Goal: Transaction & Acquisition: Book appointment/travel/reservation

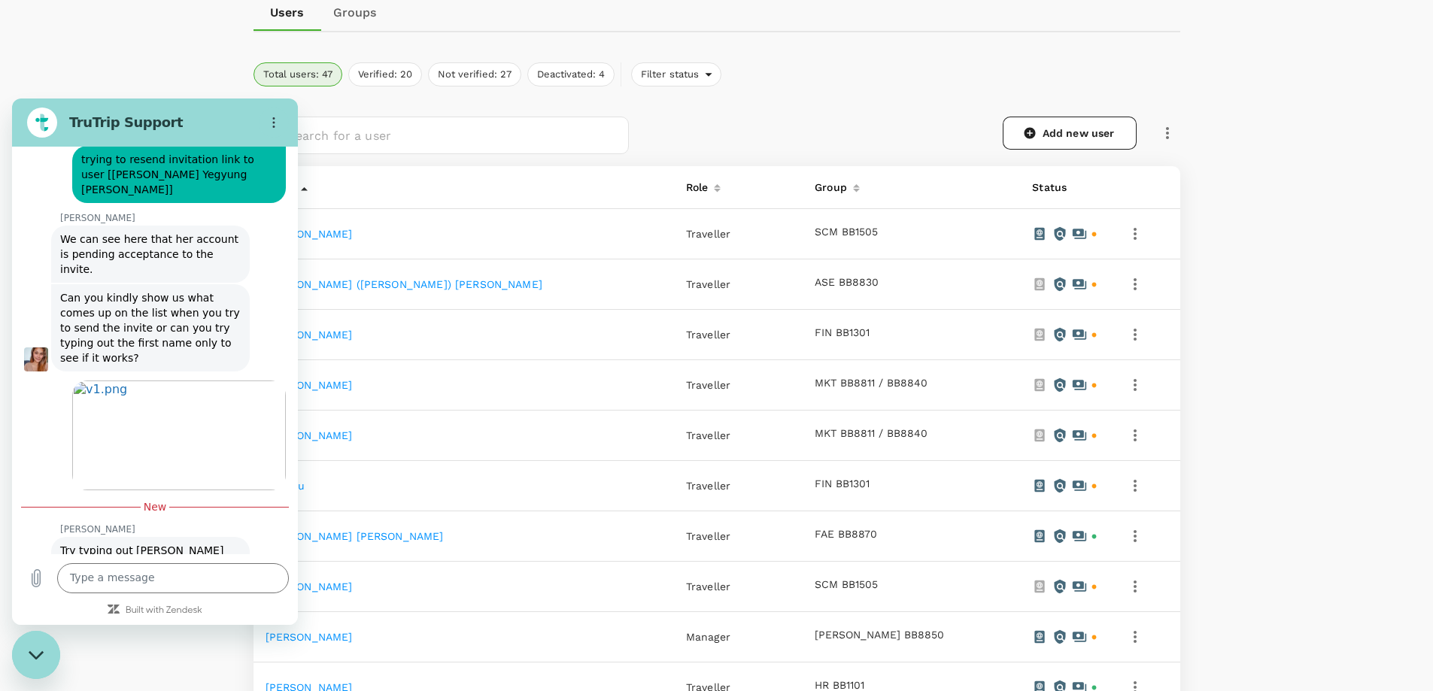
scroll to position [376, 0]
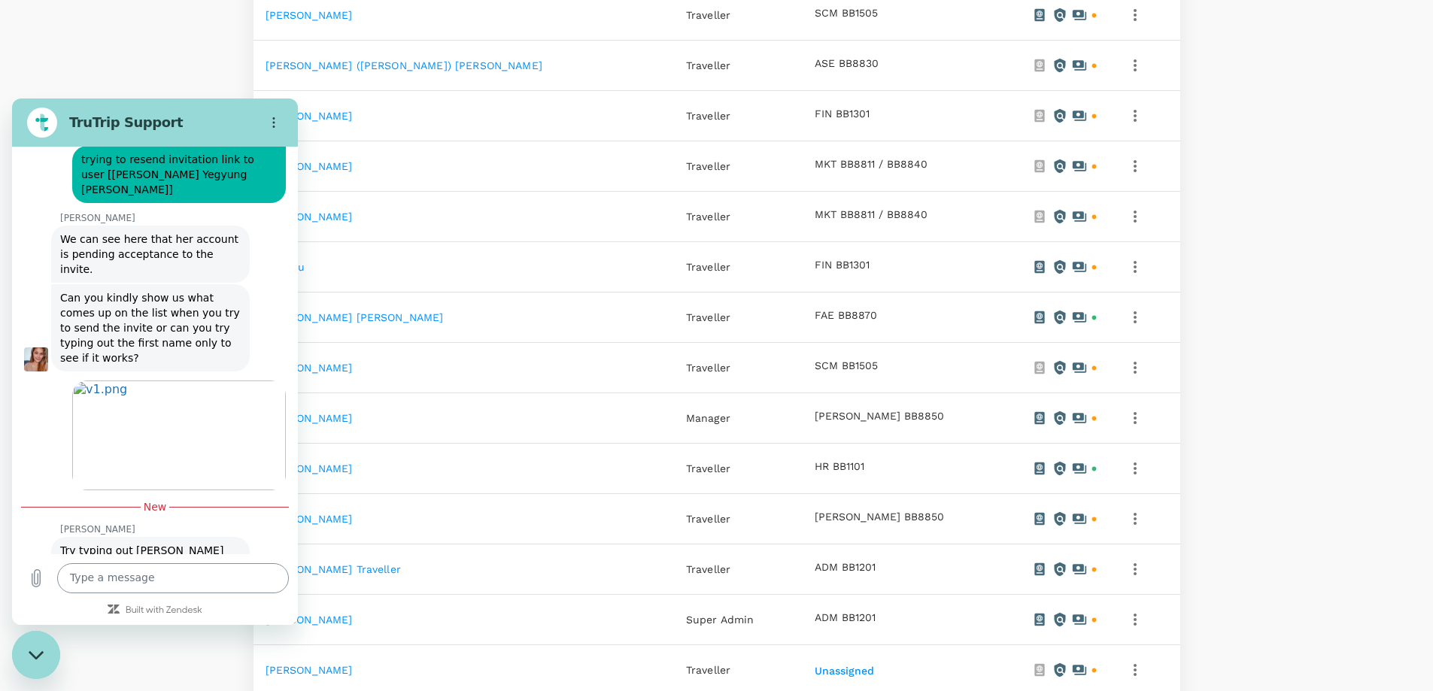
click at [199, 578] on textarea at bounding box center [173, 578] width 232 height 30
type textarea "Nothing at the moment, thanks :)"
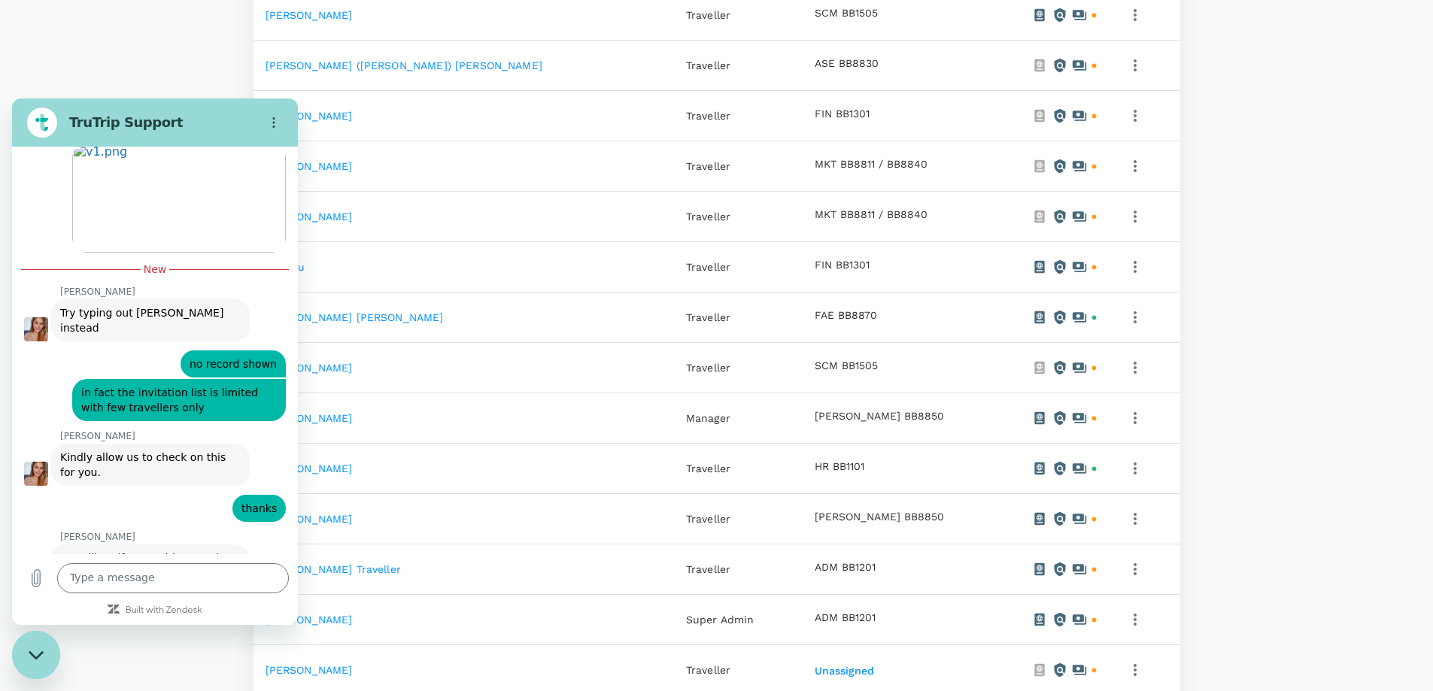
scroll to position [5308, 0]
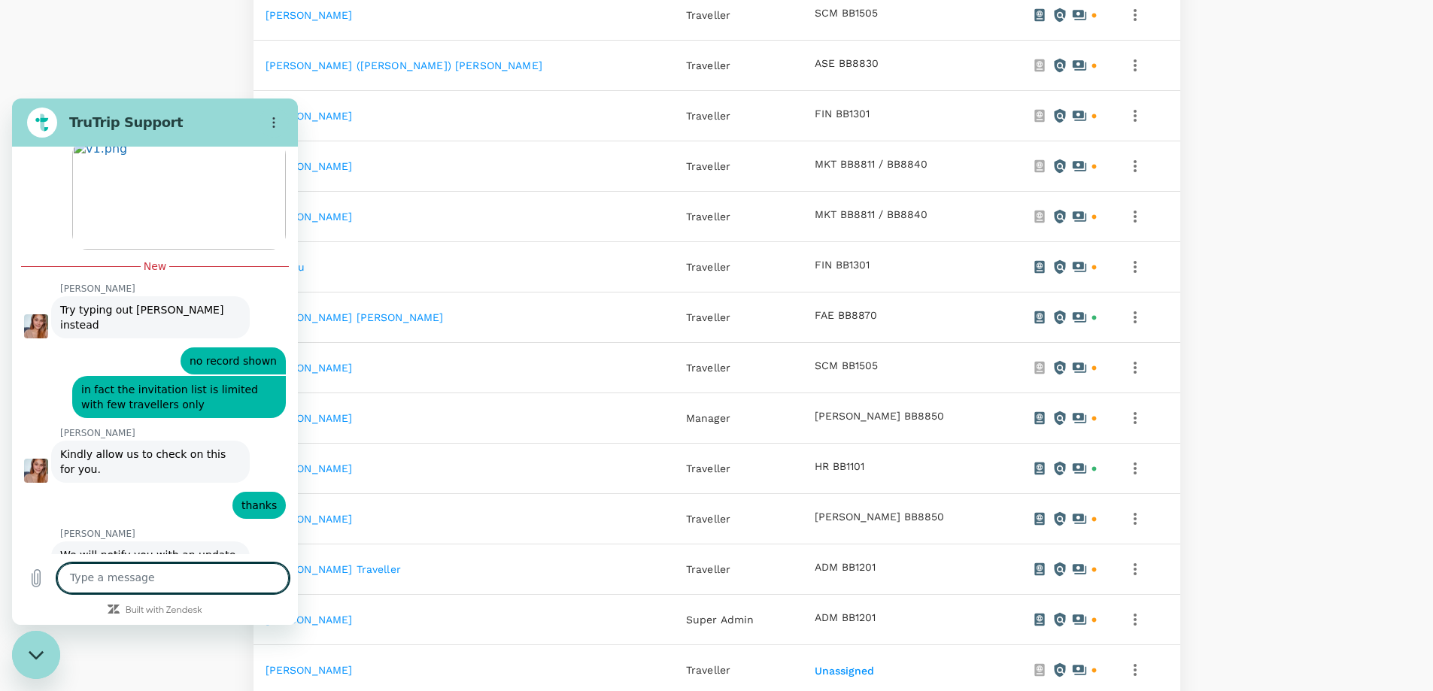
click at [32, 651] on icon "Close messaging window" at bounding box center [37, 656] width 16 height 10
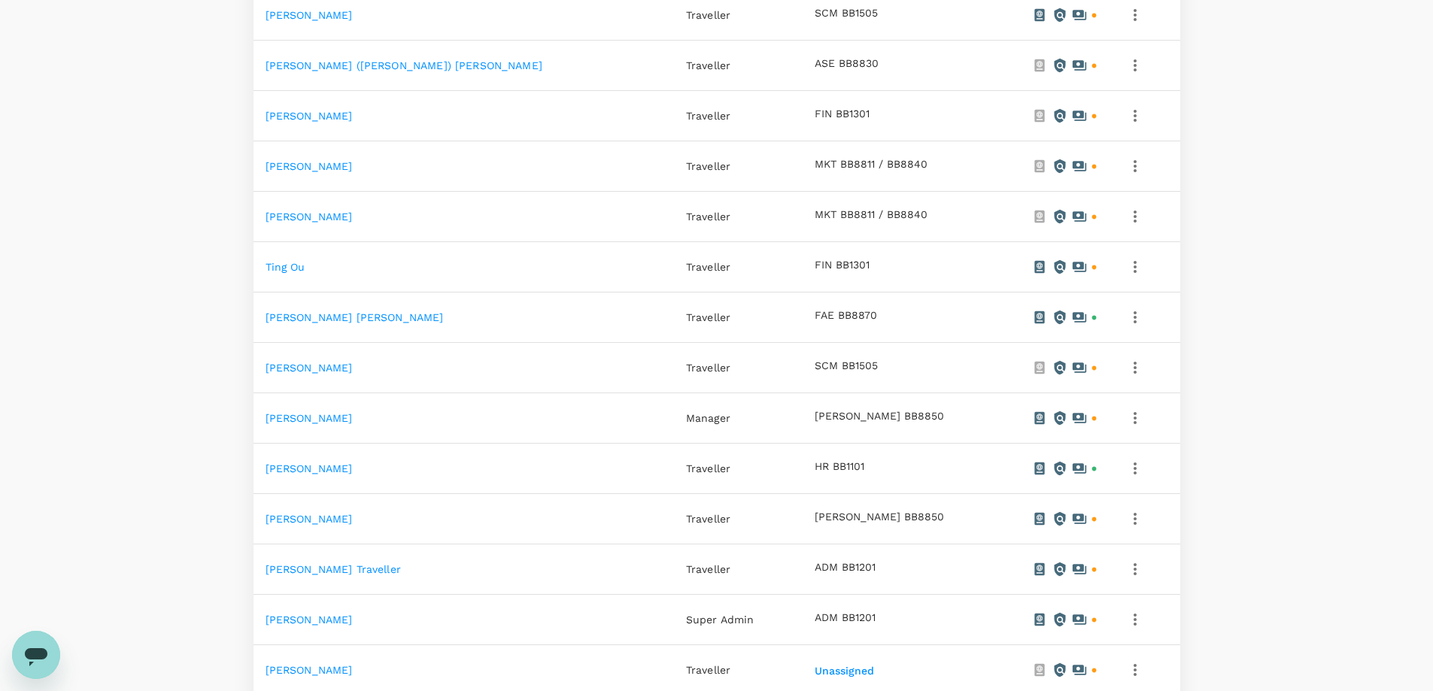
scroll to position [0, 0]
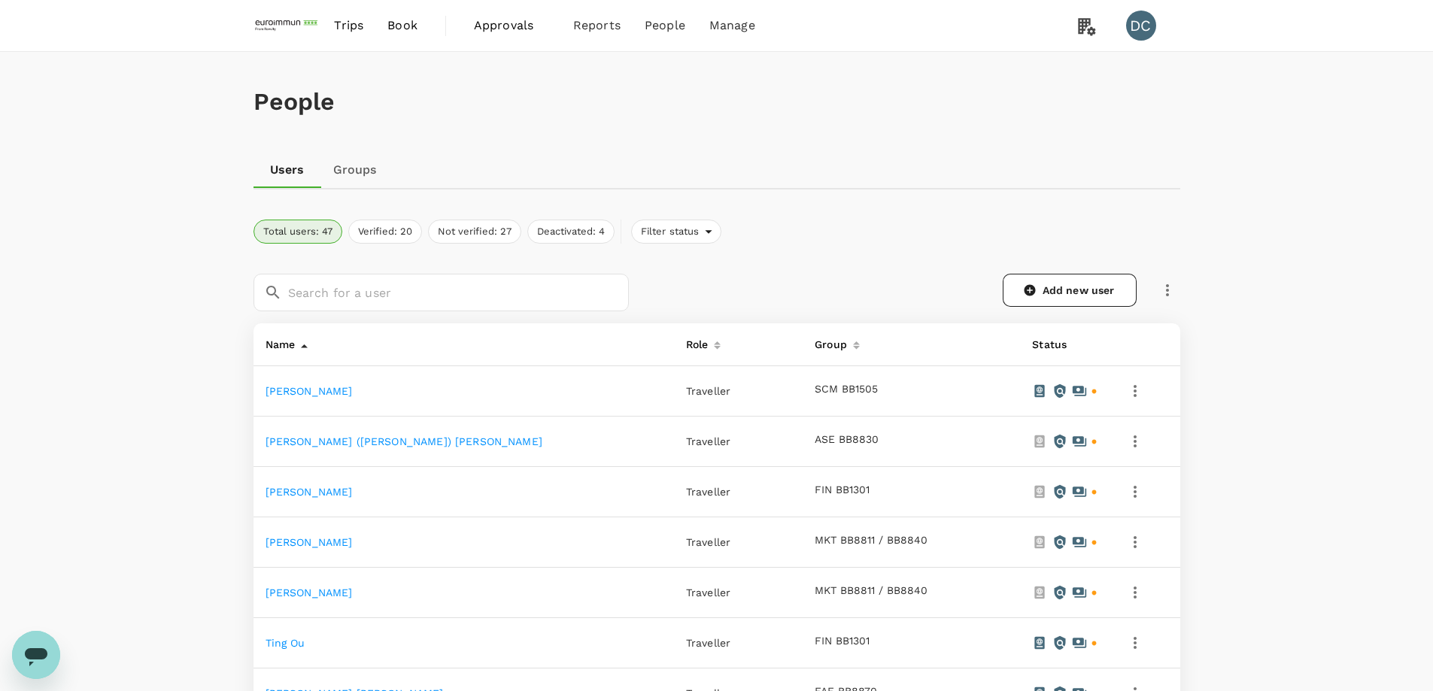
click at [390, 23] on span "Book" at bounding box center [402, 26] width 30 height 18
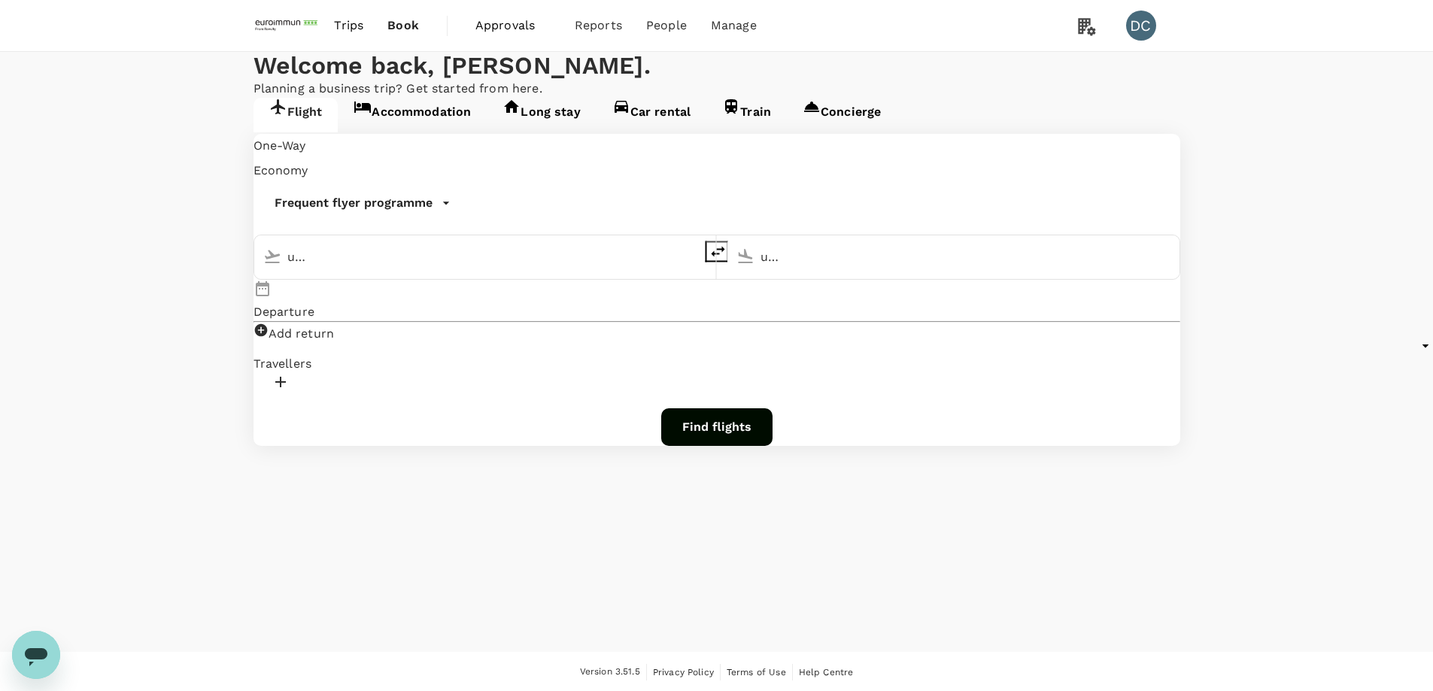
type input "Singapore Changi (SIN)"
type input "[PERSON_NAME] (LYA)"
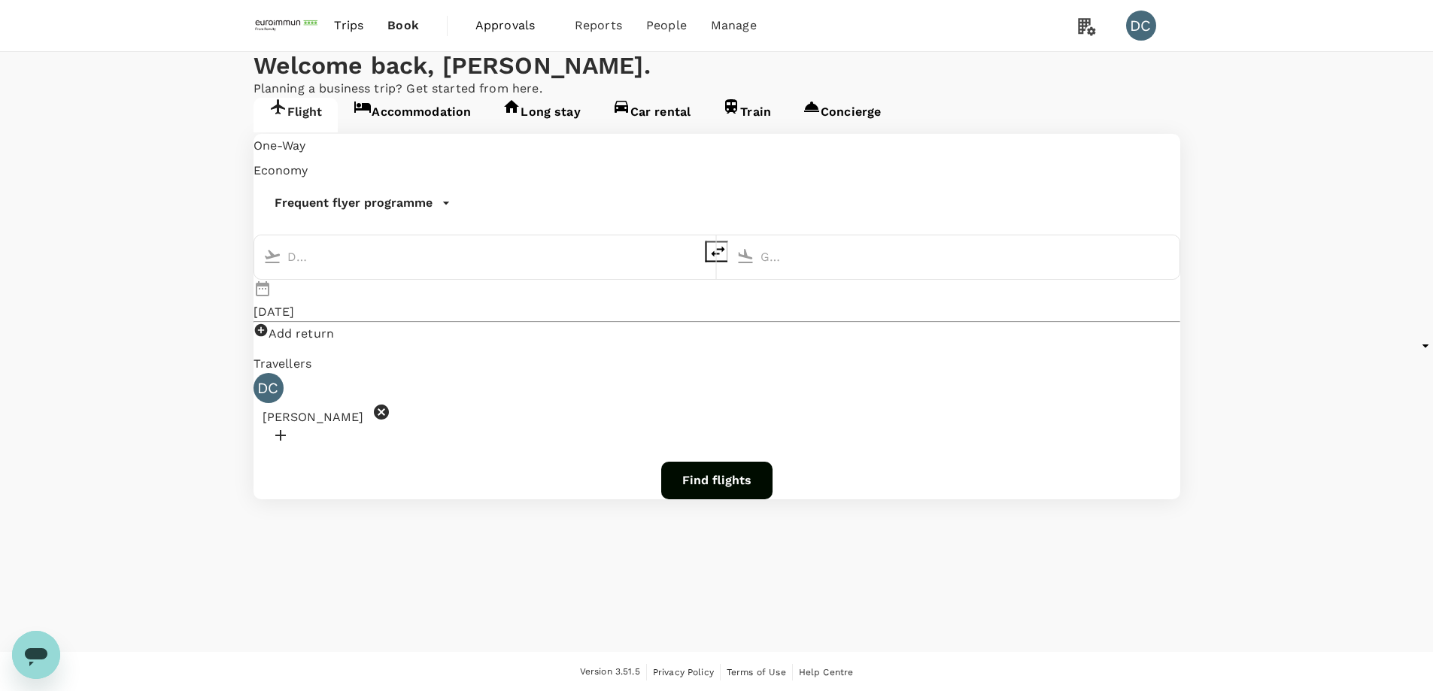
type input "Singapore Changi (SIN)"
type input "[PERSON_NAME] (LYA)"
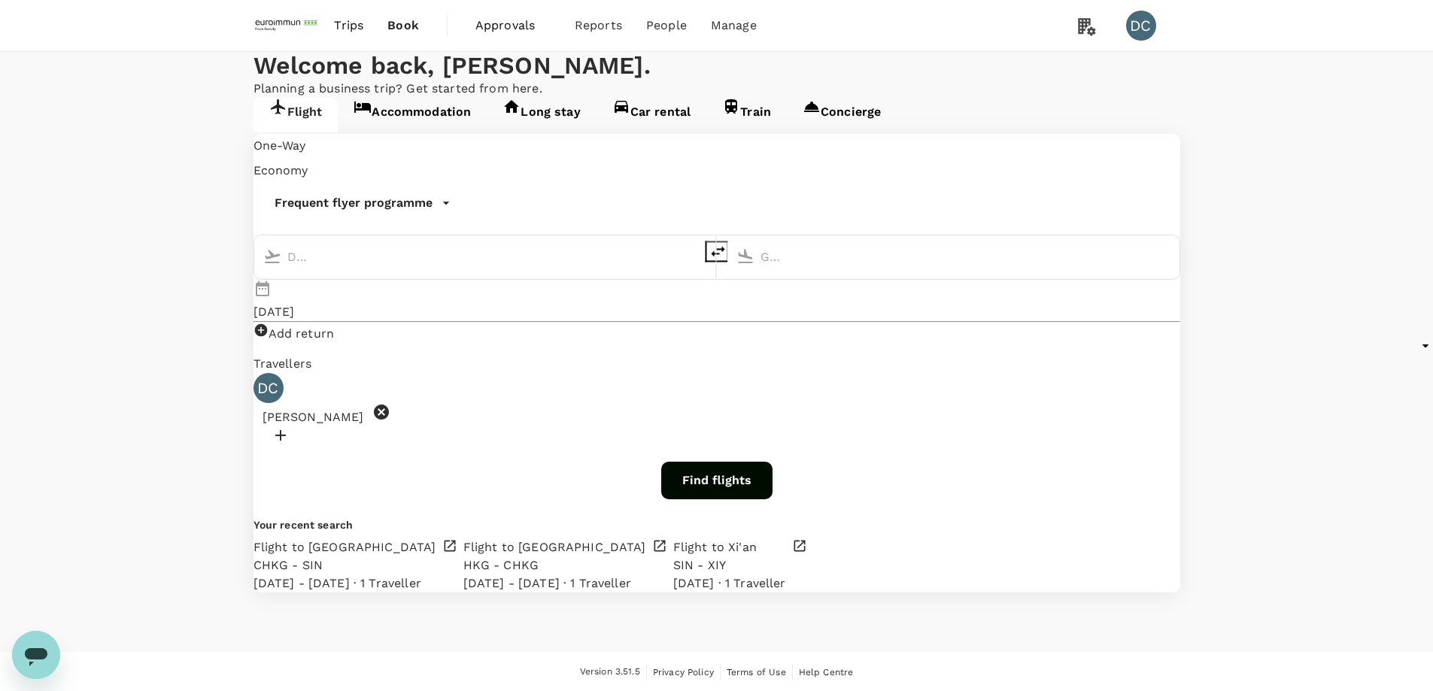
type input "Singapore Changi (SIN)"
type input "[PERSON_NAME] (LYA)"
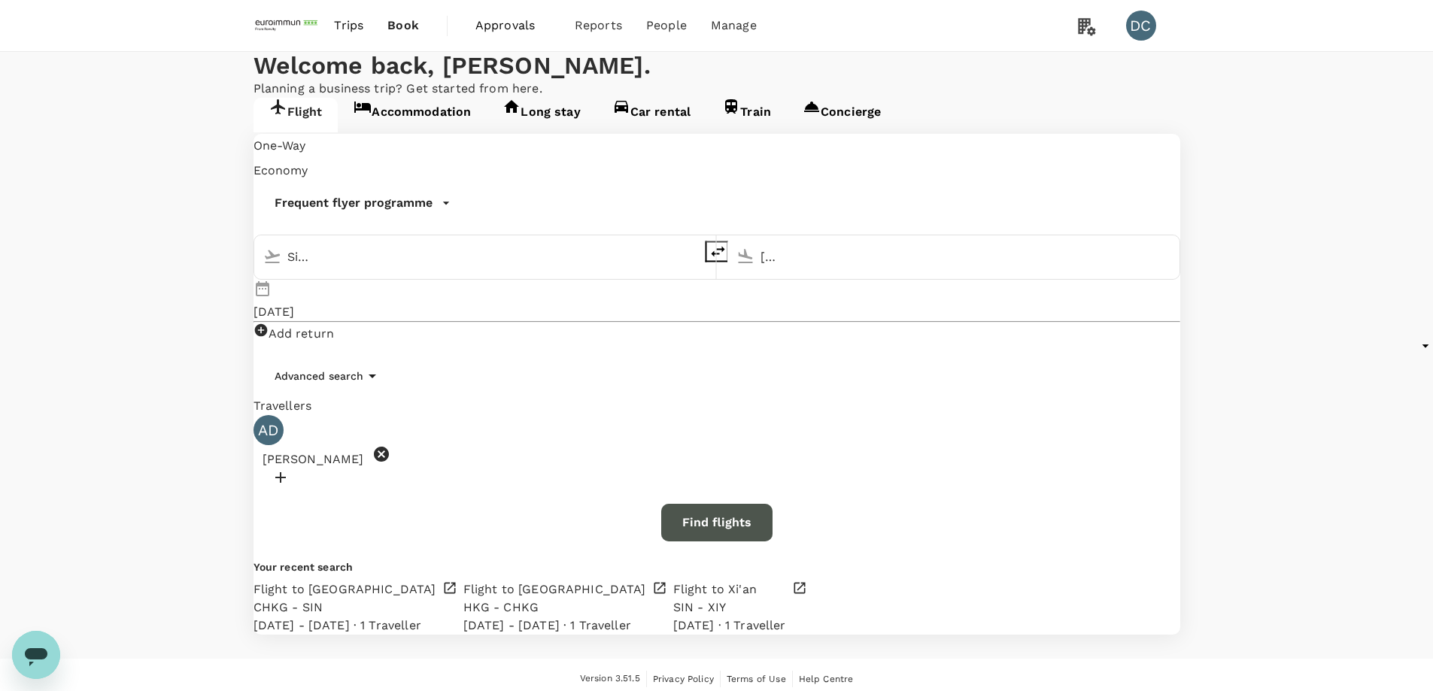
click at [745, 504] on button "Find flights" at bounding box center [716, 523] width 111 height 38
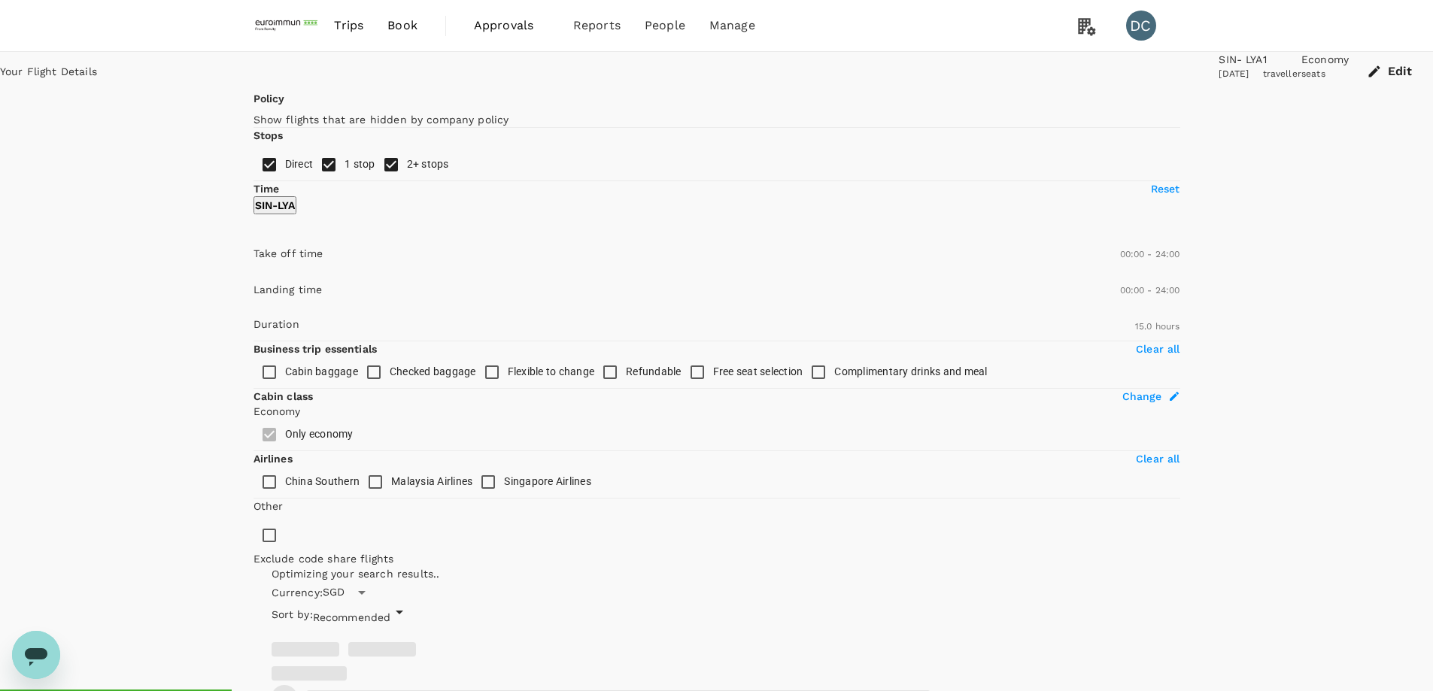
click at [375, 181] on input "2+ stops" at bounding box center [391, 165] width 32 height 32
checkbox input "false"
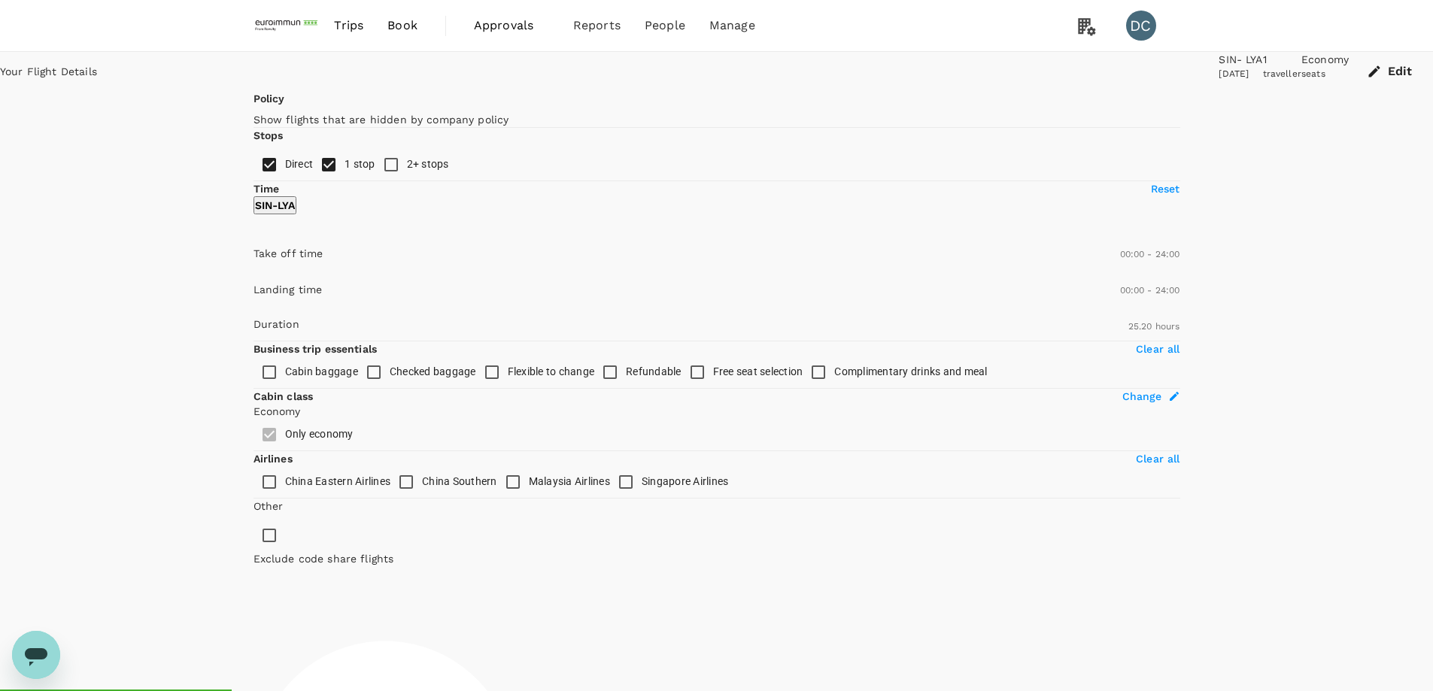
type input "1520"
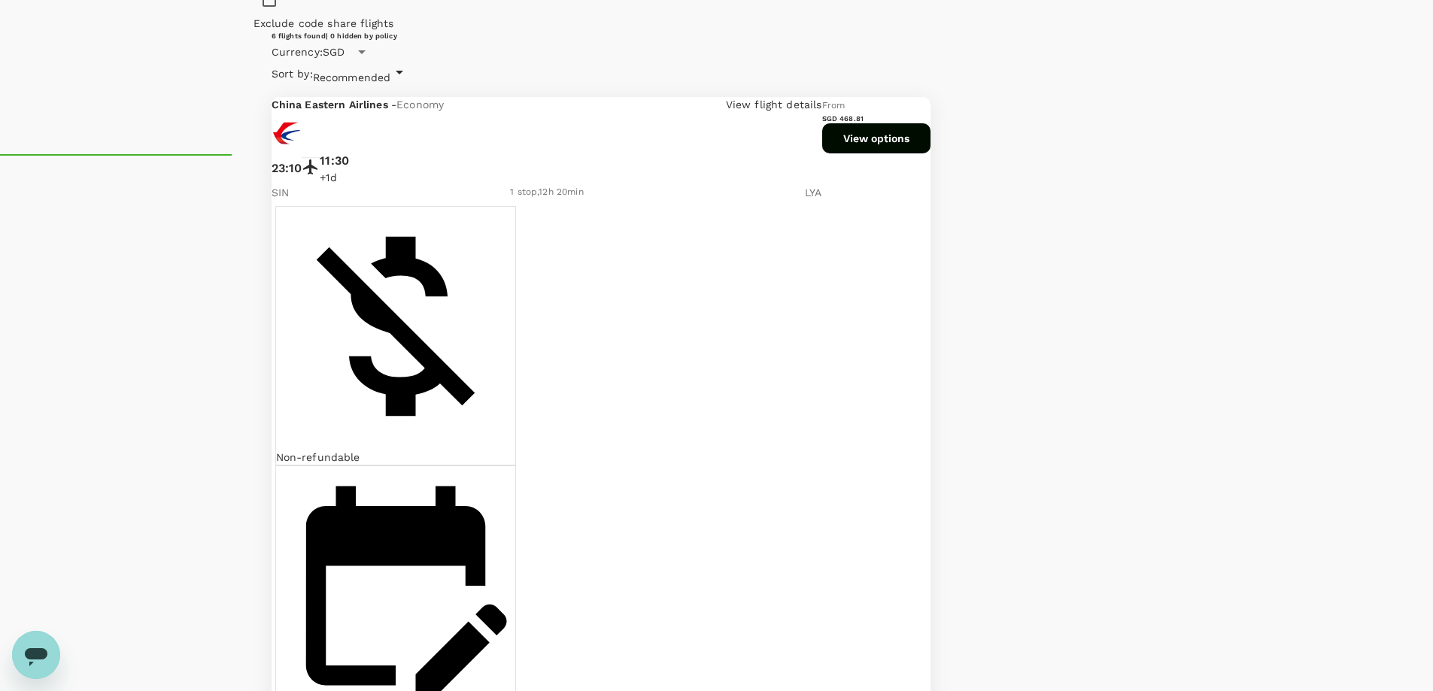
scroll to position [536, 0]
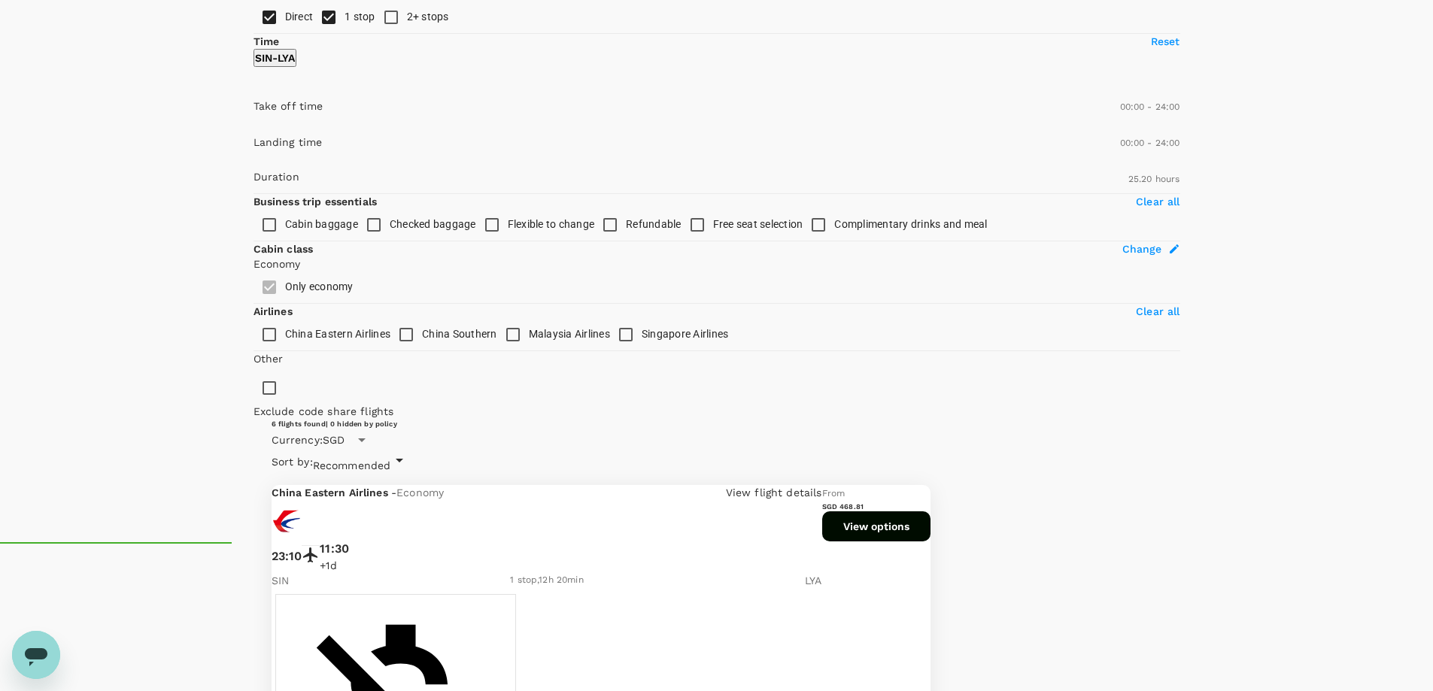
scroll to position [0, 0]
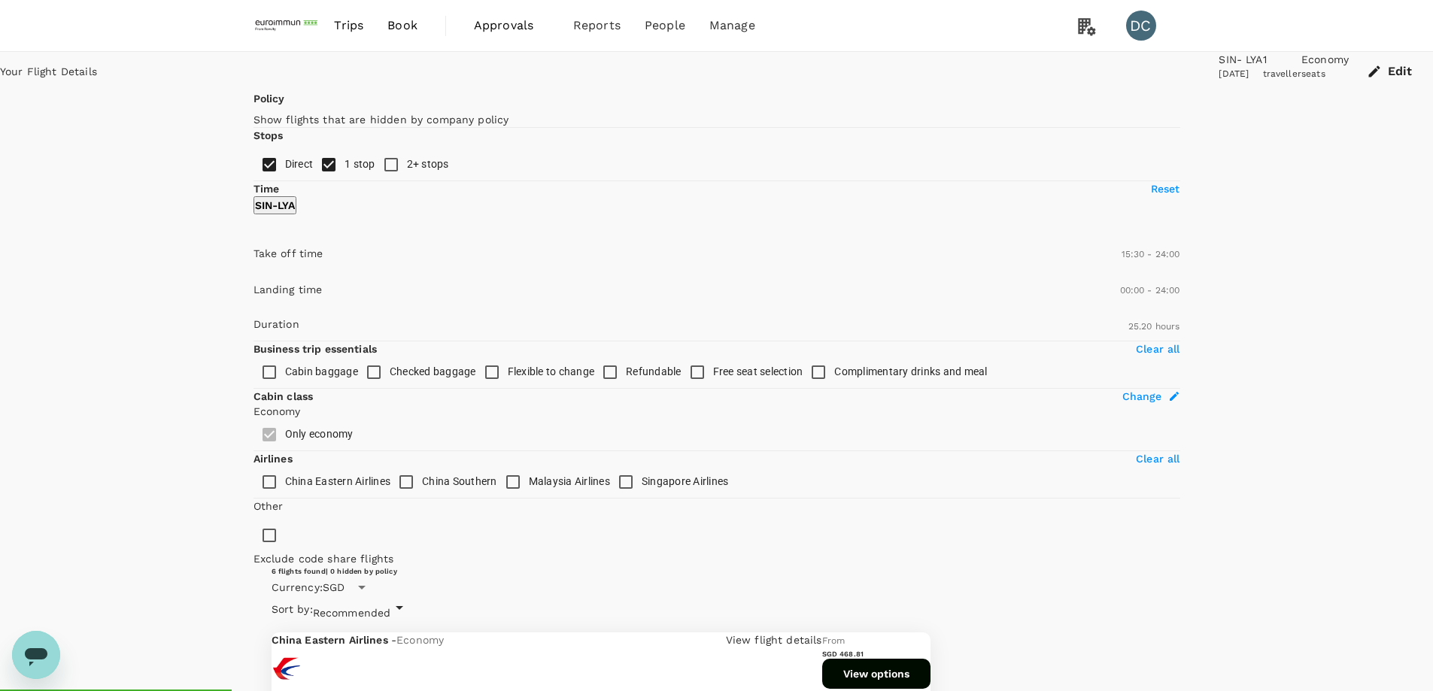
type input "870"
drag, startPoint x: 251, startPoint y: 450, endPoint x: 392, endPoint y: 442, distance: 140.9
click at [253, 275] on span at bounding box center [253, 275] width 0 height 0
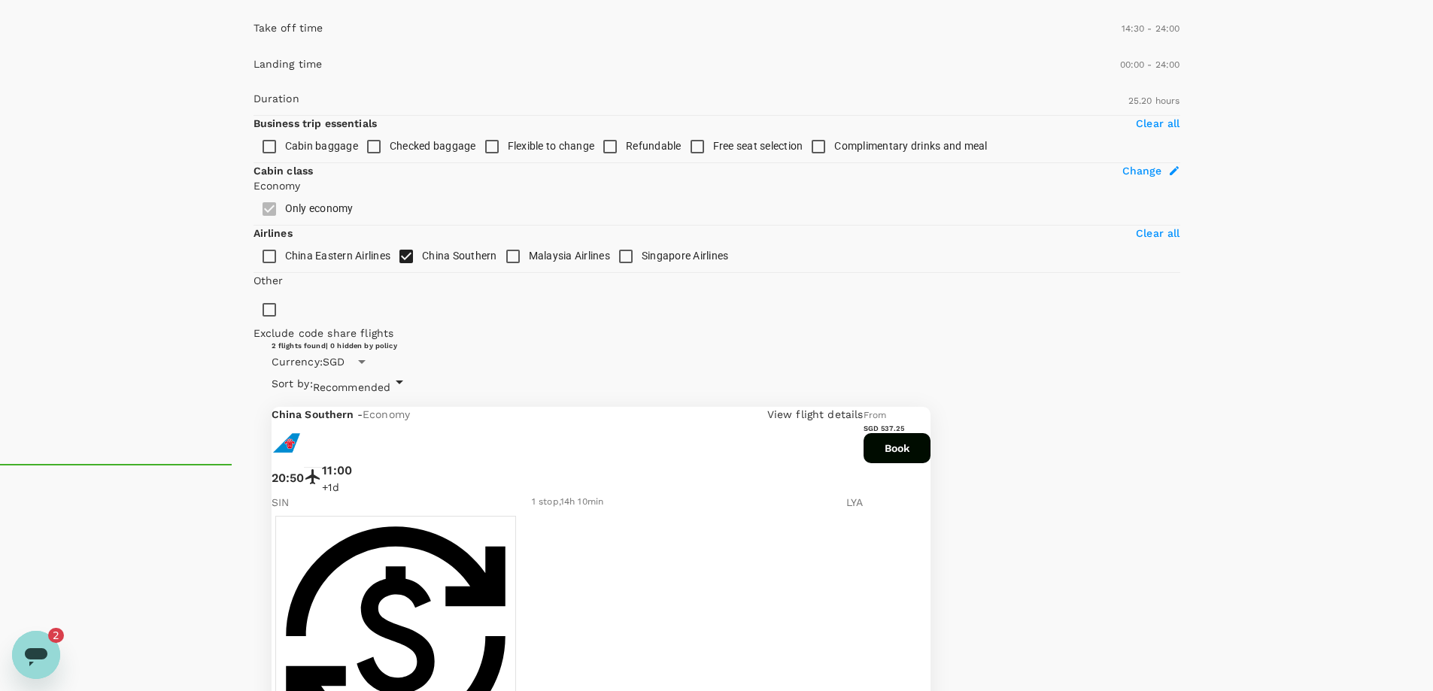
scroll to position [519, 0]
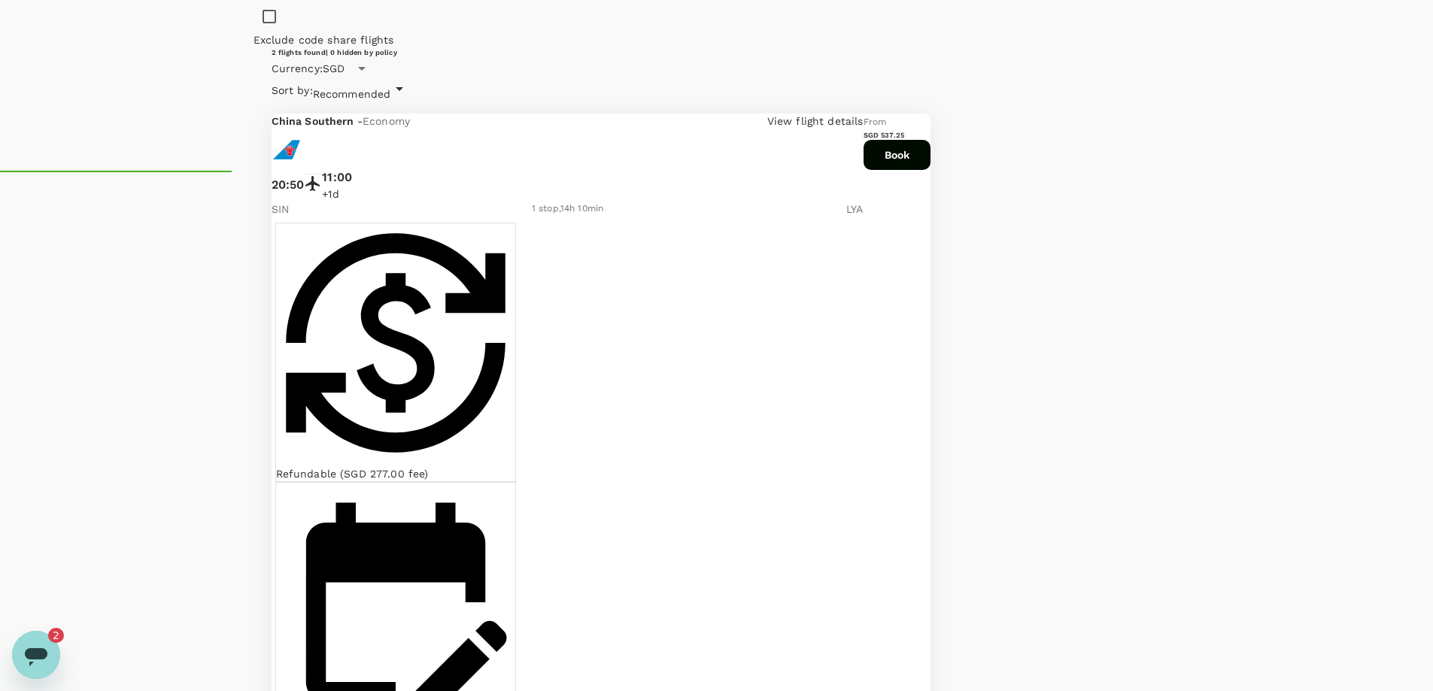
checkbox input "false"
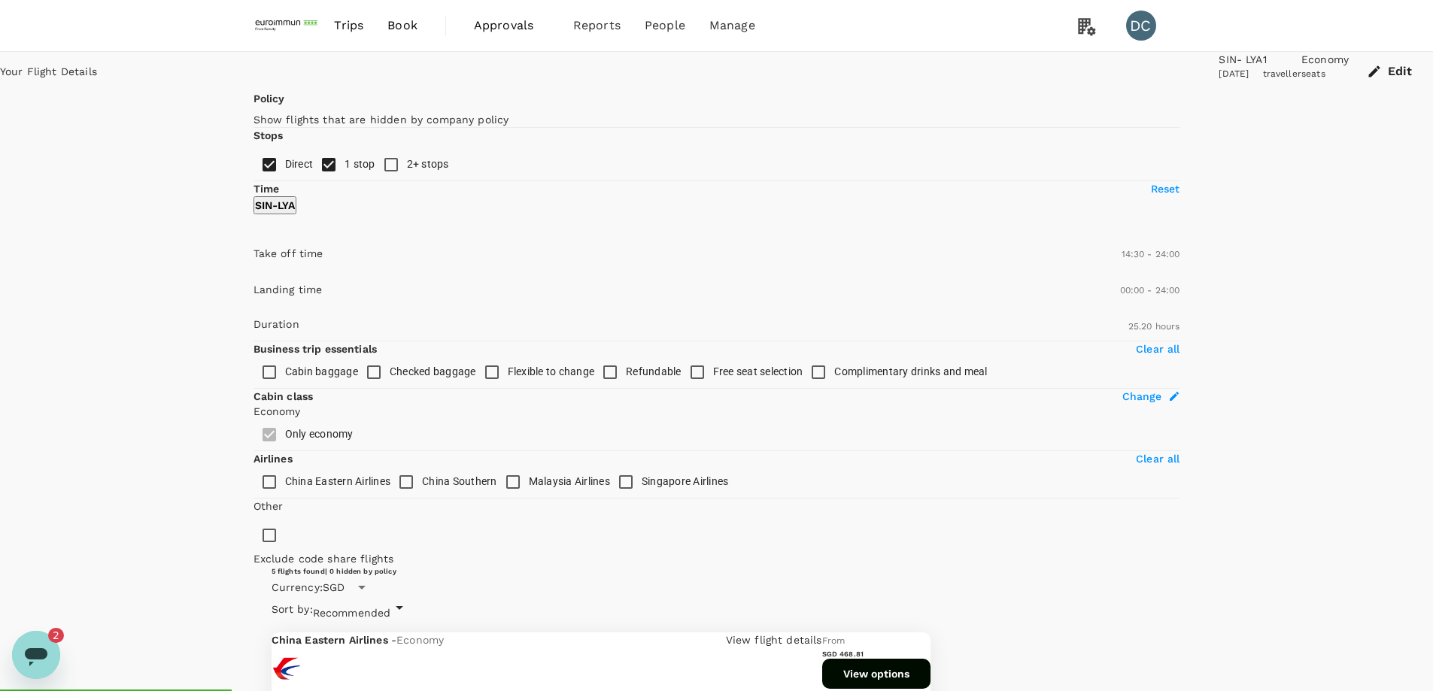
scroll to position [226, 0]
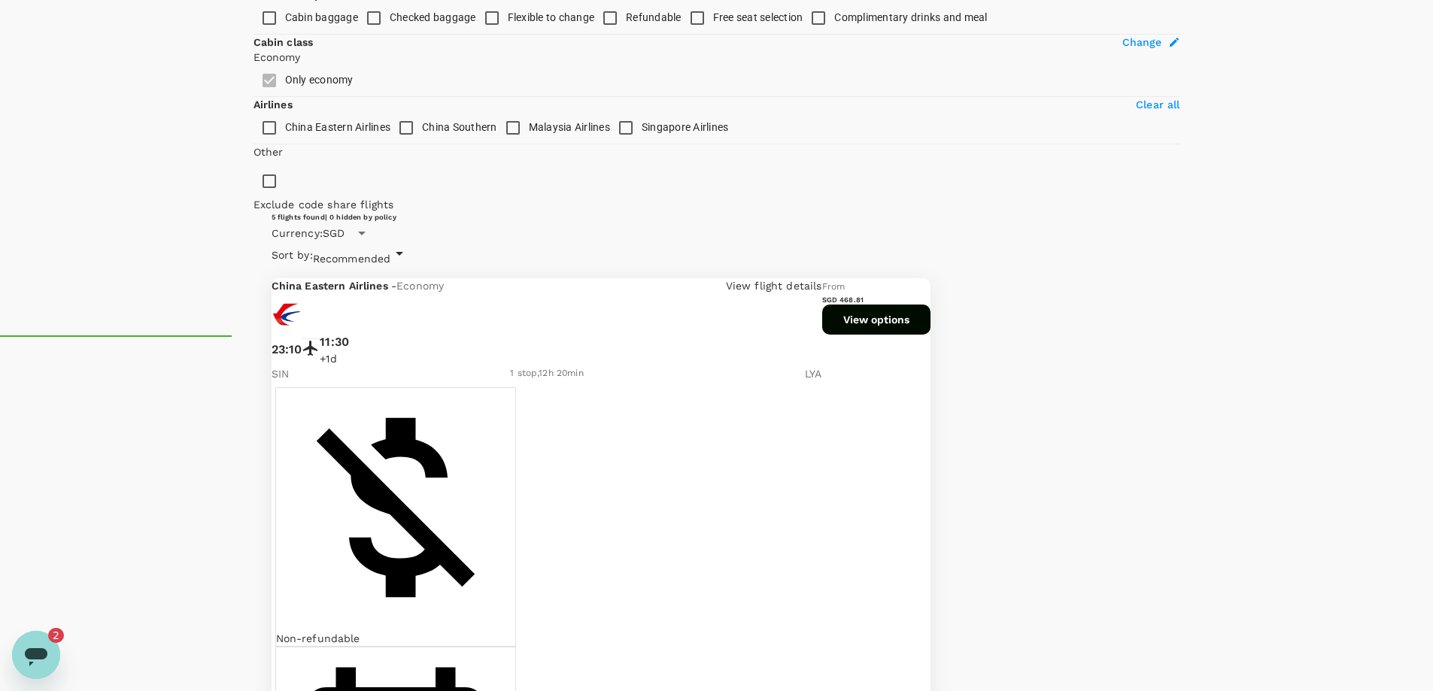
scroll to position [329, 0]
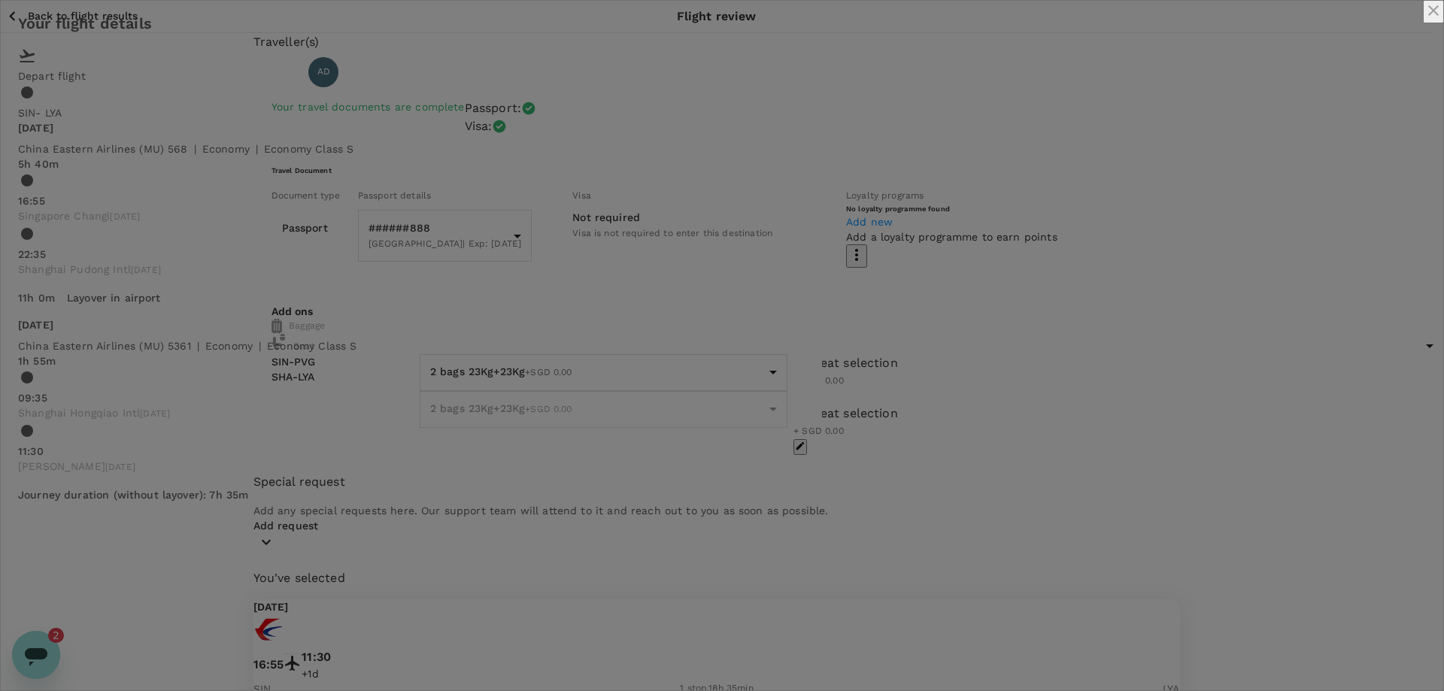
click at [1428, 16] on icon "close" at bounding box center [1433, 10] width 11 height 11
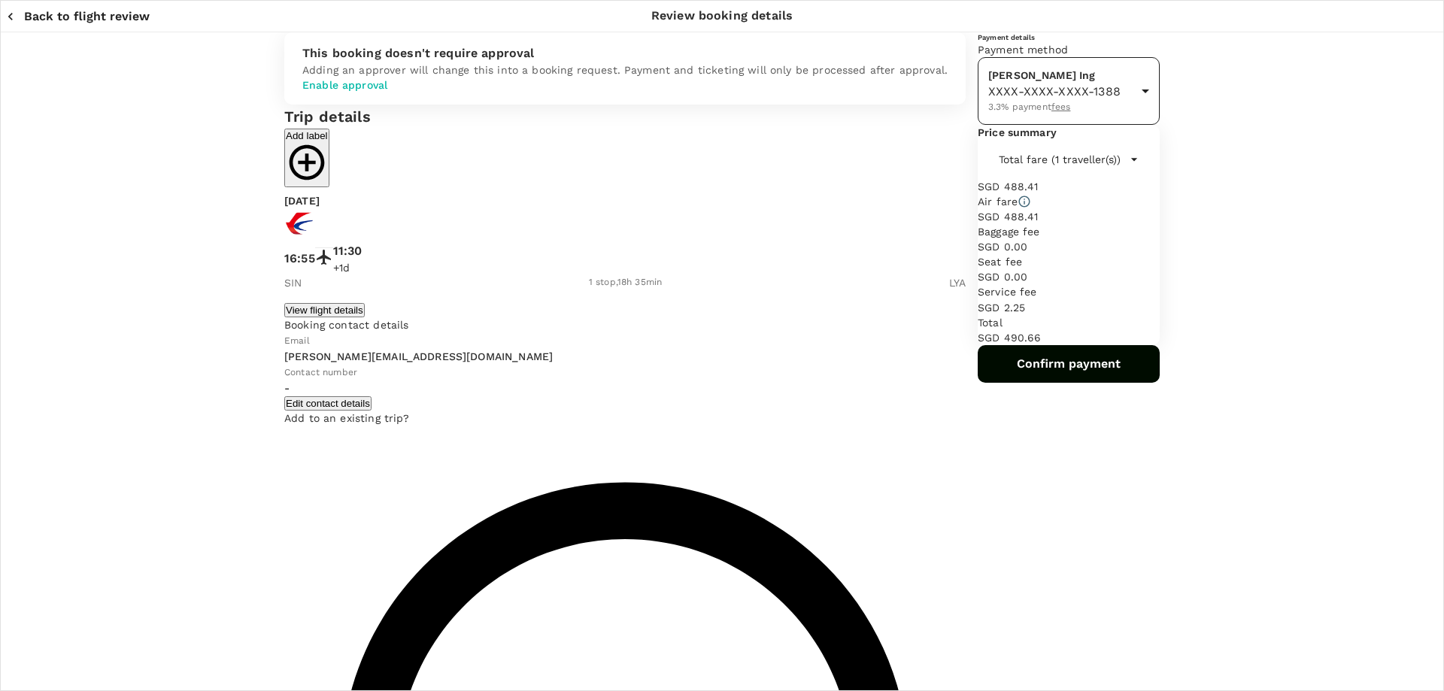
click at [1094, 166] on body "Back to flight results Flight review Traveller(s) Traveller 1 : AD [PERSON_NAME…" at bounding box center [722, 565] width 1444 height 1131
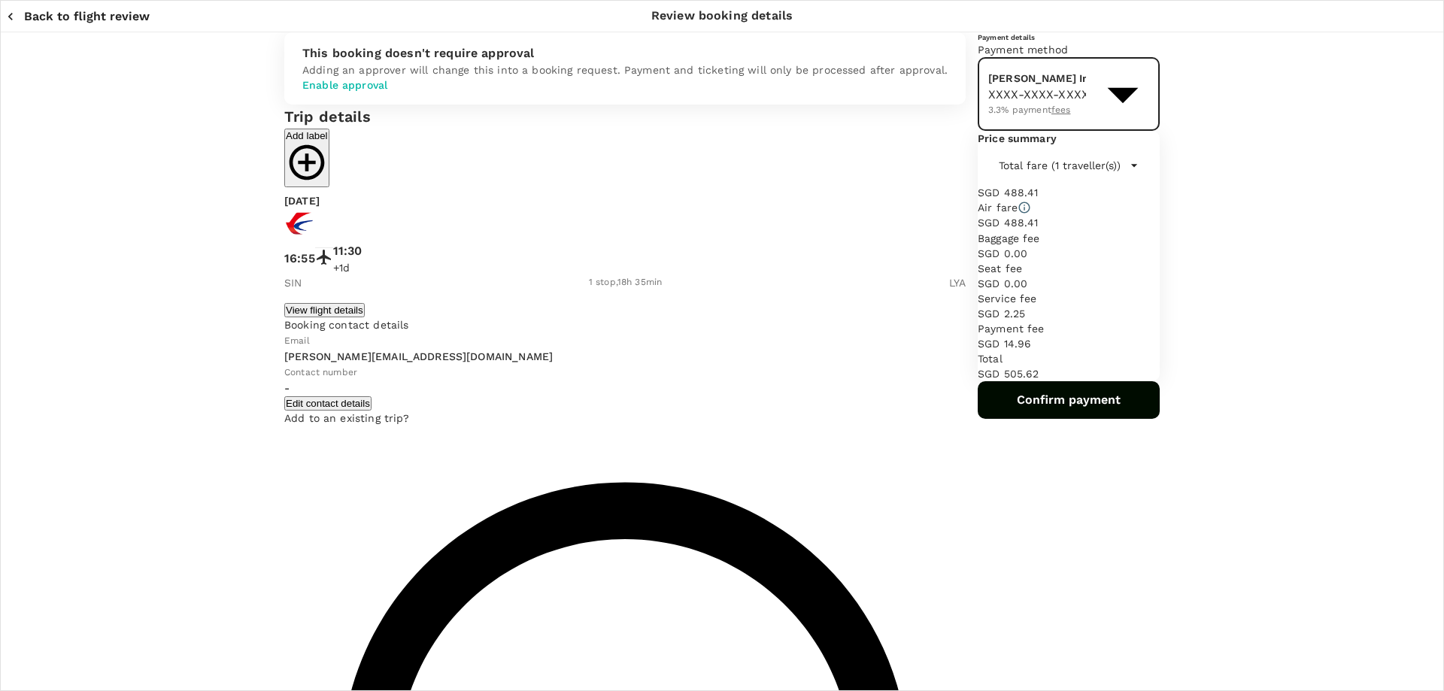
type input "9ae08bde-94be-4a60-86d8-4726f2345b2b"
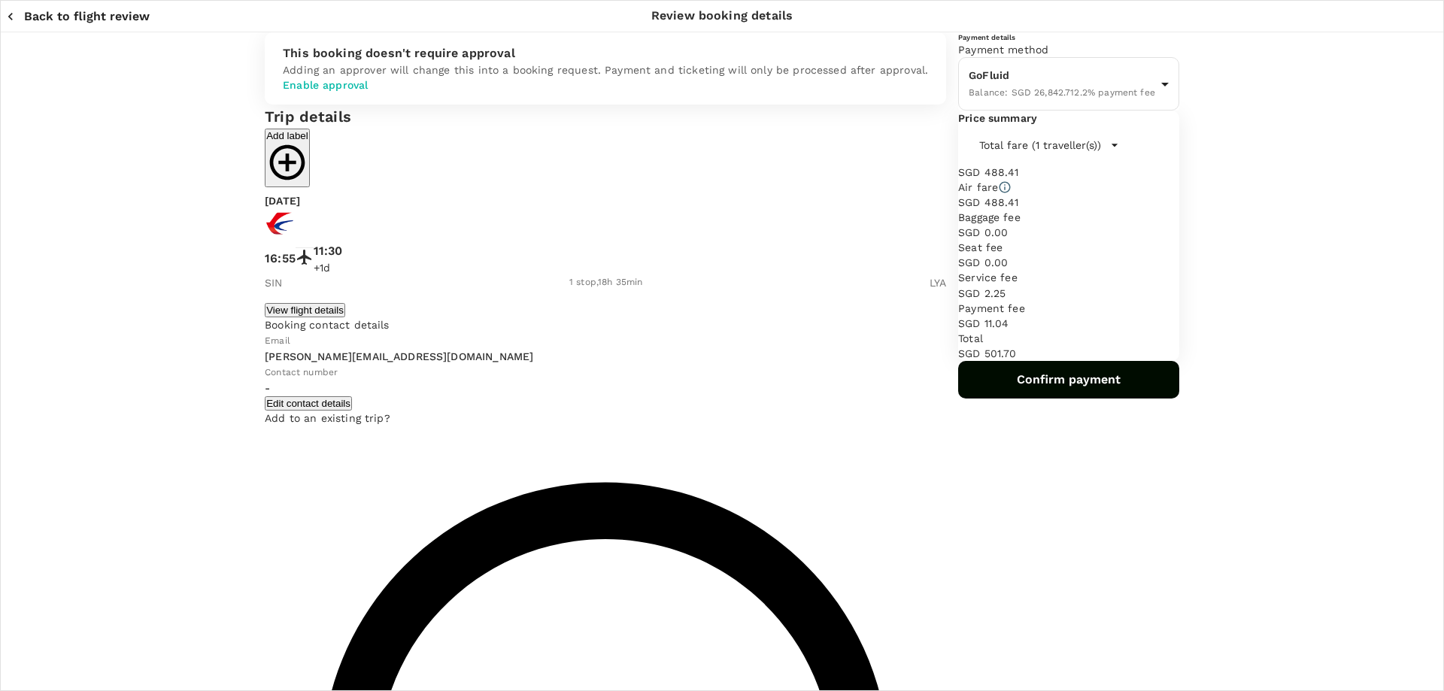
drag, startPoint x: 321, startPoint y: 252, endPoint x: 437, endPoint y: 253, distance: 115.9
click at [437, 208] on div "[DATE]" at bounding box center [606, 200] width 682 height 15
copy p "[DATE]"
click at [20, 11] on button "Back to flight review" at bounding box center [78, 16] width 144 height 15
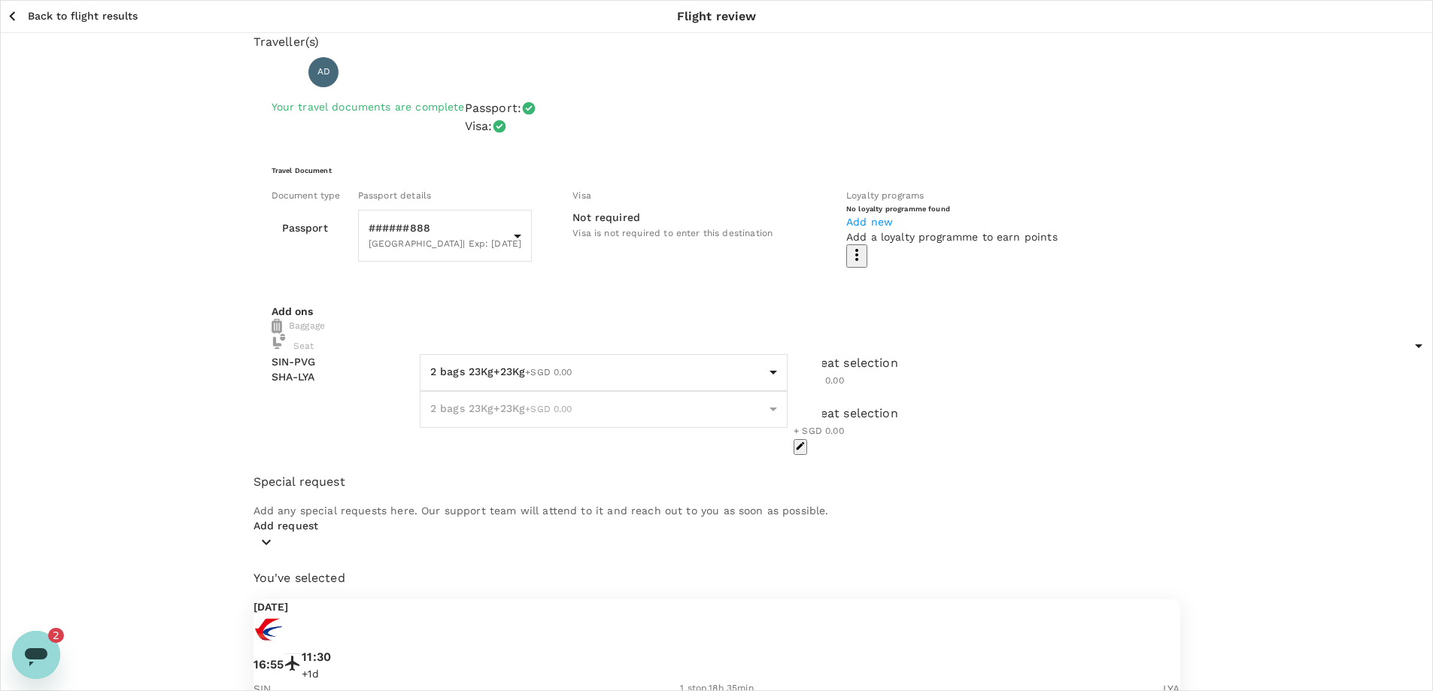
scroll to position [41, 0]
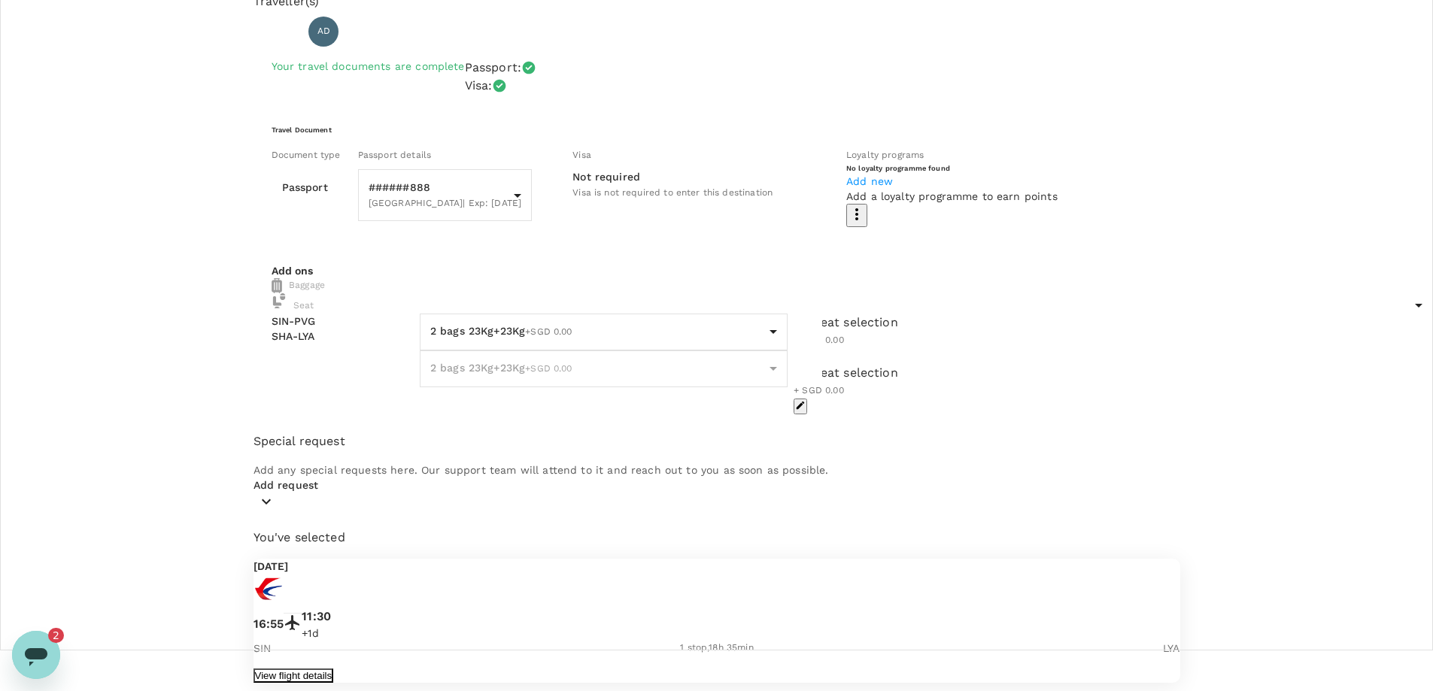
click at [334, 669] on button "View flight details" at bounding box center [293, 676] width 80 height 14
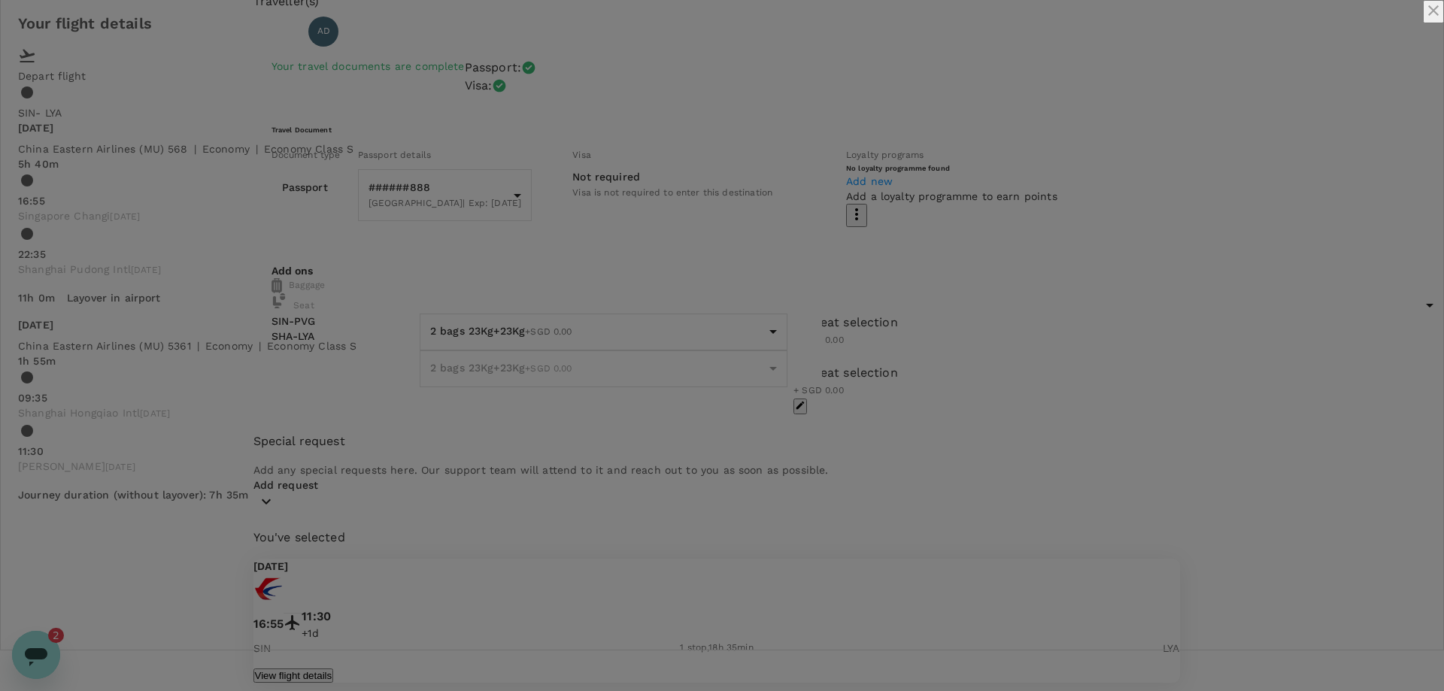
drag, startPoint x: 422, startPoint y: 202, endPoint x: 671, endPoint y: 298, distance: 266.7
click at [671, 278] on div "[DATE] China Eastern Airlines (MU) 568 | economy | Economy Class S 5h 40m 16:55…" at bounding box center [722, 199] width 1408 height 158
copy div "China Eastern Airlines (MU) 568 | economy | Economy Class S 5h 40m 16:55 [GEOGR…"
drag, startPoint x: 436, startPoint y: 350, endPoint x: 587, endPoint y: 348, distance: 150.5
click at [161, 305] on div "11h 0m Layover in airport" at bounding box center [83, 291] width 155 height 27
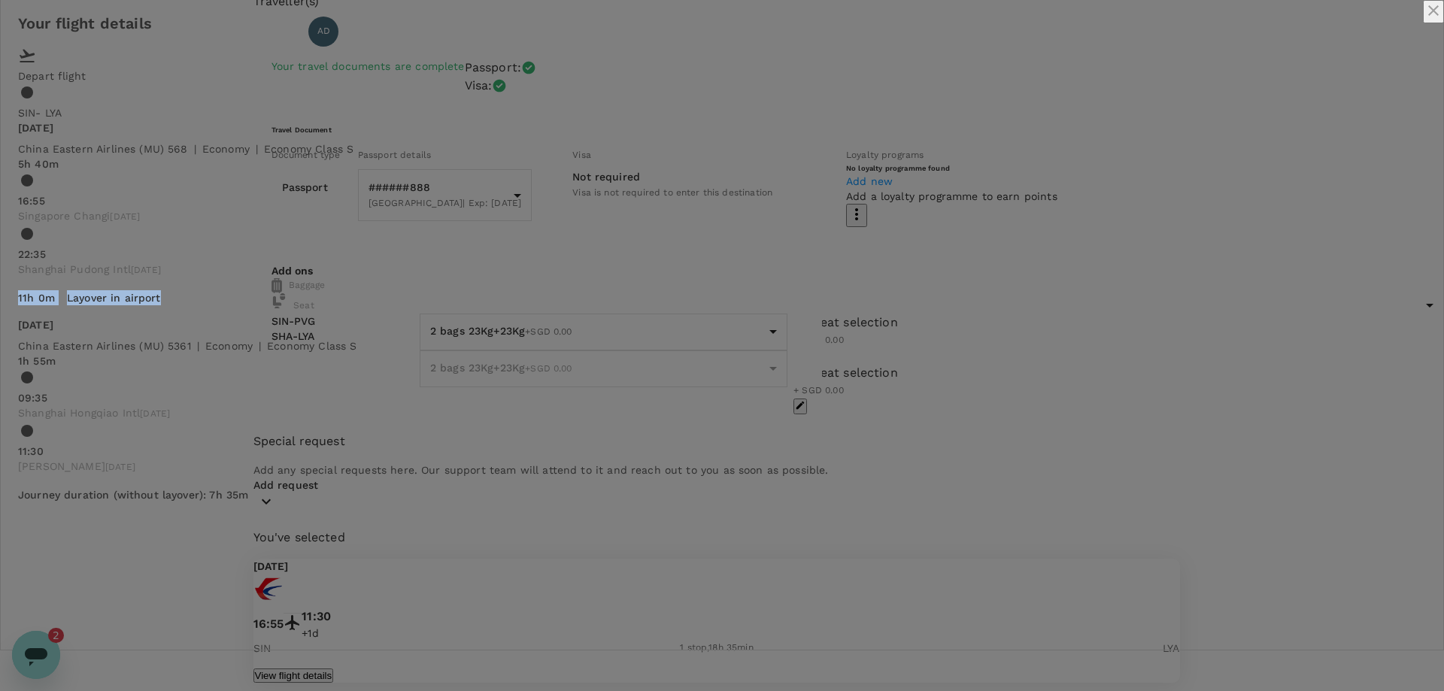
copy div "11h 0m Layover in airport"
drag, startPoint x: 420, startPoint y: 392, endPoint x: 495, endPoint y: 394, distance: 75.3
click at [495, 394] on div "[DATE] China Eastern Airlines (MU) 568 | economy | Economy Class S 5h 40m 16:55…" at bounding box center [722, 311] width 1408 height 382
copy p "[DATE]"
drag, startPoint x: 422, startPoint y: 196, endPoint x: 585, endPoint y: 193, distance: 163.3
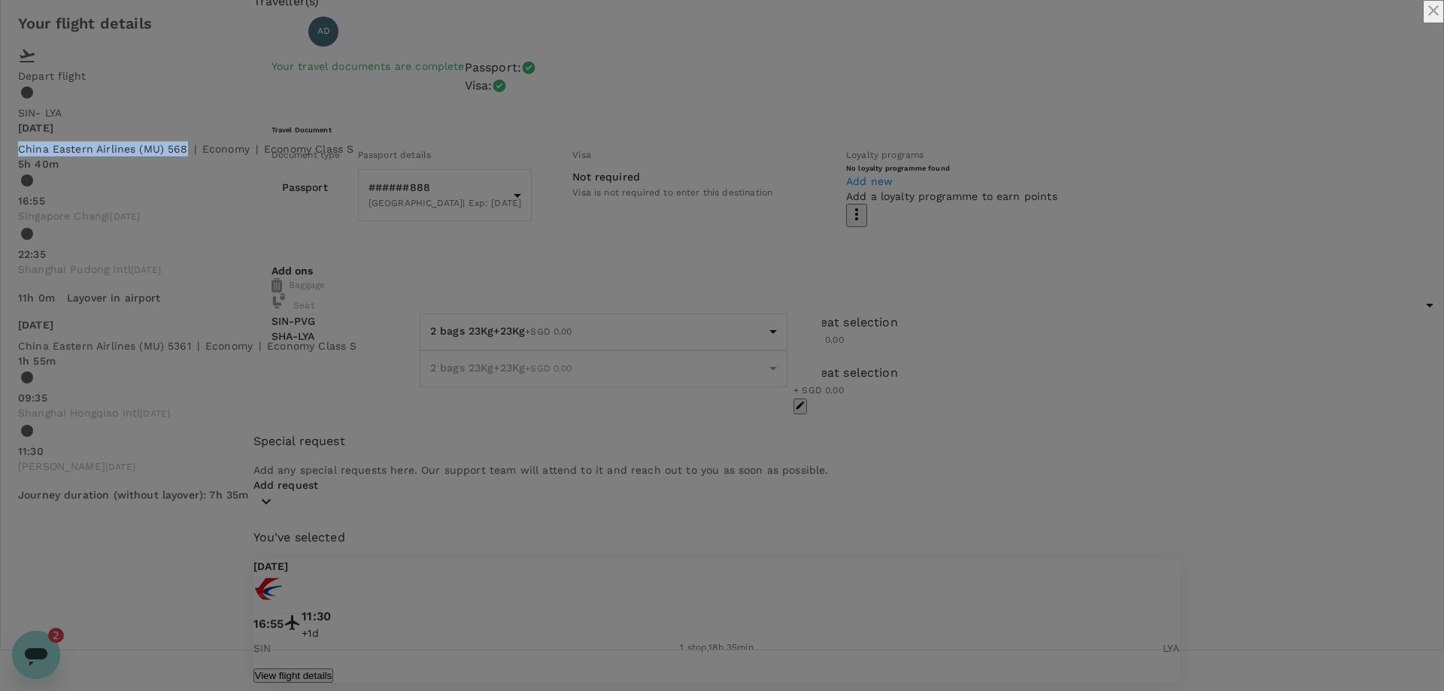
click at [188, 156] on p "China Eastern Airlines (MU) 568" at bounding box center [103, 148] width 170 height 15
copy p "China Eastern Airlines (MU) 568"
drag, startPoint x: 669, startPoint y: 196, endPoint x: 744, endPoint y: 201, distance: 75.4
click at [744, 201] on div "16:55 [GEOGRAPHIC_DATA] Changi [DATE] 22:35 [GEOGRAPHIC_DATA] Pudong Intl [DATE]" at bounding box center [722, 225] width 1408 height 107
drag, startPoint x: 661, startPoint y: 204, endPoint x: 754, endPoint y: 202, distance: 93.3
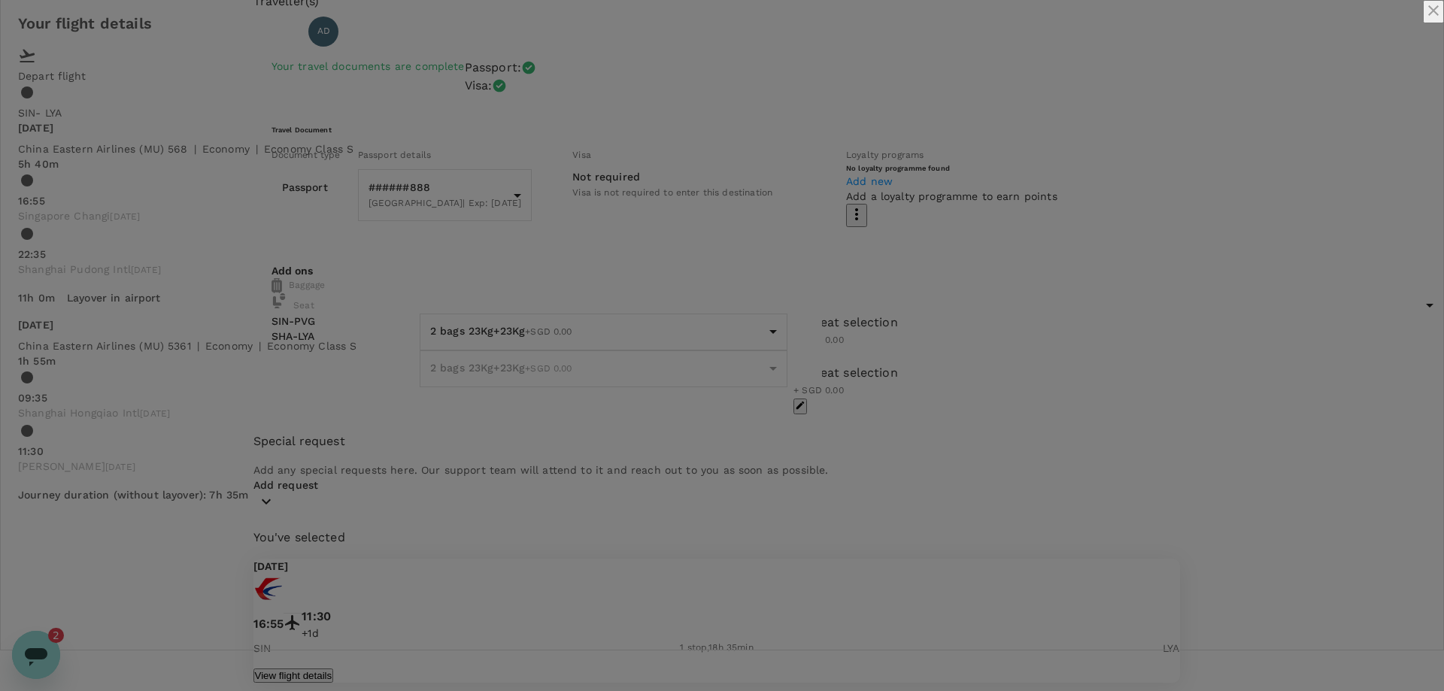
click at [733, 202] on div "16:55 [GEOGRAPHIC_DATA] Changi [DATE] 22:35 [GEOGRAPHIC_DATA] Pudong Intl [DATE]" at bounding box center [722, 225] width 1408 height 107
drag, startPoint x: 770, startPoint y: 202, endPoint x: 660, endPoint y: 204, distance: 110.6
click at [661, 204] on div "16:55 [GEOGRAPHIC_DATA] Changi [DATE] 22:35 [GEOGRAPHIC_DATA] Pudong Intl [DATE]" at bounding box center [722, 225] width 1408 height 107
drag, startPoint x: 666, startPoint y: 198, endPoint x: 770, endPoint y: 199, distance: 103.1
click at [770, 199] on div "16:55 [GEOGRAPHIC_DATA] Changi [DATE] 22:35 [GEOGRAPHIC_DATA] Pudong Intl [DATE]" at bounding box center [722, 225] width 1408 height 107
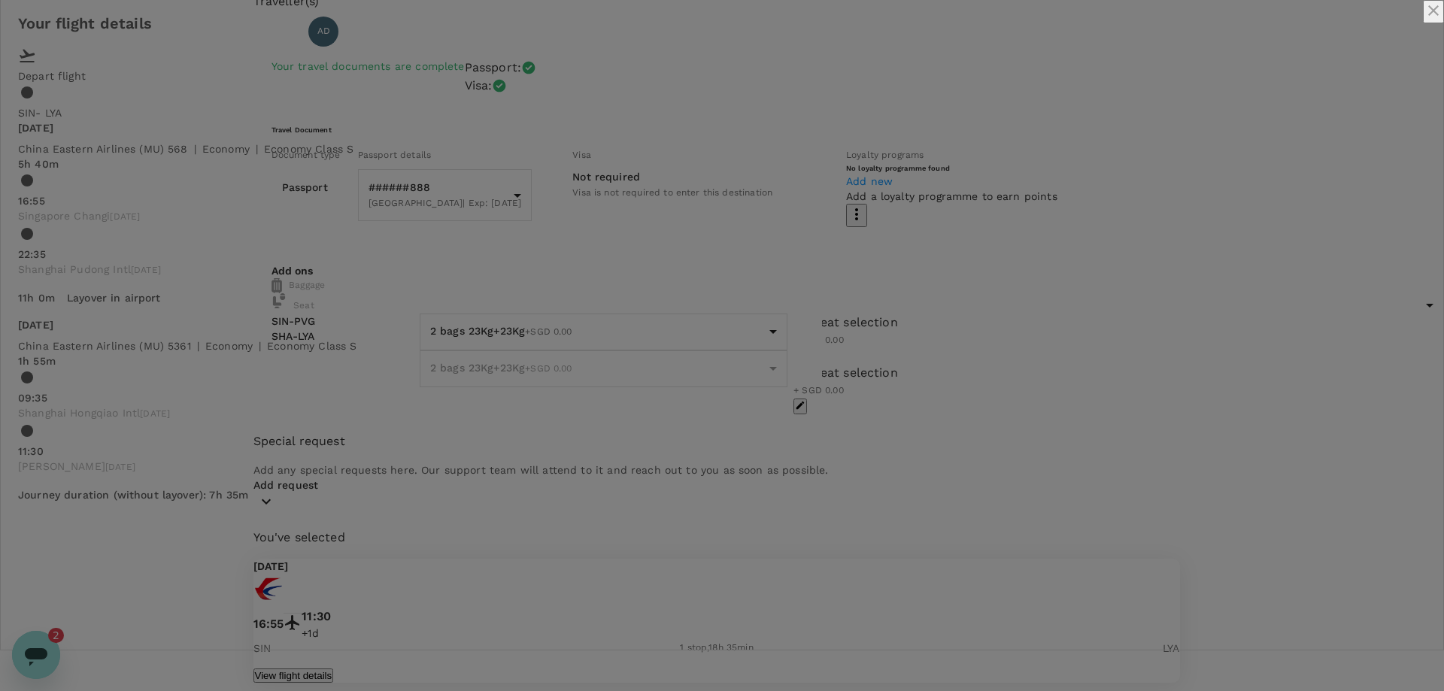
click at [727, 120] on div "Depart flight SIN - LYA" at bounding box center [722, 84] width 1408 height 74
drag, startPoint x: 665, startPoint y: 200, endPoint x: 714, endPoint y: 208, distance: 49.5
click at [714, 208] on div "16:55 [GEOGRAPHIC_DATA] Changi [DATE] 22:35 [GEOGRAPHIC_DATA] Pudong Intl [DATE]" at bounding box center [722, 225] width 1408 height 107
drag, startPoint x: 505, startPoint y: 175, endPoint x: 611, endPoint y: 191, distance: 107.3
click at [611, 191] on div "[DATE] China Eastern Airlines (MU) 568 | economy | Economy Class S 5h 40m 16:55…" at bounding box center [722, 199] width 1408 height 158
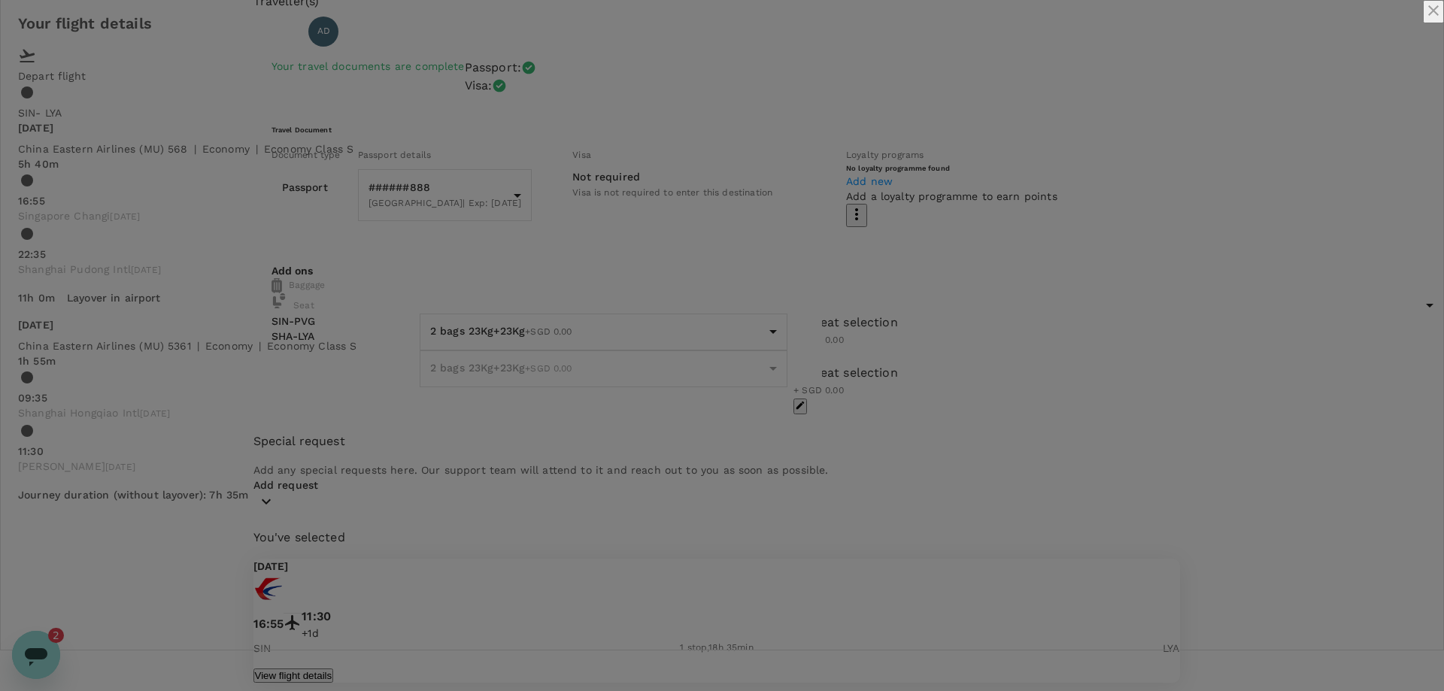
click at [250, 156] on div "economy" at bounding box center [222, 145] width 53 height 21
drag, startPoint x: 591, startPoint y: 198, endPoint x: 636, endPoint y: 220, distance: 49.5
click at [636, 220] on div "16:55 [GEOGRAPHIC_DATA] Changi [DATE] 22:35 [GEOGRAPHIC_DATA] Pudong Intl [DATE]" at bounding box center [722, 225] width 1408 height 107
click at [140, 222] on span "[DATE]" at bounding box center [125, 216] width 30 height 11
drag, startPoint x: 664, startPoint y: 179, endPoint x: 679, endPoint y: 210, distance: 34.3
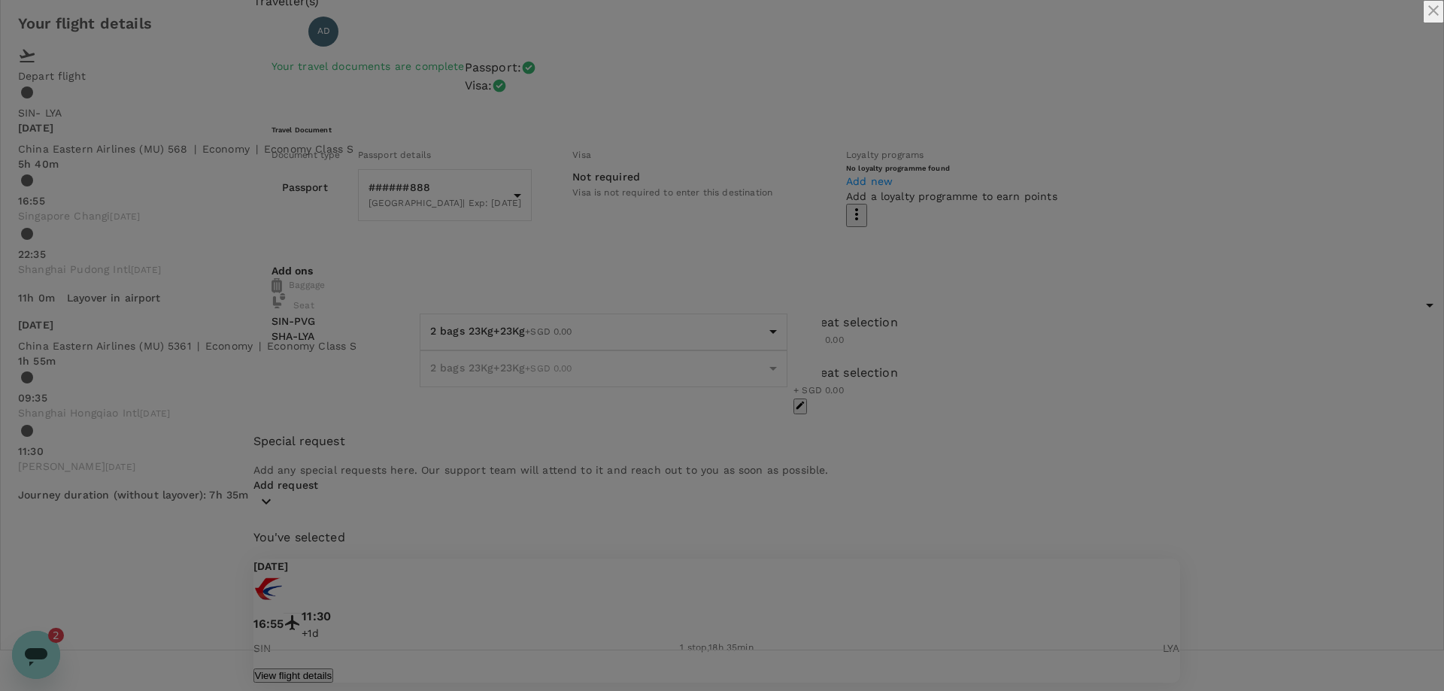
click at [679, 210] on div "[DATE] China Eastern Airlines (MU) 568 | economy | Economy Class S 5h 40m 16:55…" at bounding box center [722, 199] width 1408 height 158
click at [667, 135] on p "[DATE]" at bounding box center [722, 127] width 1408 height 15
drag, startPoint x: 663, startPoint y: 196, endPoint x: 751, endPoint y: 191, distance: 87.4
click at [745, 204] on div "16:55 [GEOGRAPHIC_DATA] Changi [DATE] 22:35 [GEOGRAPHIC_DATA] Pudong Intl [DATE]" at bounding box center [722, 225] width 1408 height 107
drag, startPoint x: 755, startPoint y: 188, endPoint x: 762, endPoint y: 178, distance: 11.9
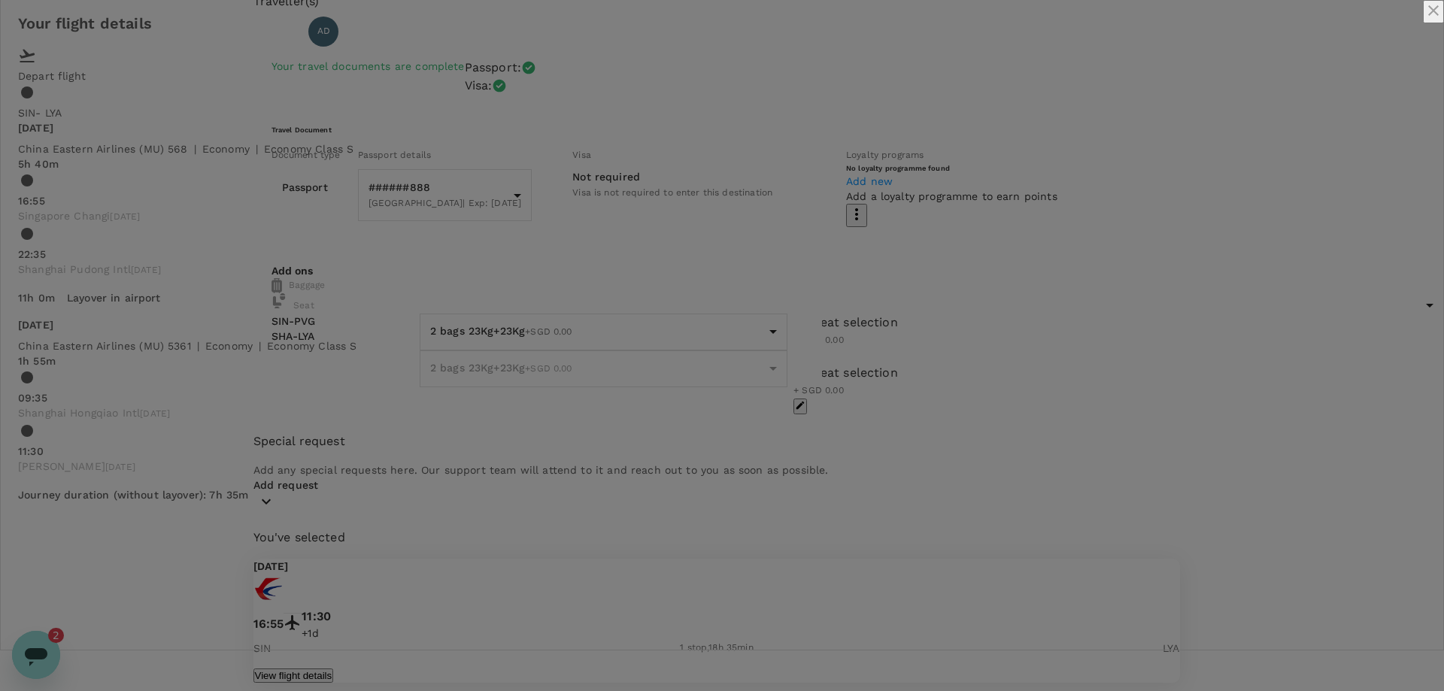
click at [762, 178] on div "[DATE] China Eastern Airlines (MU) 568 | economy | Economy Class S 5h 40m 16:55…" at bounding box center [722, 199] width 1408 height 158
click at [633, 225] on span "16:55 [GEOGRAPHIC_DATA] Changi [DATE]" at bounding box center [722, 202] width 1408 height 45
drag, startPoint x: 607, startPoint y: 308, endPoint x: 662, endPoint y: 190, distance: 130.2
click at [662, 190] on div "[DATE] China Eastern Airlines (MU) 568 | economy | Economy Class S 5h 40m 16:55…" at bounding box center [722, 199] width 1408 height 158
copy div "Economy Class S 5h 40m 16:55 [GEOGRAPHIC_DATA] [GEOGRAPHIC_DATA] [DATE] 22:35 […"
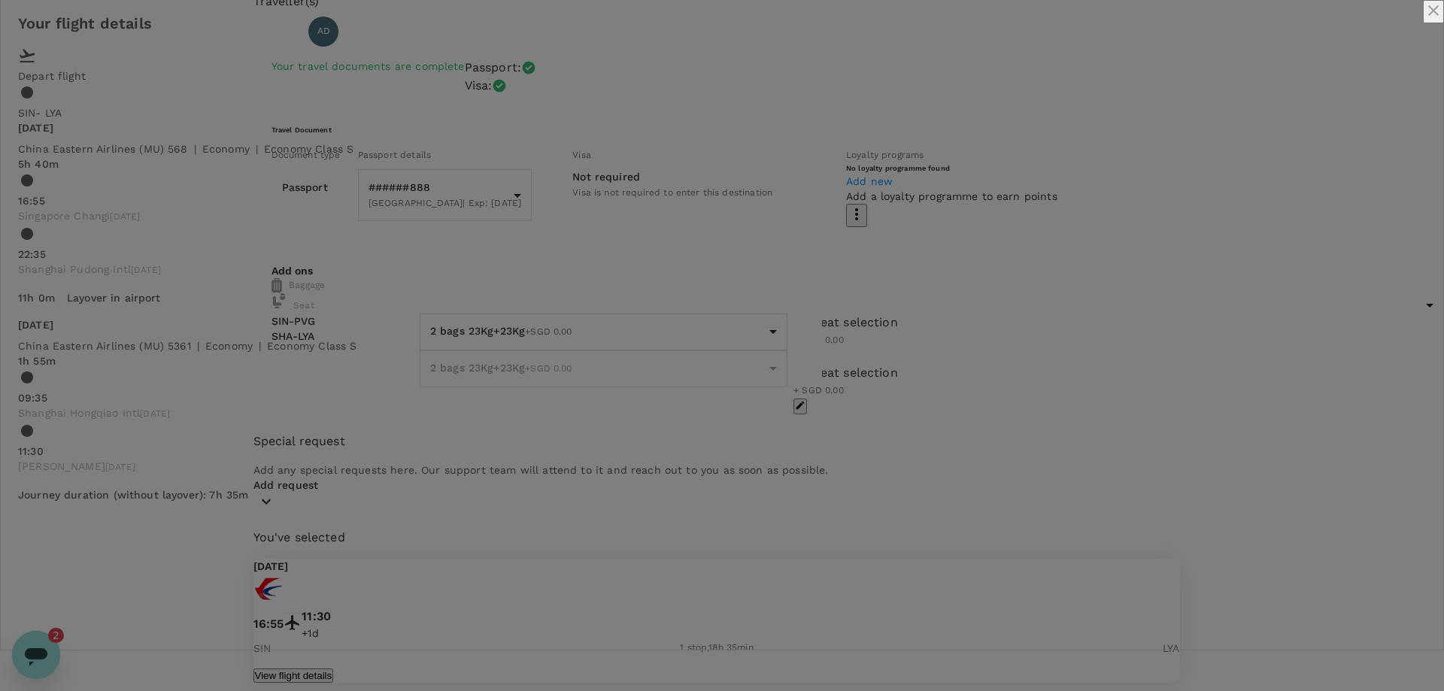
click at [161, 304] on span "Layover in airport" at bounding box center [114, 298] width 94 height 12
drag, startPoint x: 418, startPoint y: 392, endPoint x: 623, endPoint y: 517, distance: 239.7
click at [623, 502] on div "[DATE] China Eastern Airlines (MU) 568 | economy | Economy Class S 5h 40m 16:55…" at bounding box center [722, 311] width 1408 height 382
copy div "[DATE] China Eastern Airlines (MU) 5361 | economy | Economy Class S 1h 55m 09:3…"
click at [1425, 20] on icon "close" at bounding box center [1434, 11] width 18 height 18
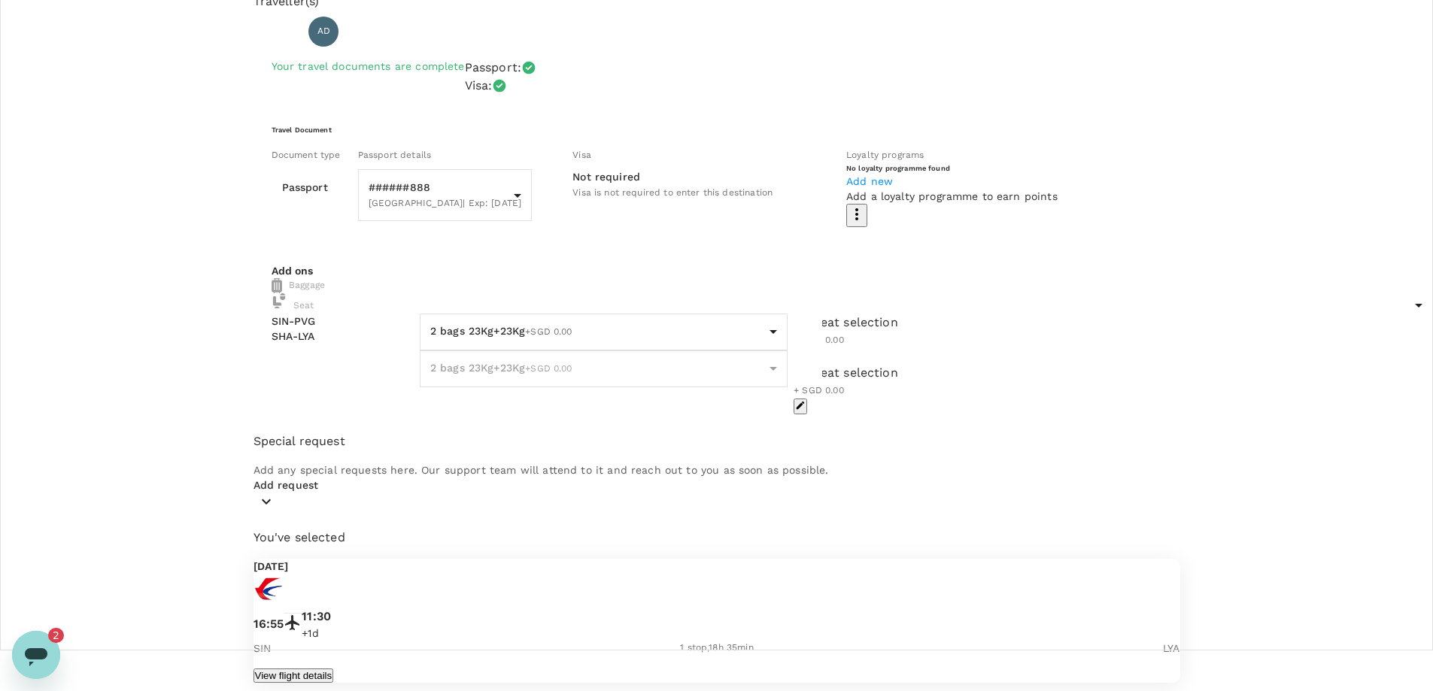
click at [334, 669] on button "View flight details" at bounding box center [293, 676] width 80 height 14
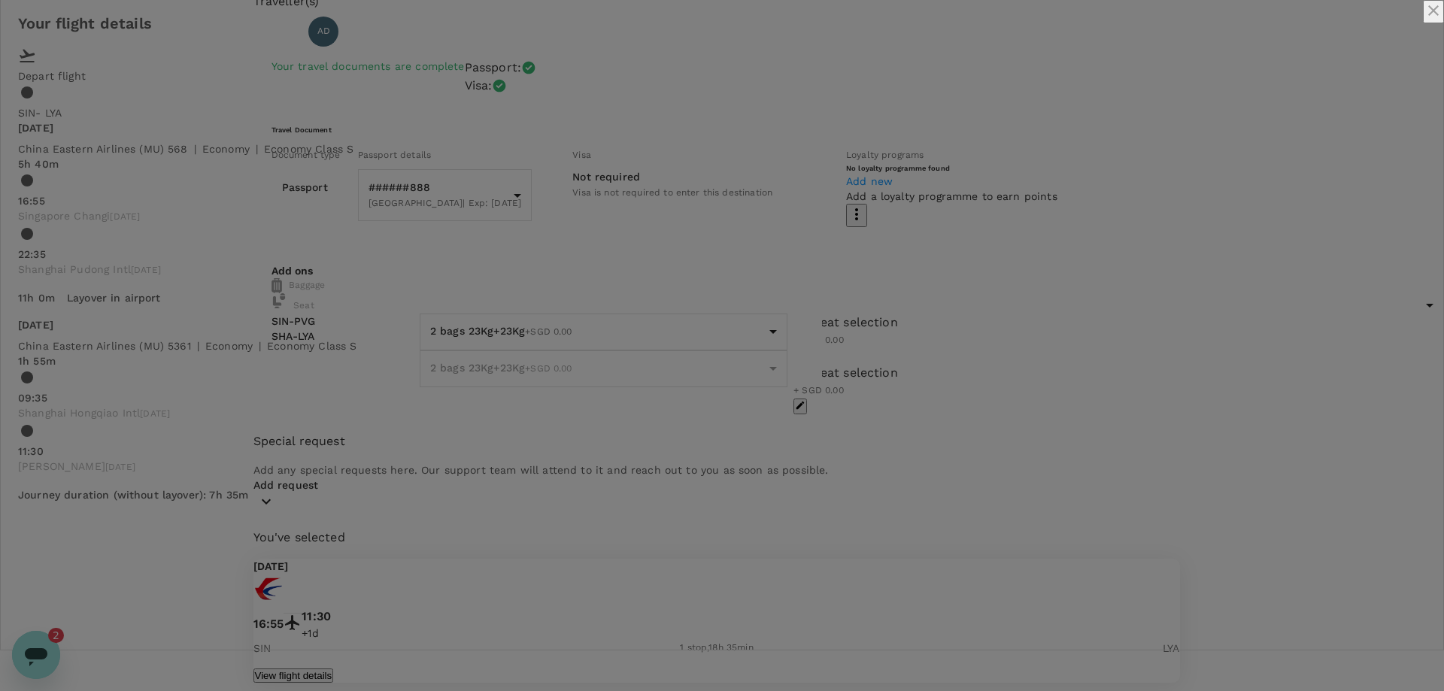
click at [1425, 20] on icon "close" at bounding box center [1434, 11] width 18 height 18
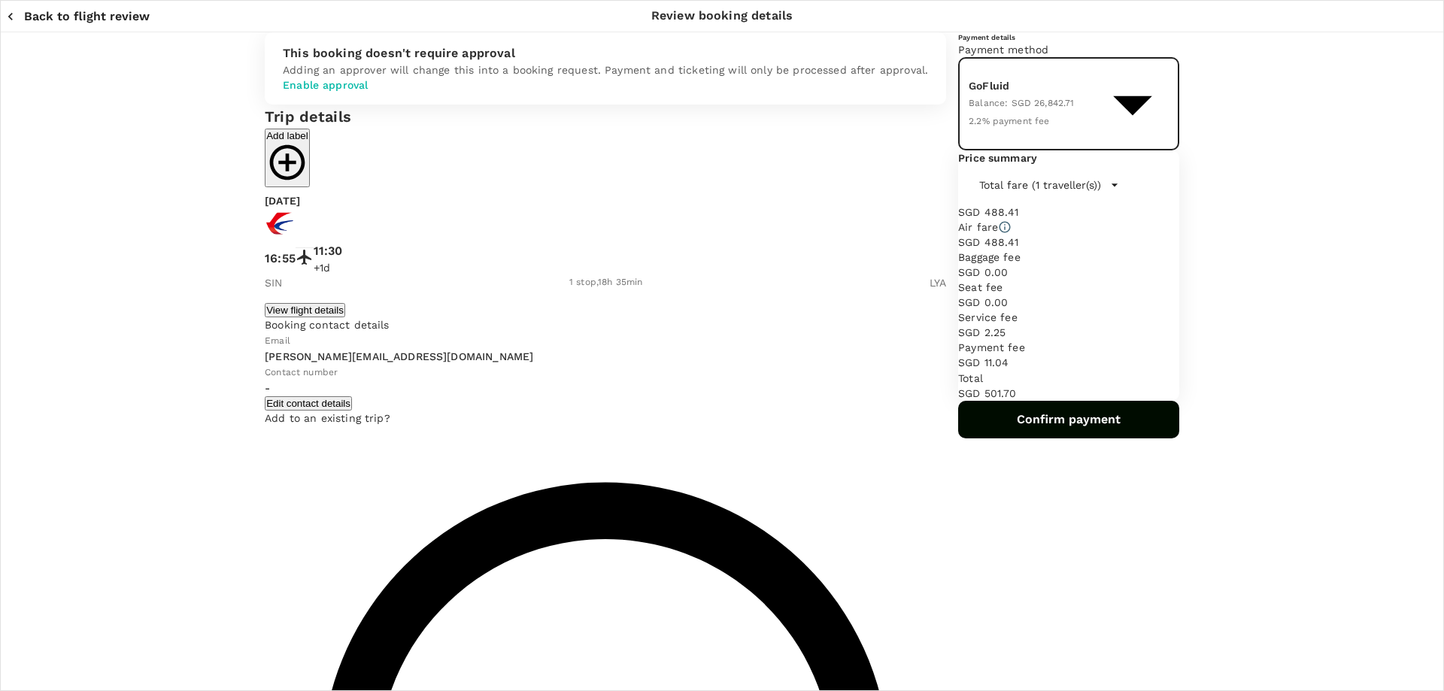
click at [990, 164] on body "Back to flight results Flight review Traveller(s) Traveller 1 : AD [PERSON_NAME…" at bounding box center [722, 595] width 1444 height 1273
click at [990, 164] on div at bounding box center [722, 345] width 1444 height 691
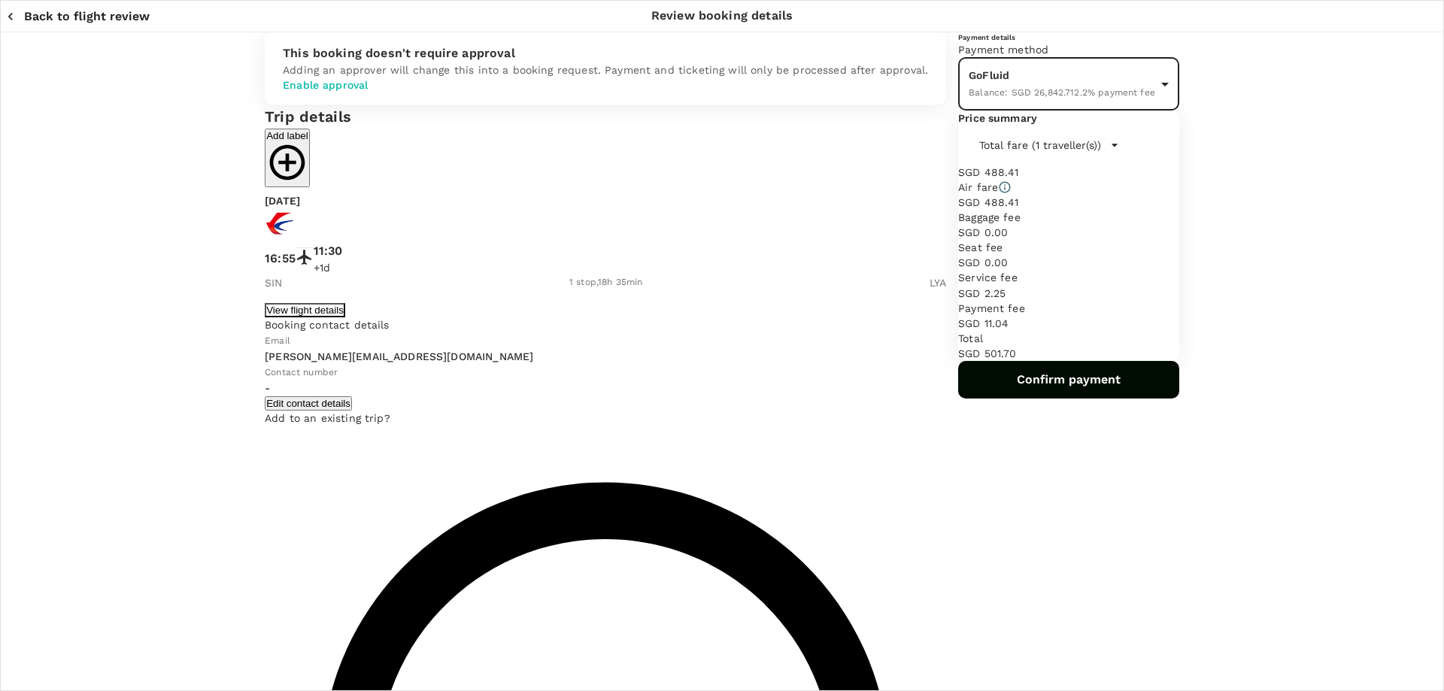
click at [345, 317] on button "View flight details" at bounding box center [305, 310] width 80 height 14
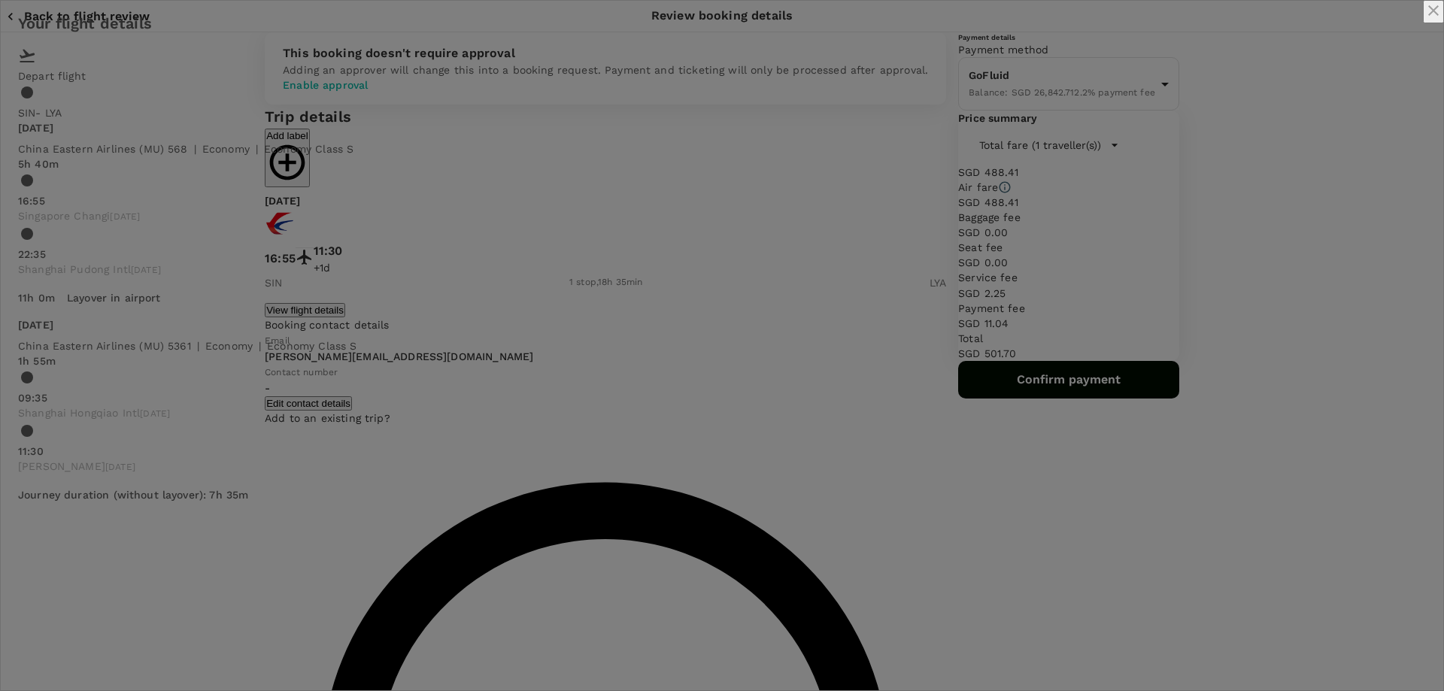
click at [1428, 16] on icon "close" at bounding box center [1433, 10] width 11 height 11
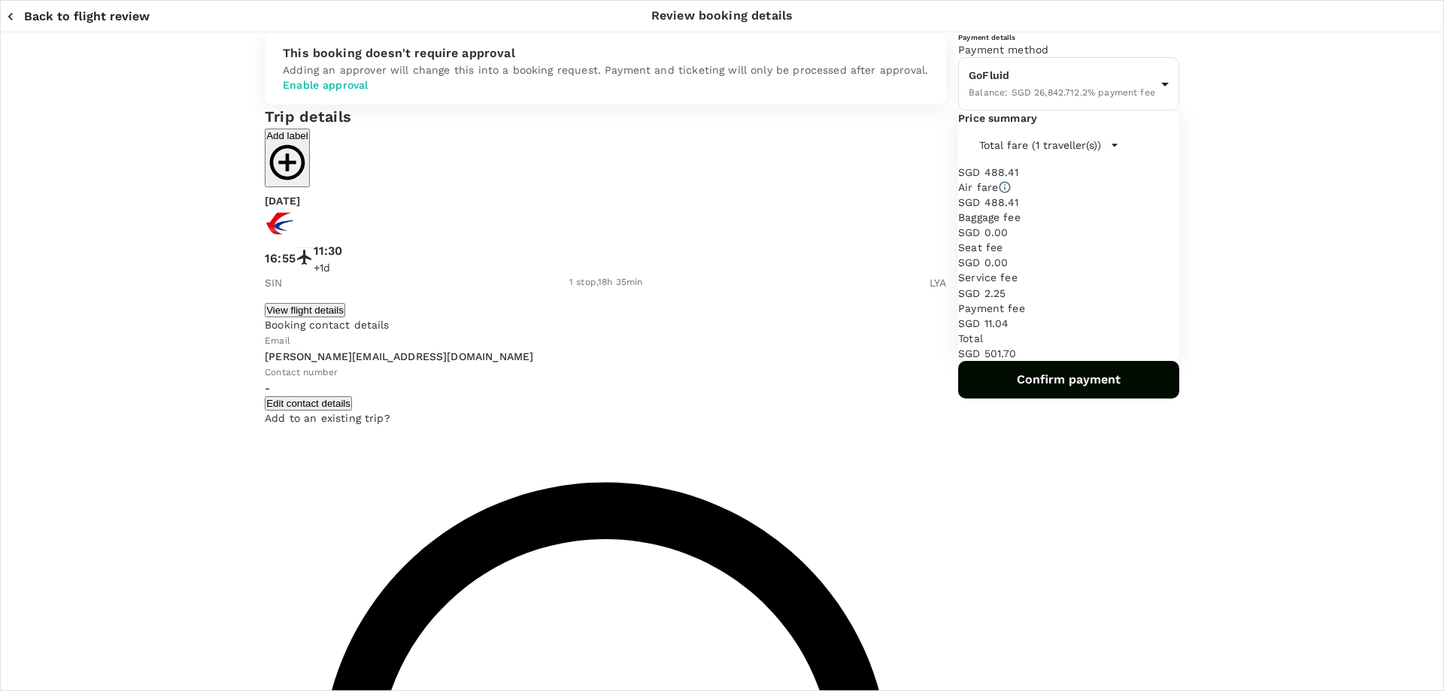
click at [44, 14] on button "Back to flight review" at bounding box center [78, 16] width 144 height 15
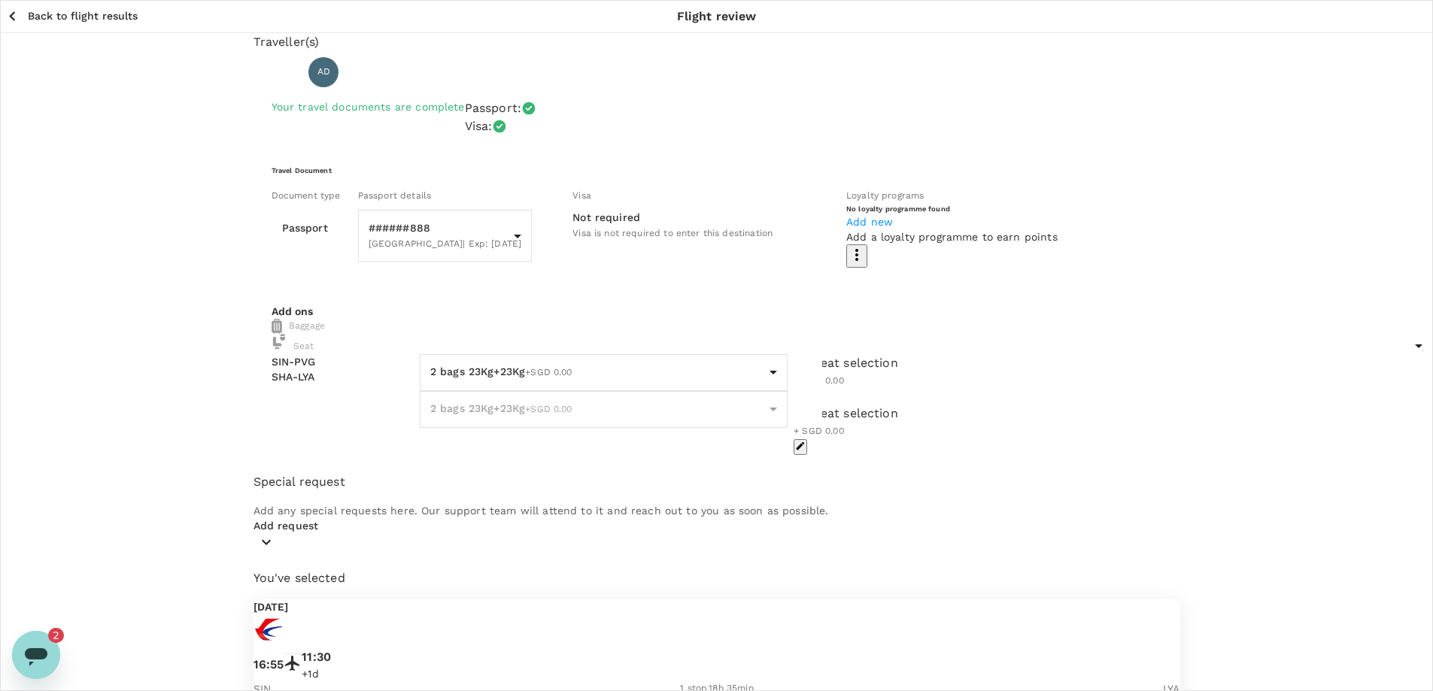
click at [68, 16] on p "Back to flight results" at bounding box center [83, 15] width 110 height 15
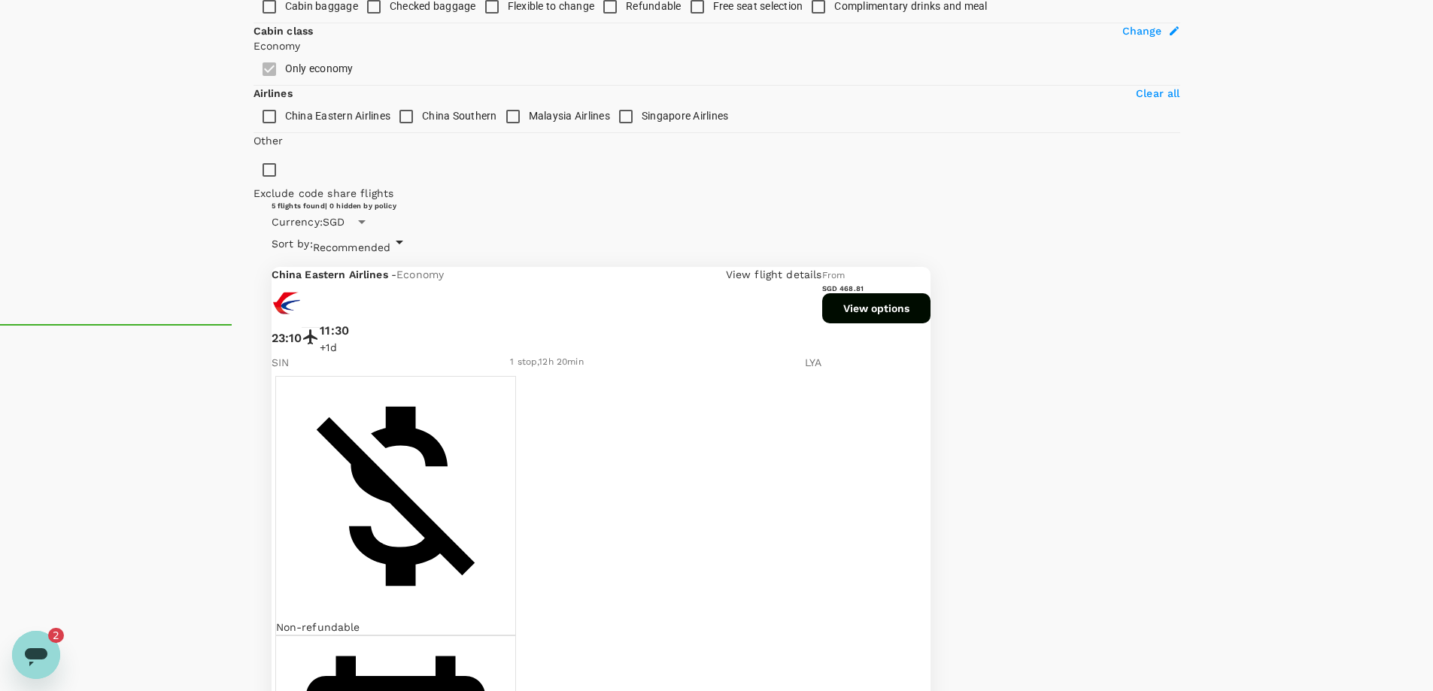
scroll to position [227, 0]
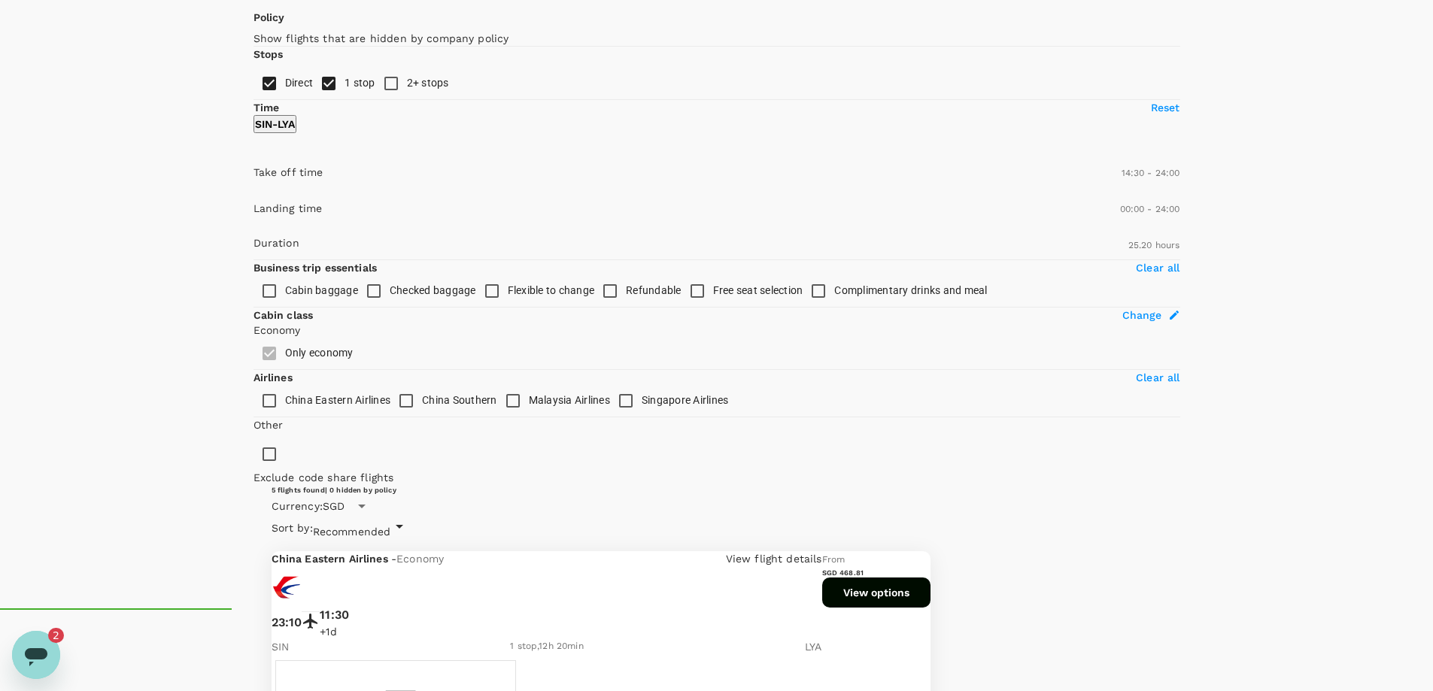
scroll to position [77, 0]
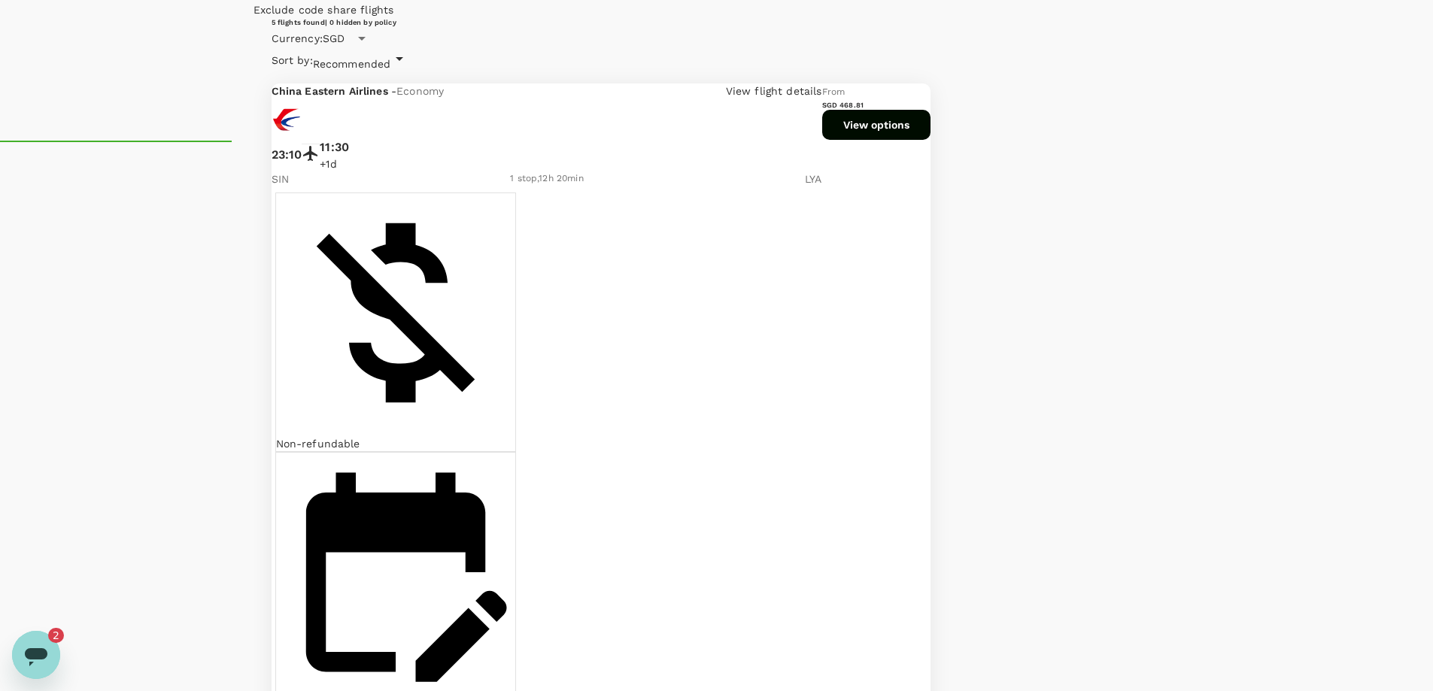
scroll to position [554, 0]
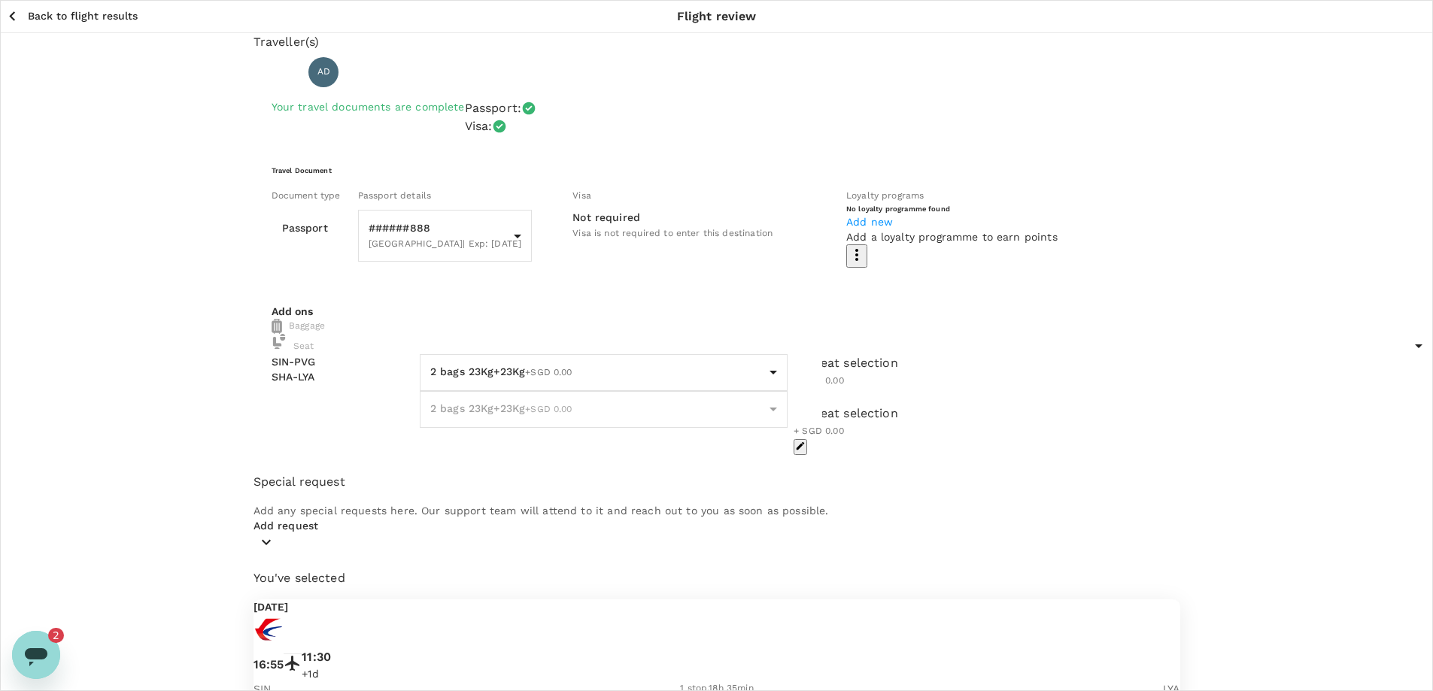
click at [794, 389] on div "No seat selection + SGD 0.00" at bounding box center [978, 371] width 368 height 35
click at [806, 401] on icon "button" at bounding box center [800, 395] width 11 height 11
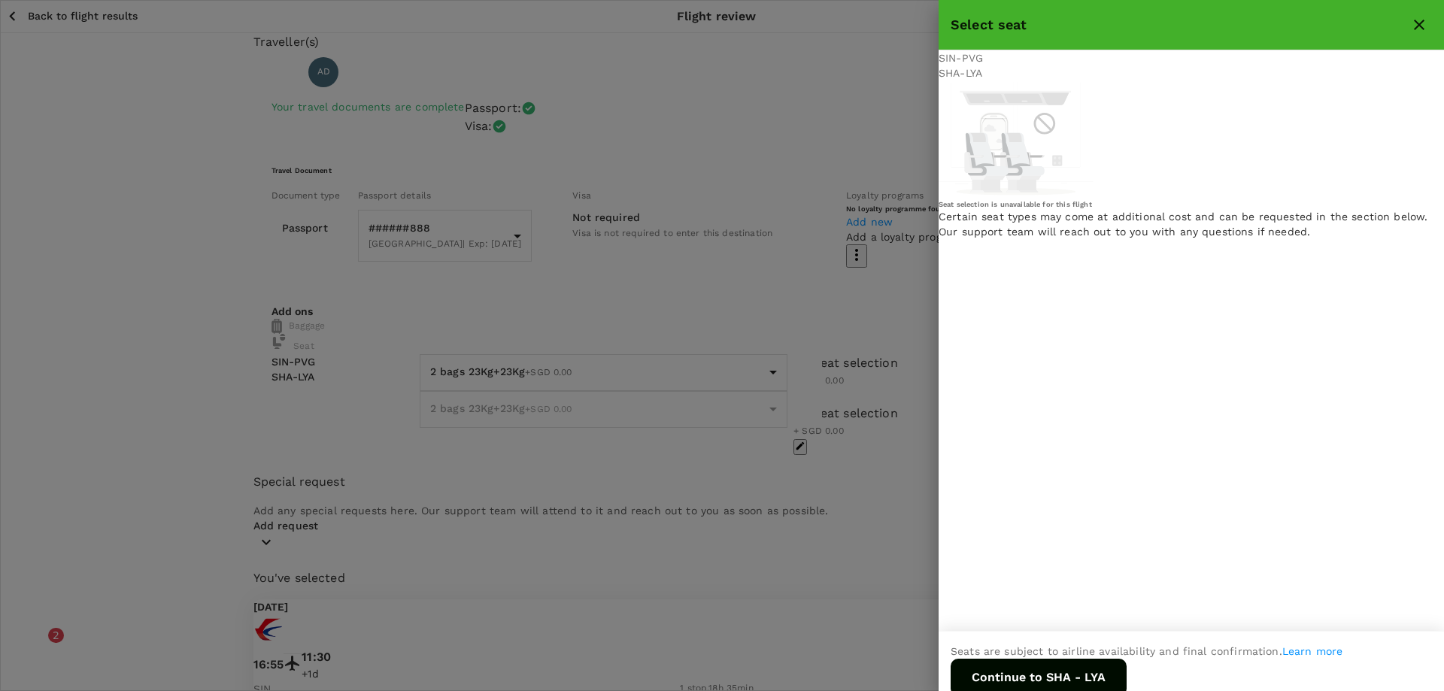
click at [1417, 25] on icon "close" at bounding box center [1419, 25] width 18 height 18
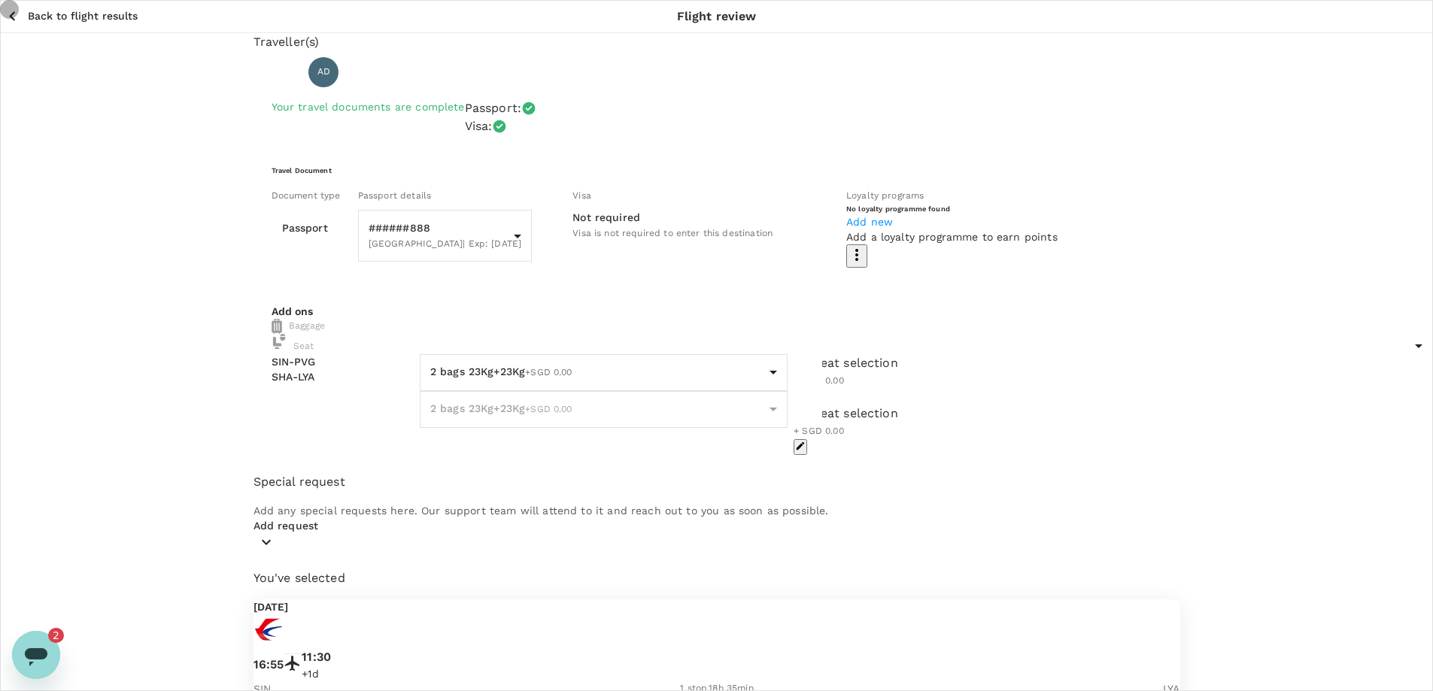
click at [806, 451] on icon "button" at bounding box center [800, 446] width 11 height 11
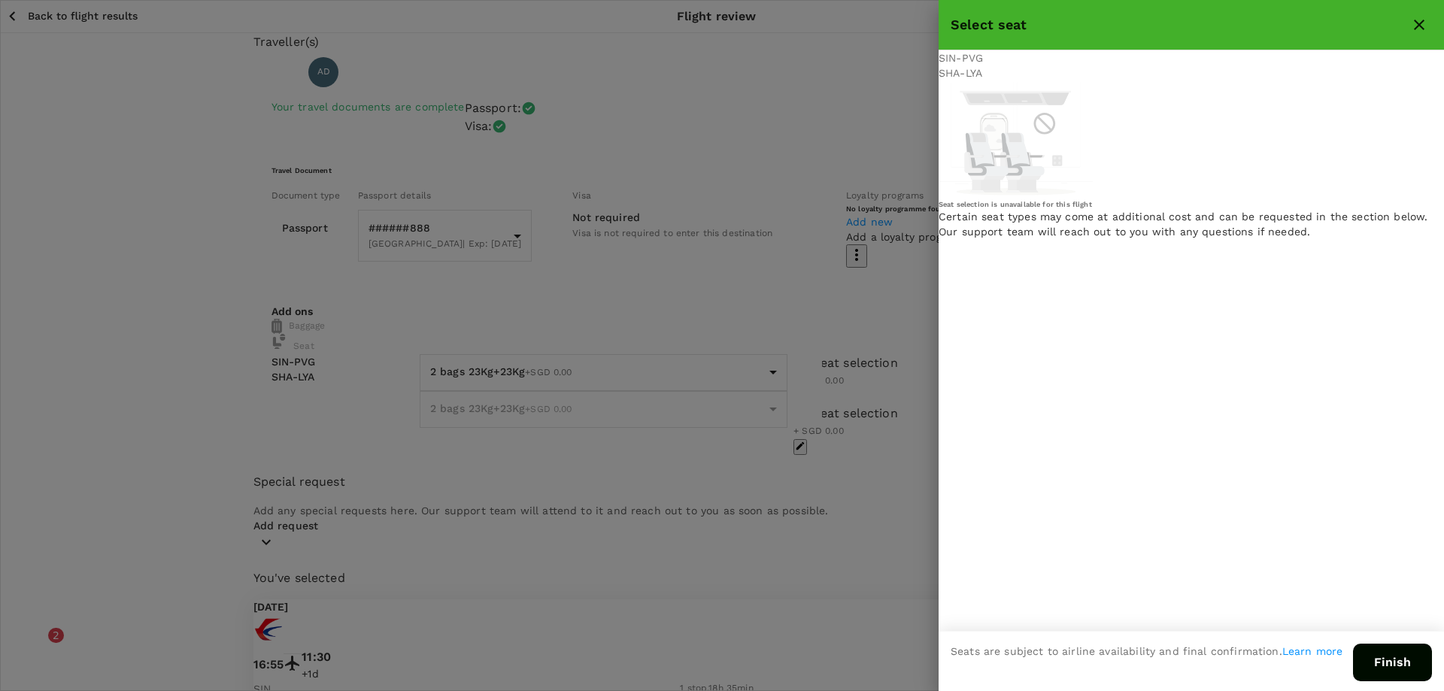
click at [1414, 26] on icon "close" at bounding box center [1419, 25] width 18 height 18
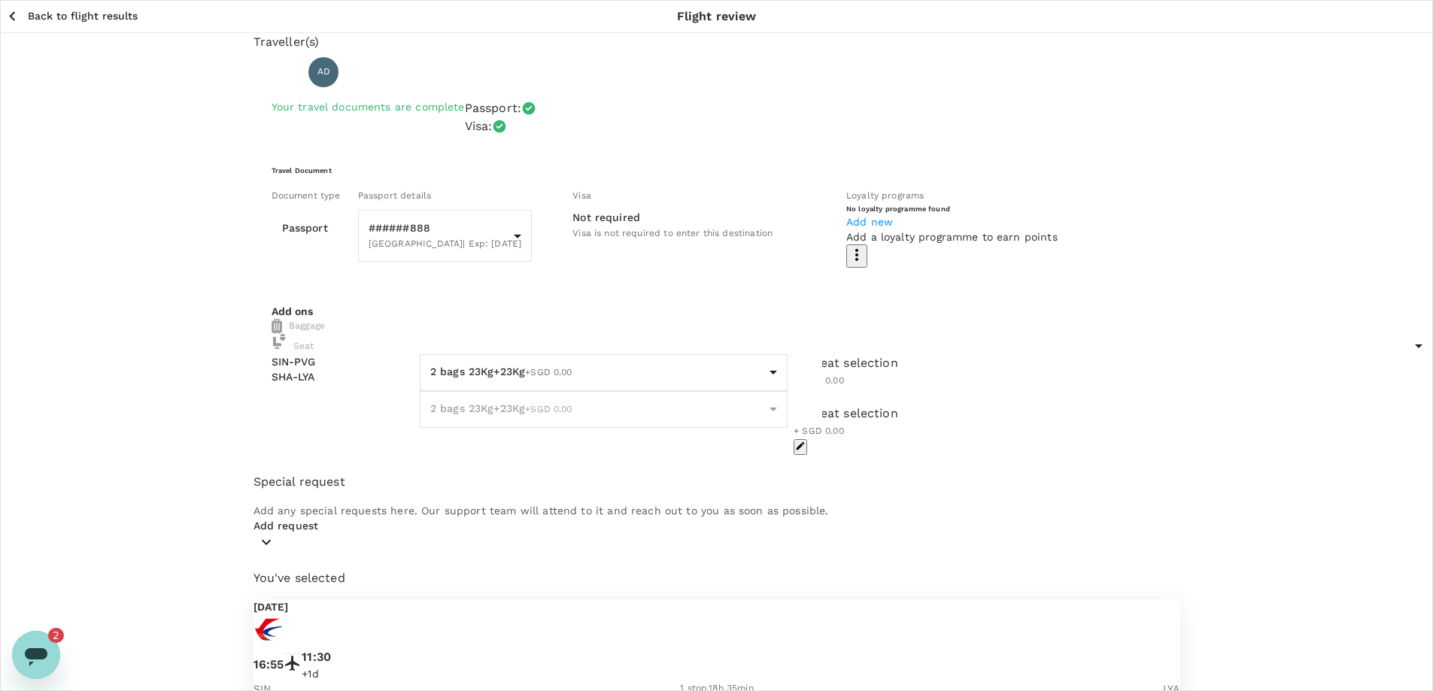
scroll to position [41, 0]
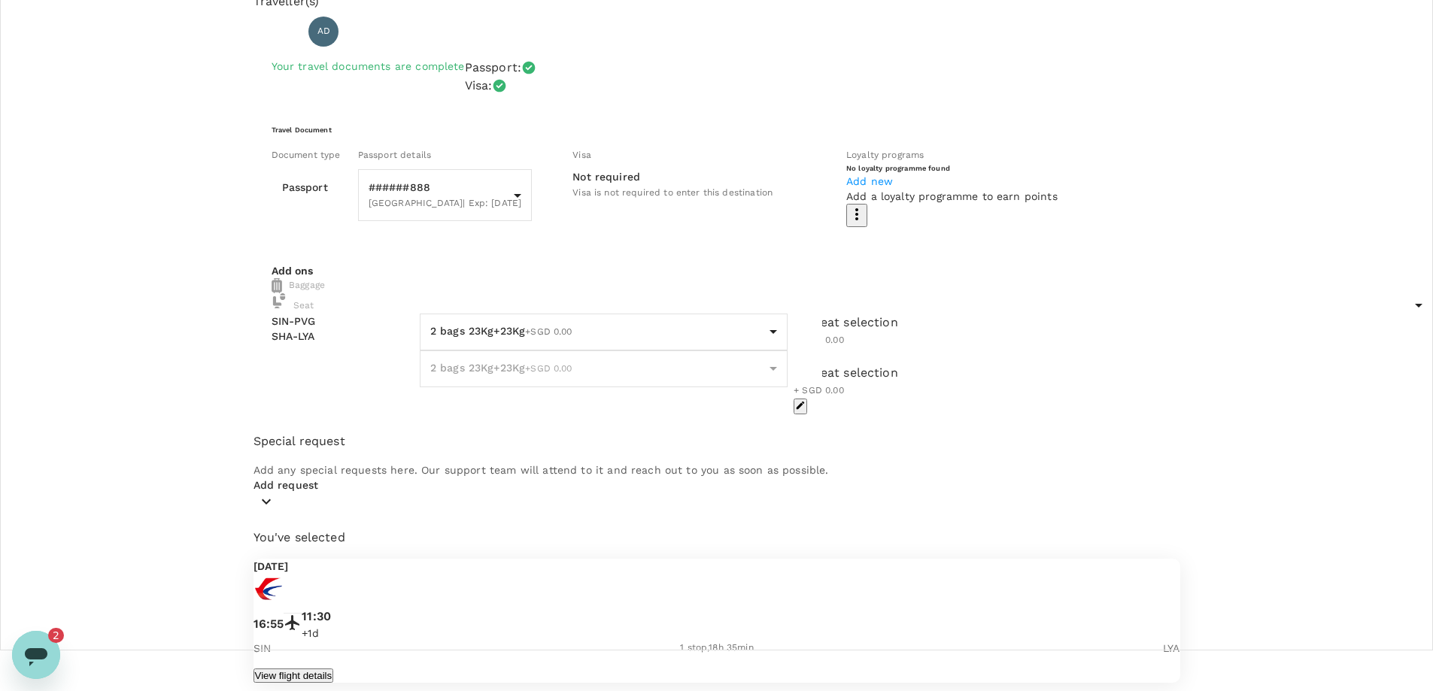
click at [33, 654] on icon "Open messaging window, 2 unread messages" at bounding box center [36, 657] width 23 height 18
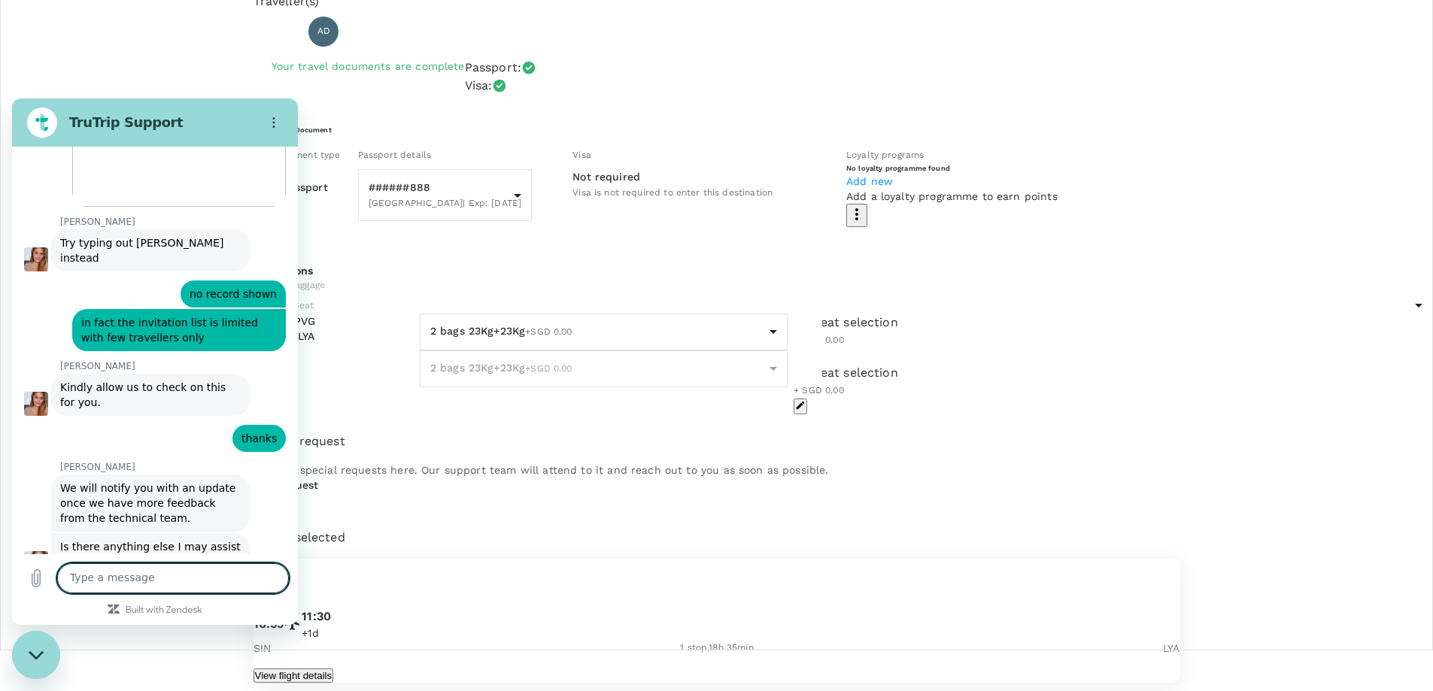
scroll to position [5387, 0]
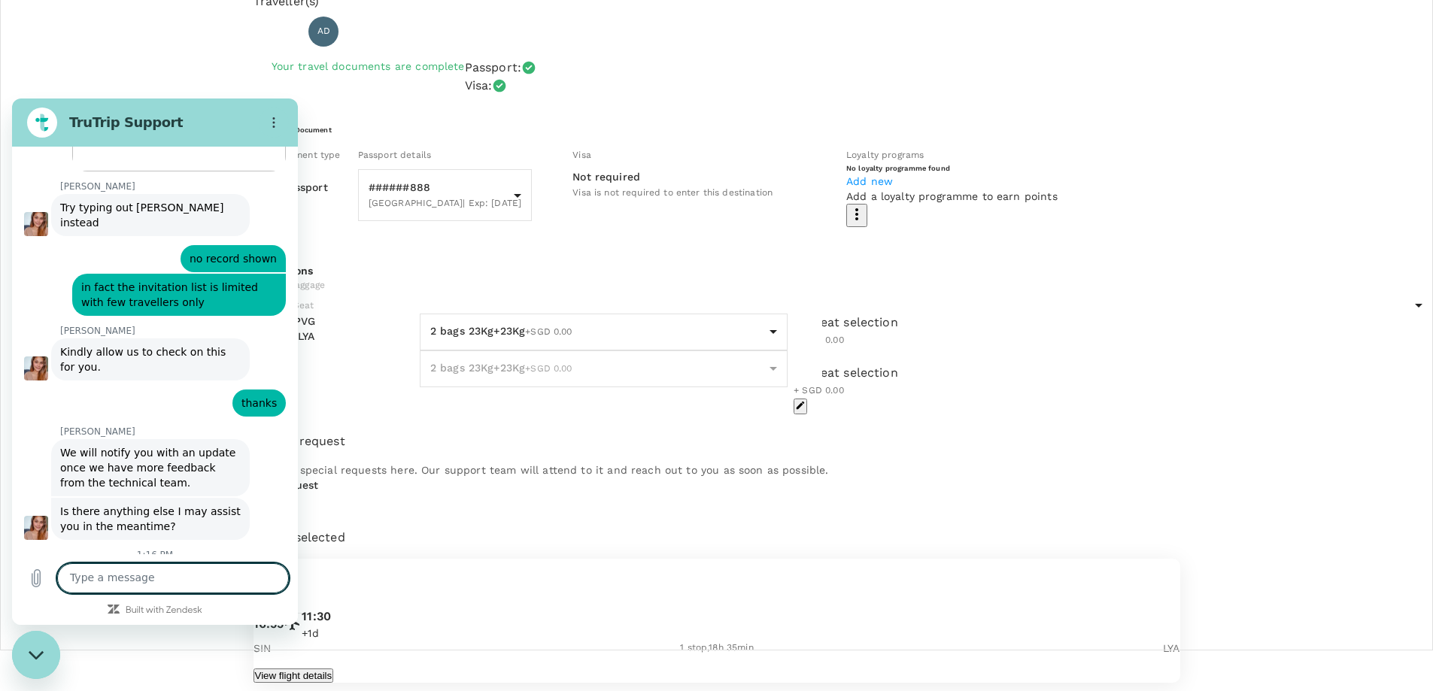
click at [125, 587] on textarea at bounding box center [173, 578] width 232 height 30
type textarea "N"
click at [41, 657] on icon "Close messaging window" at bounding box center [37, 656] width 16 height 10
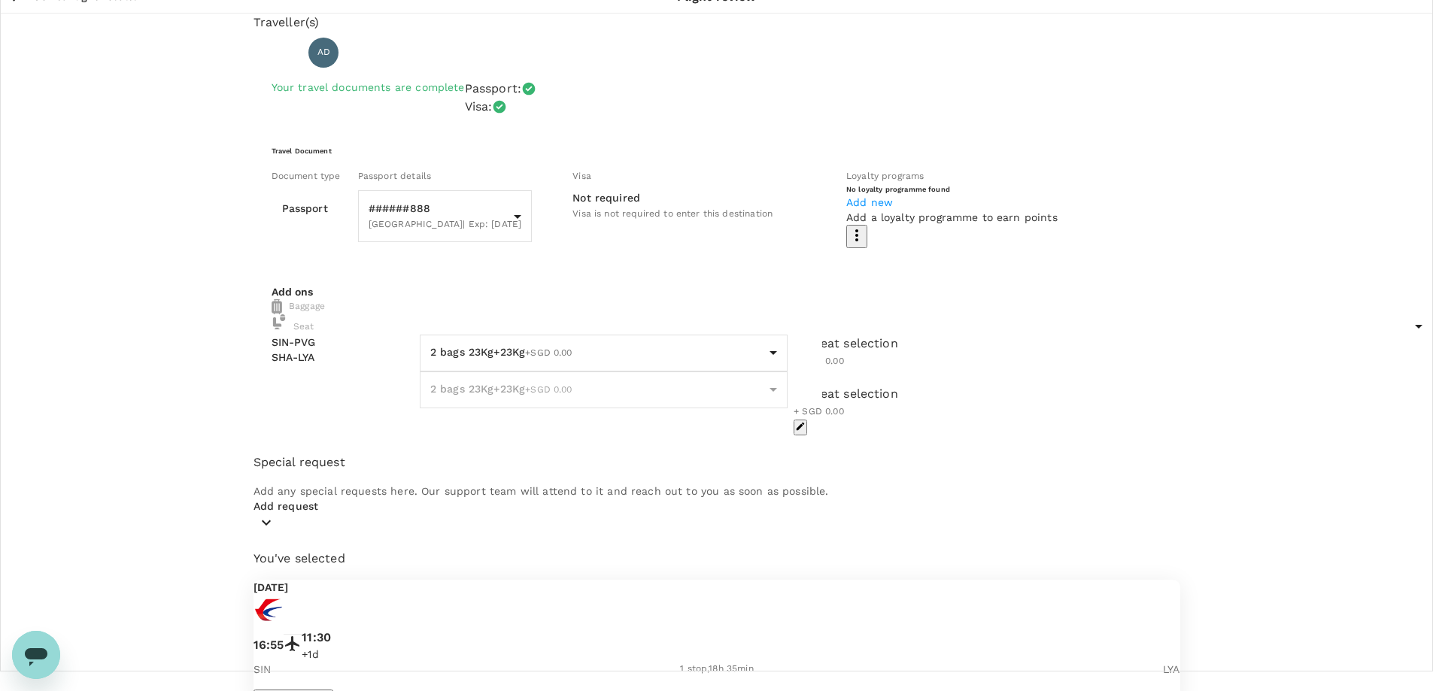
scroll to position [0, 0]
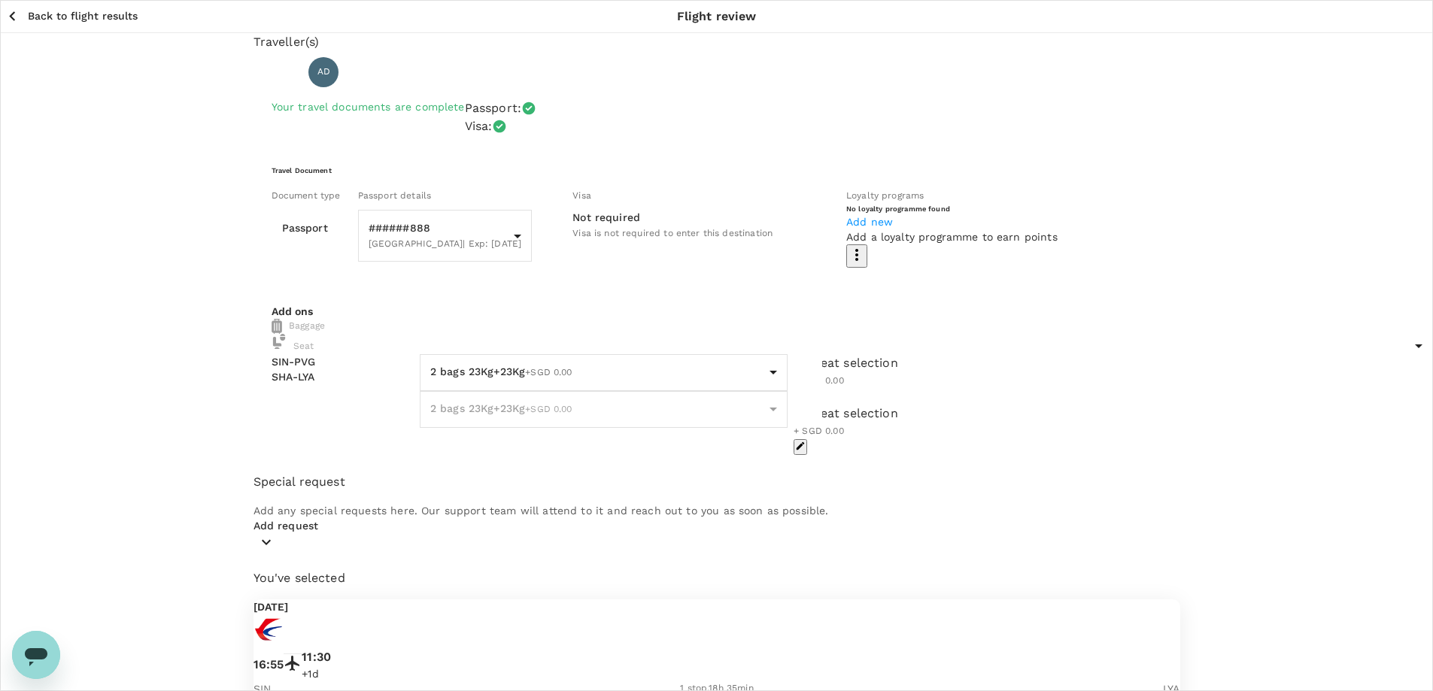
click at [100, 17] on p "Back to flight results" at bounding box center [83, 15] width 110 height 15
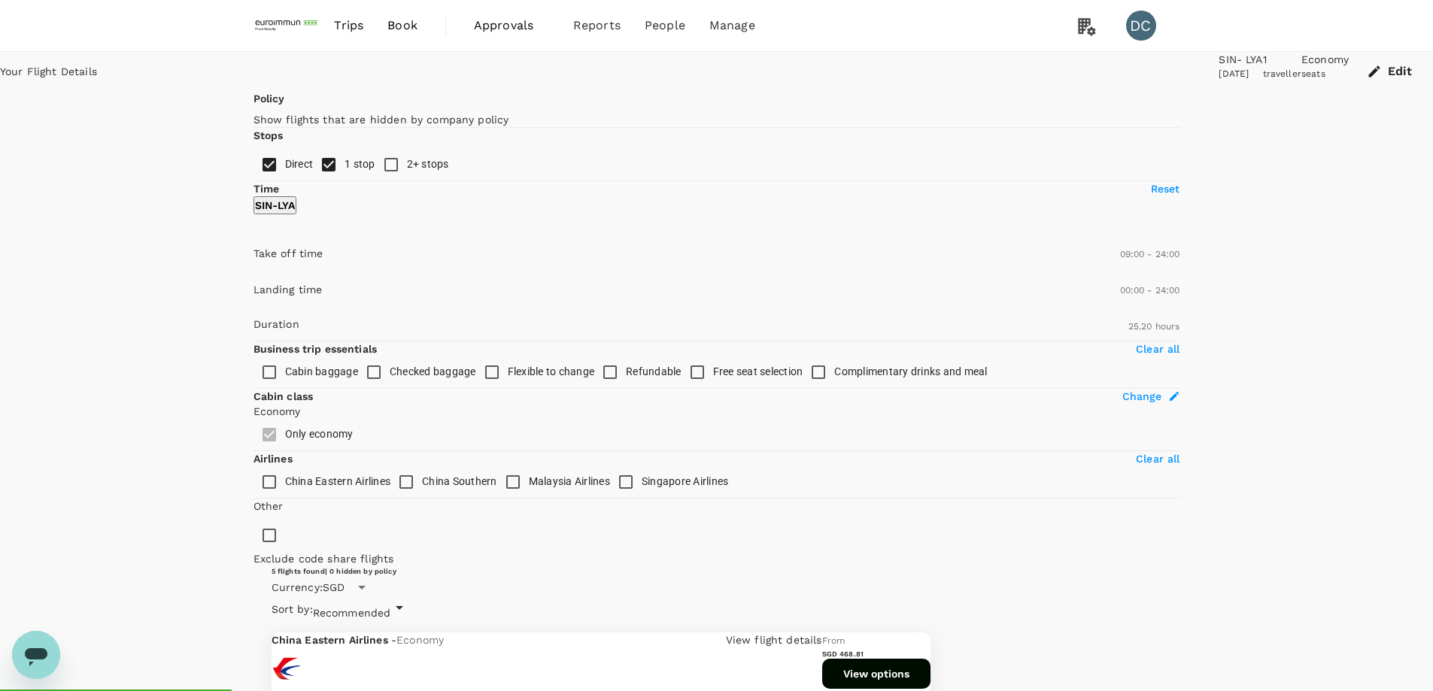
drag, startPoint x: 390, startPoint y: 448, endPoint x: 338, endPoint y: 450, distance: 51.2
click at [253, 275] on span at bounding box center [253, 275] width 0 height 0
type input "720"
type input "SGD"
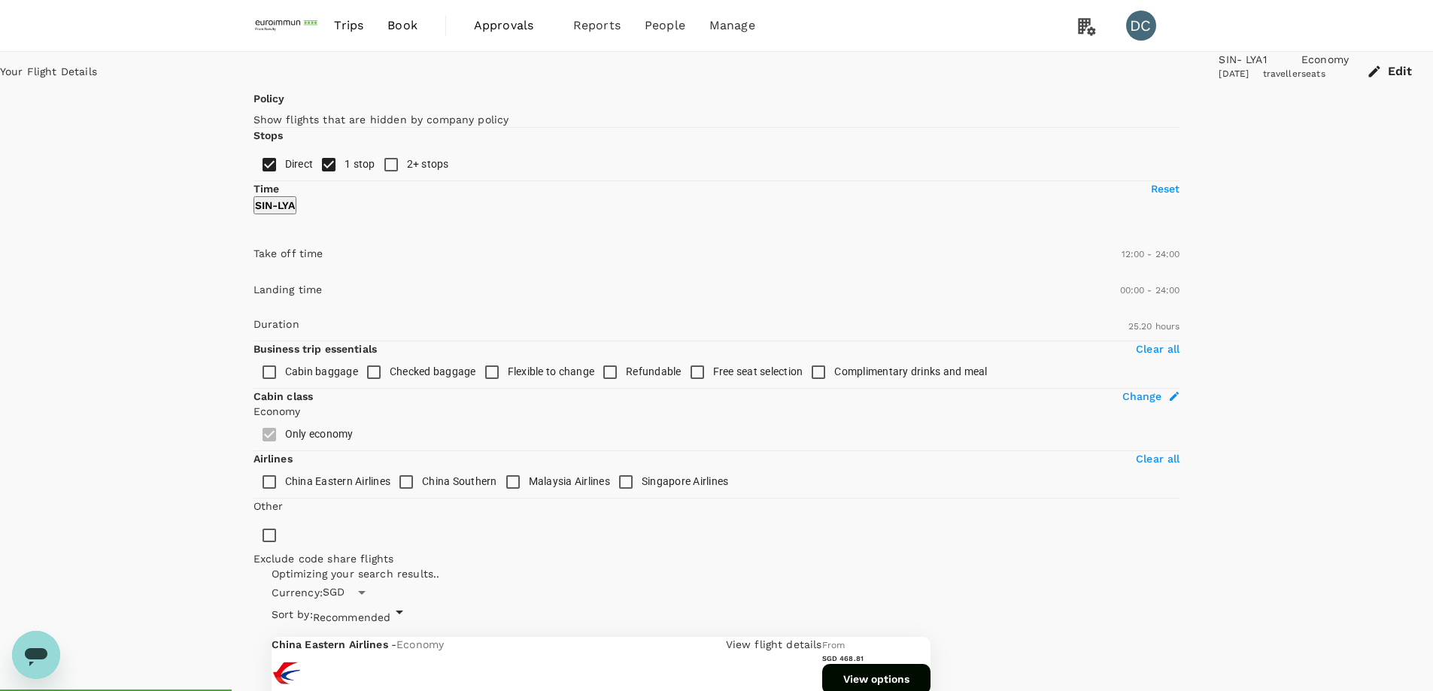
drag, startPoint x: 338, startPoint y: 450, endPoint x: 368, endPoint y: 448, distance: 29.4
click at [253, 275] on span at bounding box center [253, 275] width 0 height 0
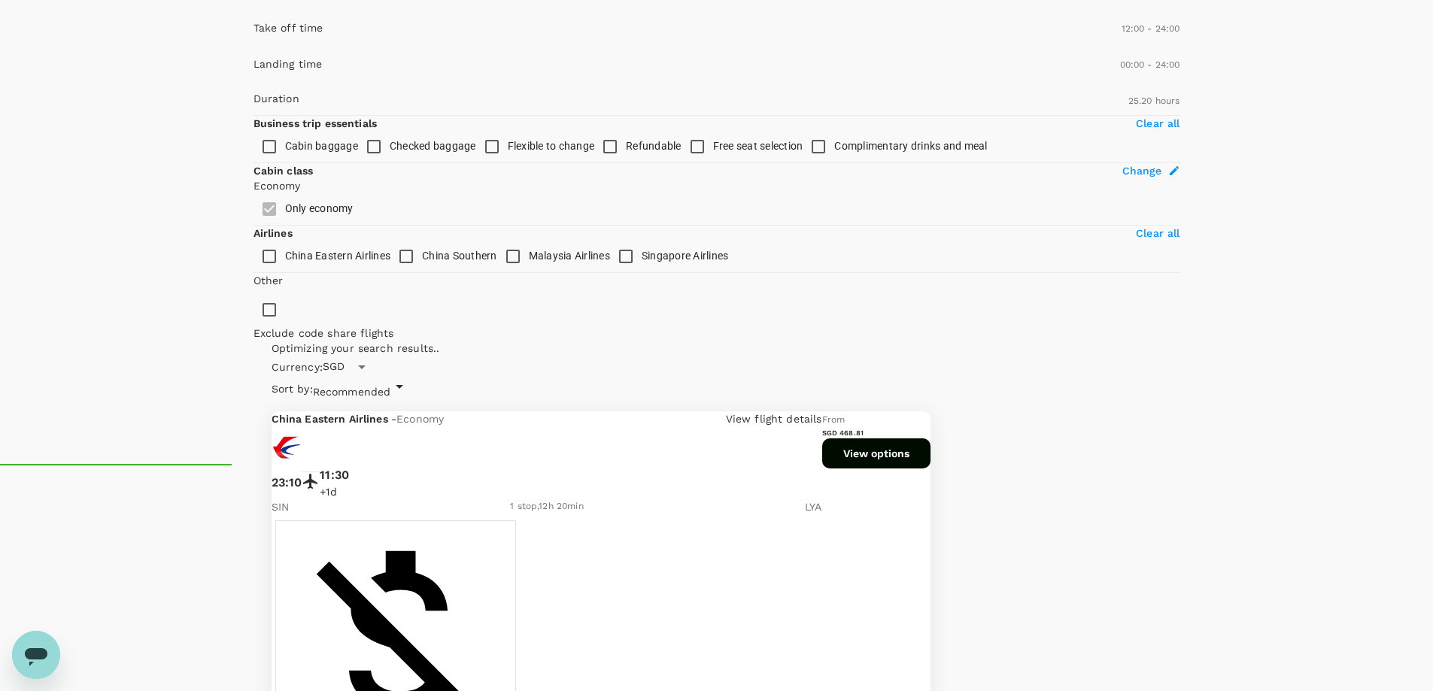
scroll to position [150, 0]
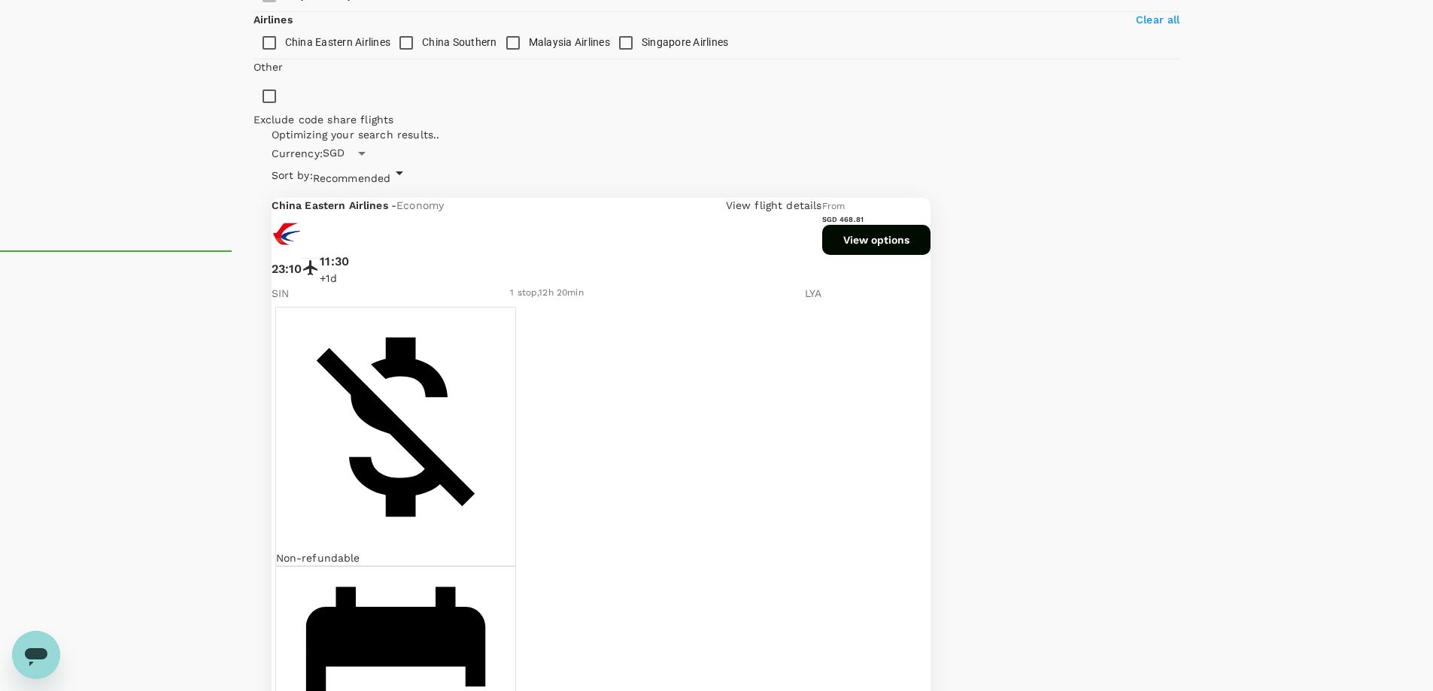
scroll to position [451, 0]
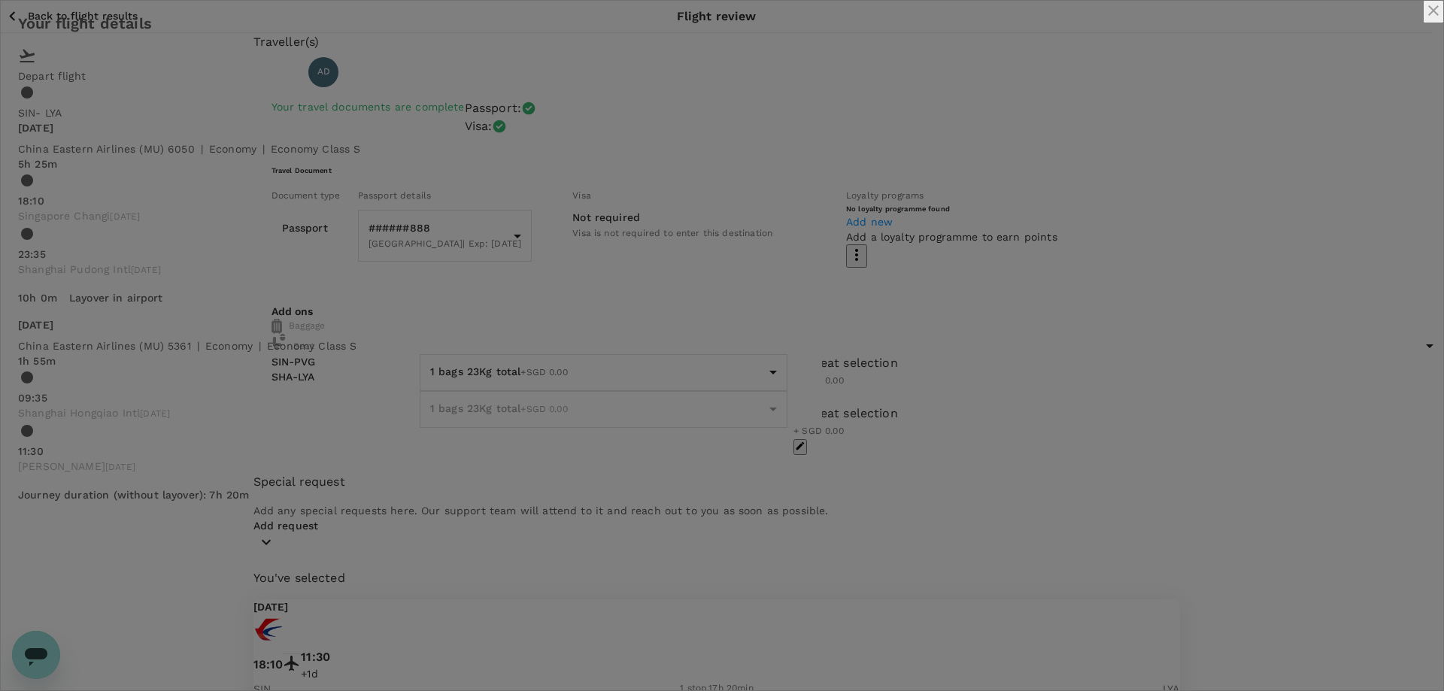
drag, startPoint x: 420, startPoint y: 176, endPoint x: 594, endPoint y: 241, distance: 186.1
click at [594, 241] on div "[DATE] China Eastern Airlines (MU) 6050 | economy | Economy Class S 5h 25m 18:1…" at bounding box center [722, 311] width 1408 height 382
copy div "[DATE] China Eastern Airlines (MU) 6050 | economy | Economy Class S 5h 25m 18:1…"
click at [1425, 20] on icon "close" at bounding box center [1434, 11] width 18 height 18
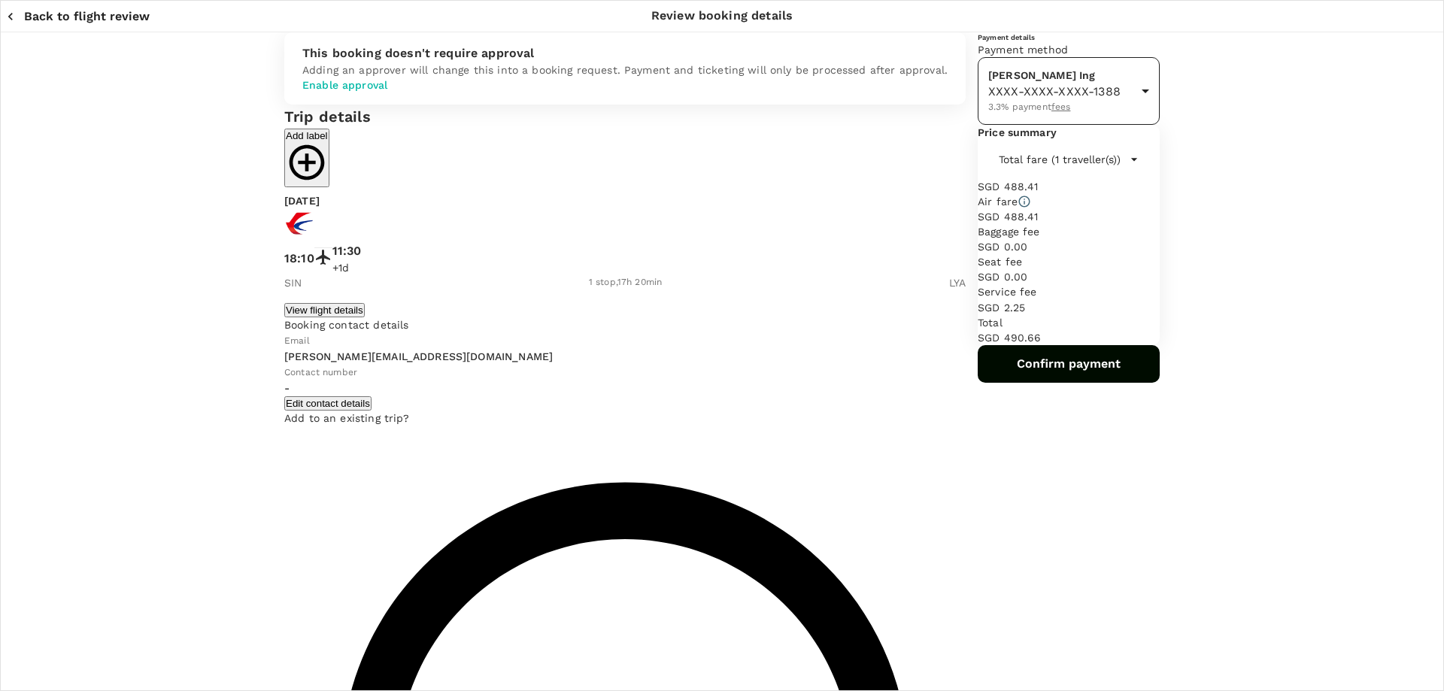
click at [1057, 181] on body "Back to flight results Flight review Traveller(s) Traveller 1 : AD [PERSON_NAME…" at bounding box center [722, 565] width 1444 height 1131
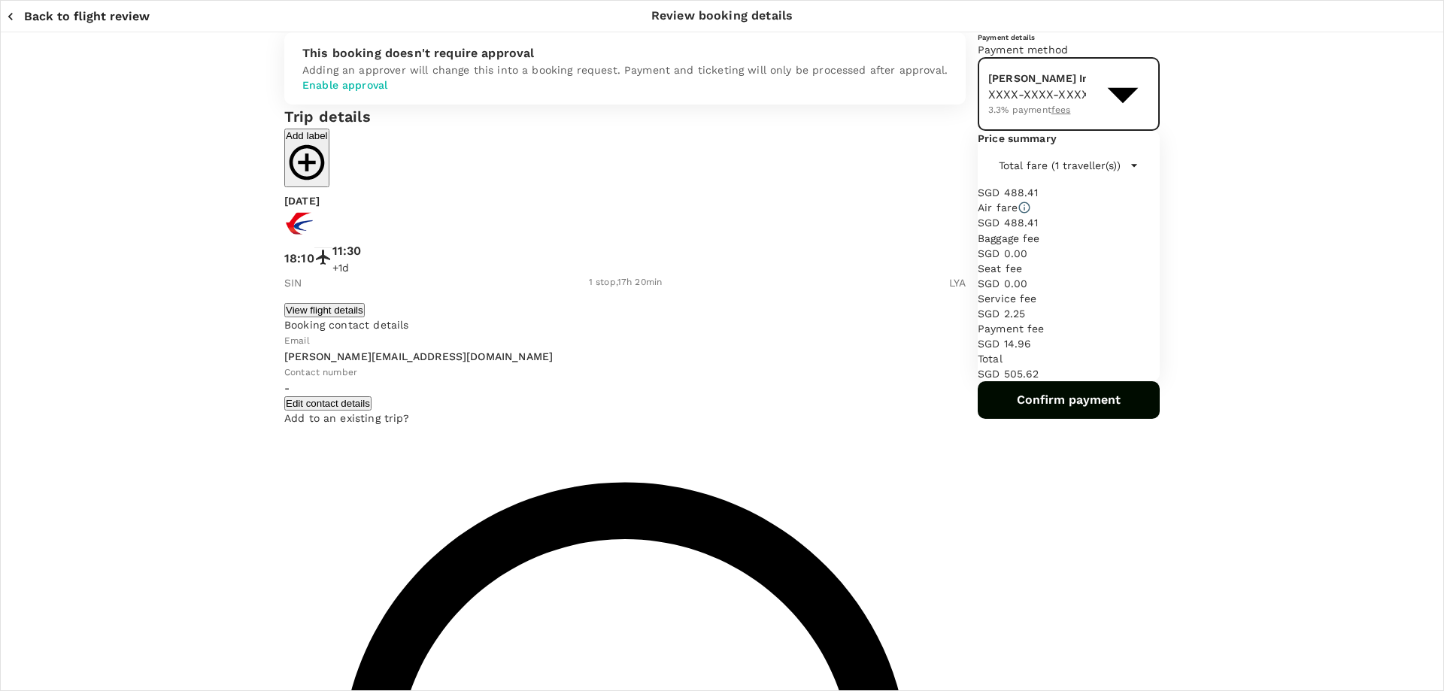
type input "9ae08bde-94be-4a60-86d8-4726f2345b2b"
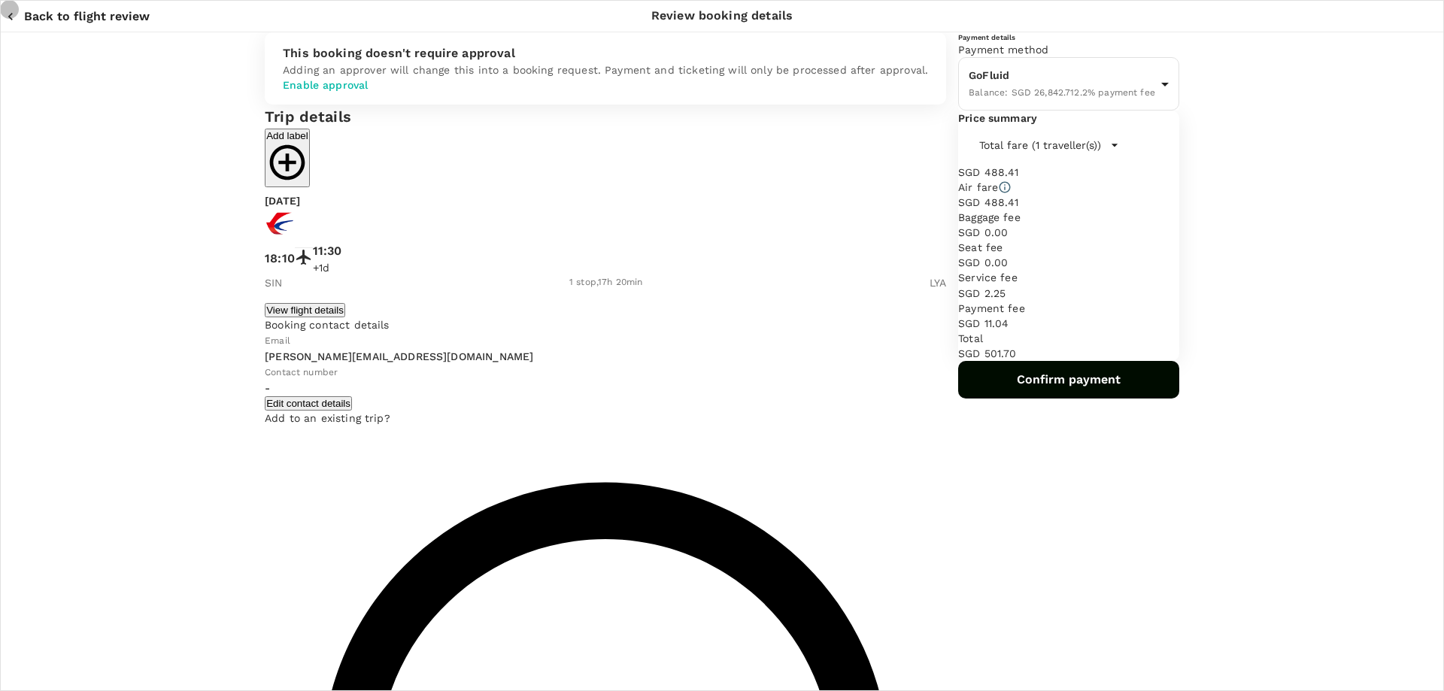
click at [332, 513] on input "radio" at bounding box center [722, 345] width 1444 height 691
radio input "true"
radio input "false"
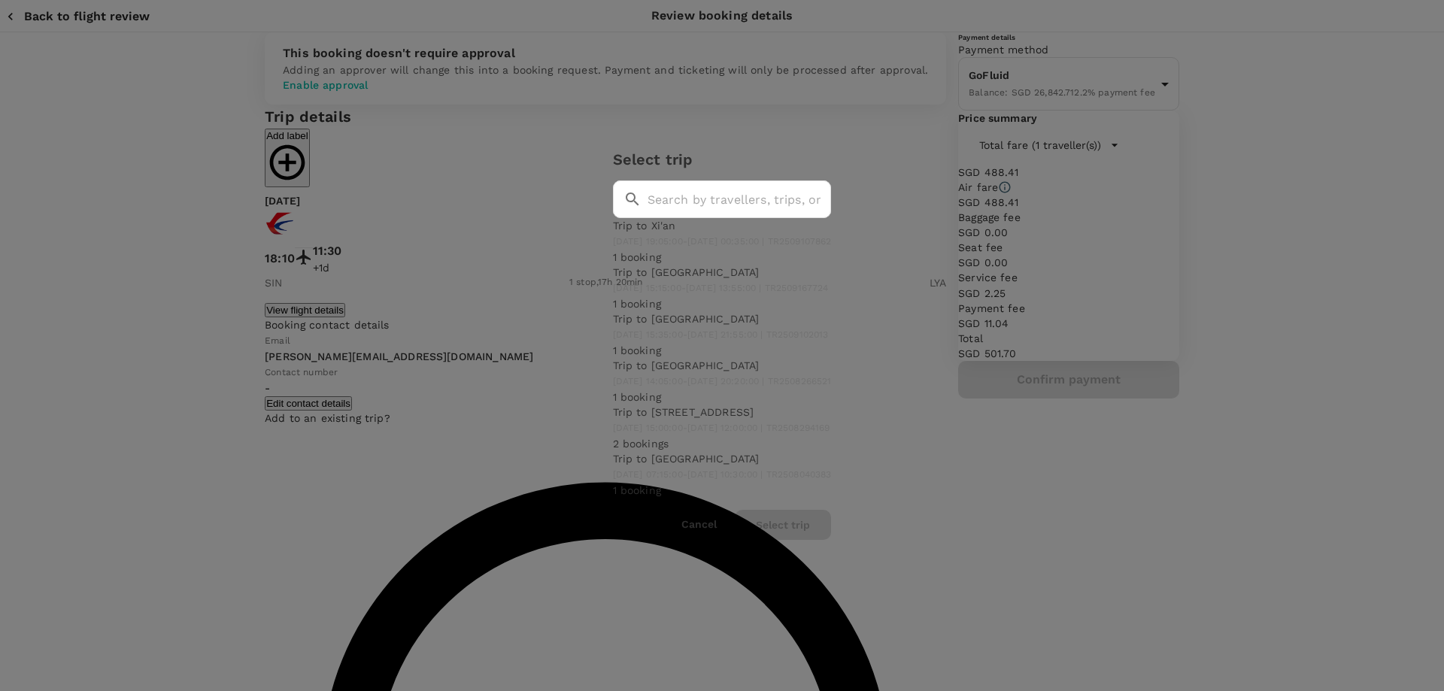
click at [613, 293] on span "[DATE] 15:15:00 - [DATE] 13:55:00 | TR2509167724" at bounding box center [721, 288] width 216 height 11
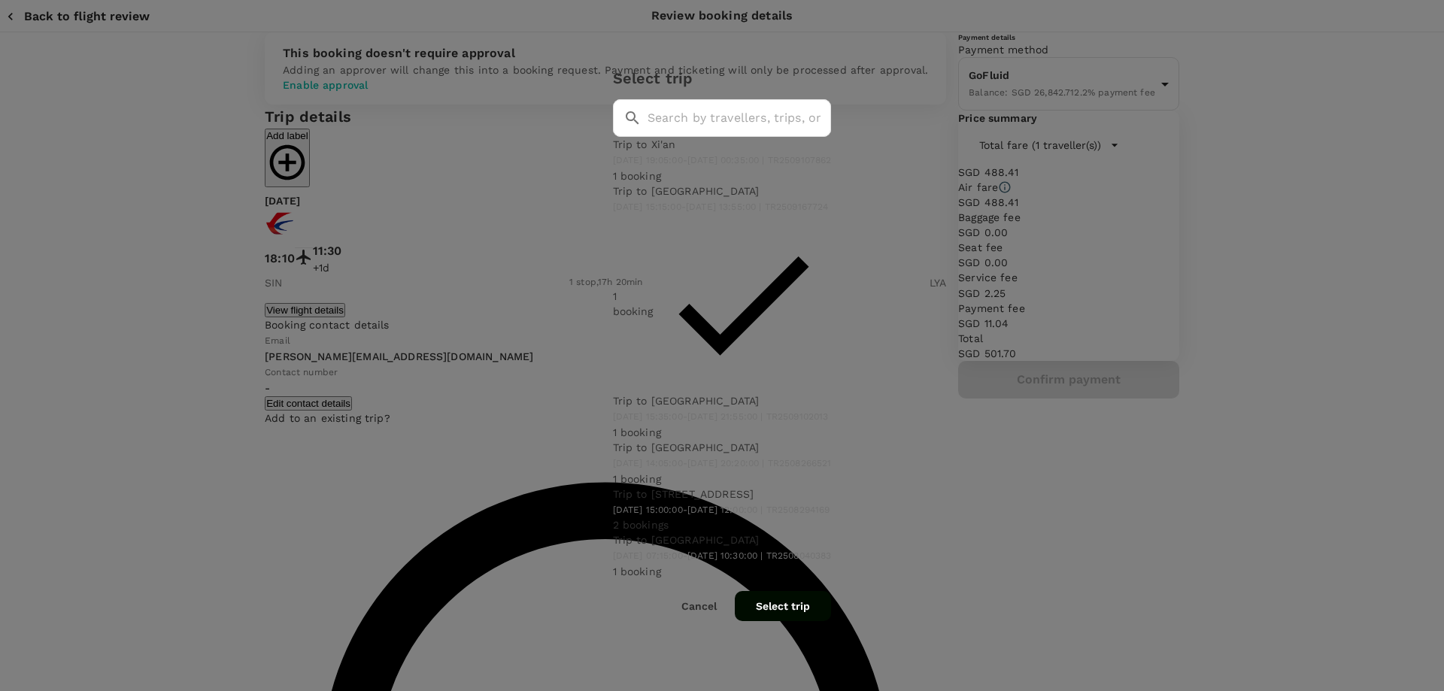
click at [831, 591] on button "Select trip" at bounding box center [783, 606] width 96 height 30
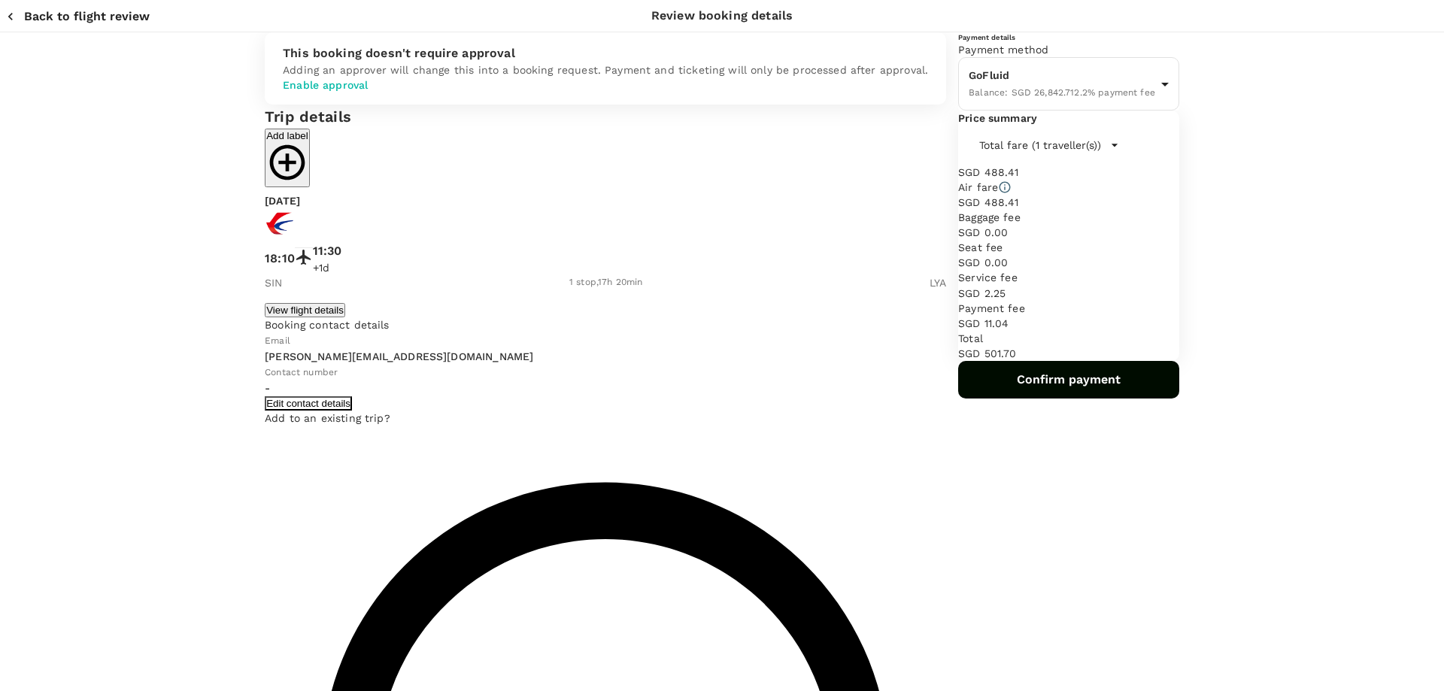
click at [352, 411] on button "Edit contact details" at bounding box center [308, 403] width 87 height 14
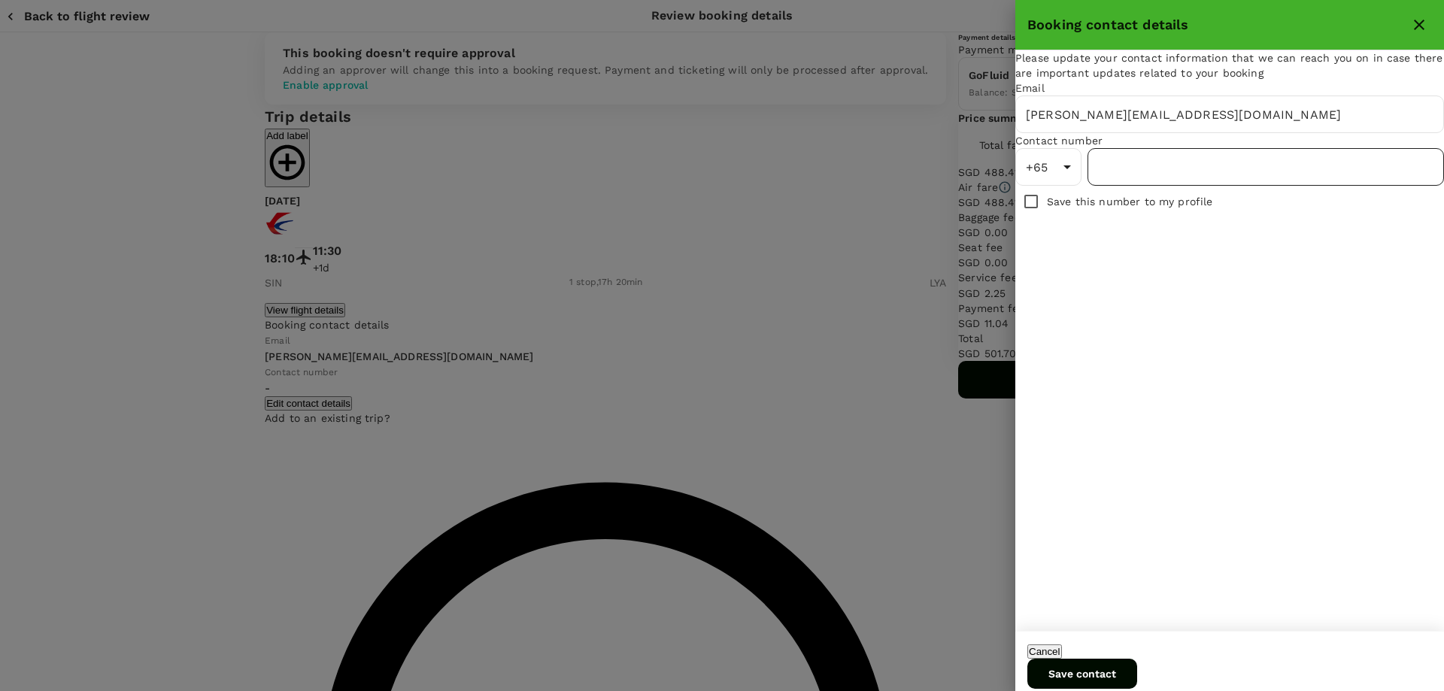
click at [1121, 186] on input "number" at bounding box center [1266, 167] width 357 height 38
type input "97629214"
click at [1137, 671] on button "Save contact" at bounding box center [1083, 674] width 110 height 30
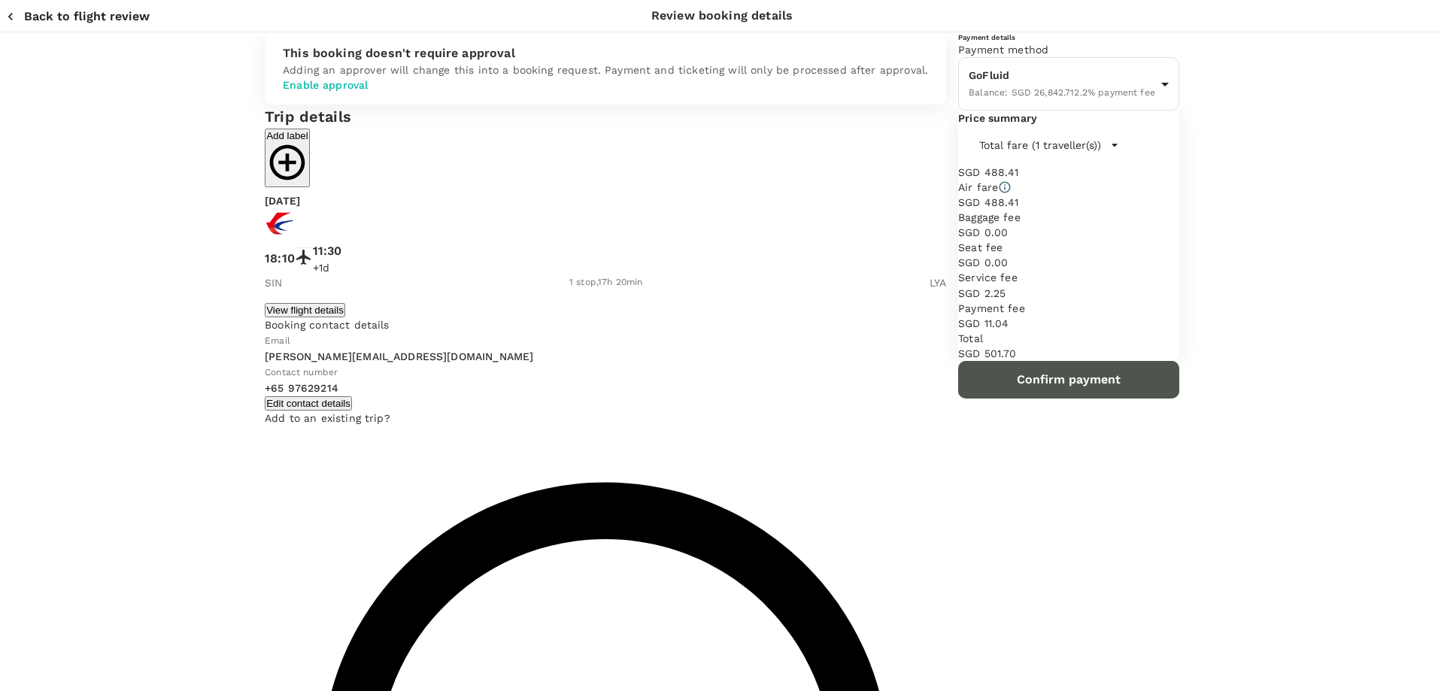
click at [1010, 399] on button "Confirm payment" at bounding box center [1068, 380] width 221 height 38
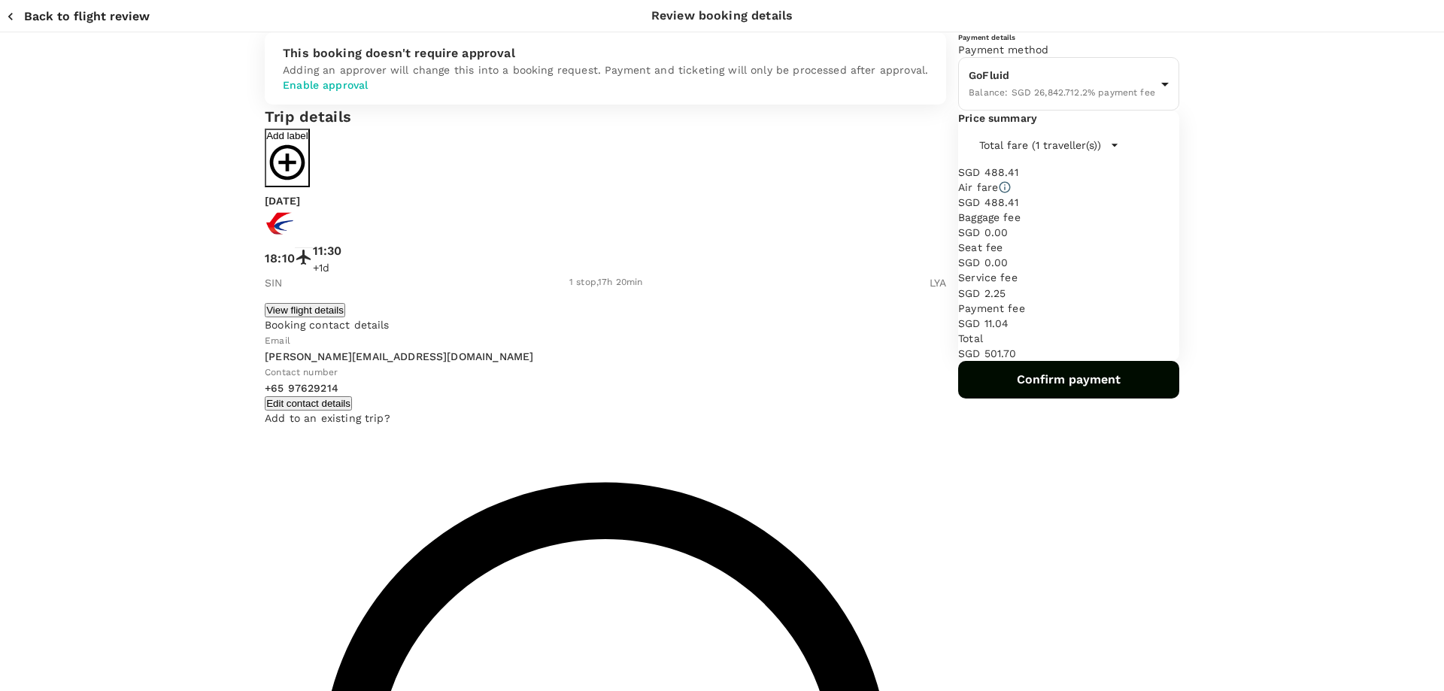
click at [308, 184] on icon "button" at bounding box center [287, 162] width 42 height 42
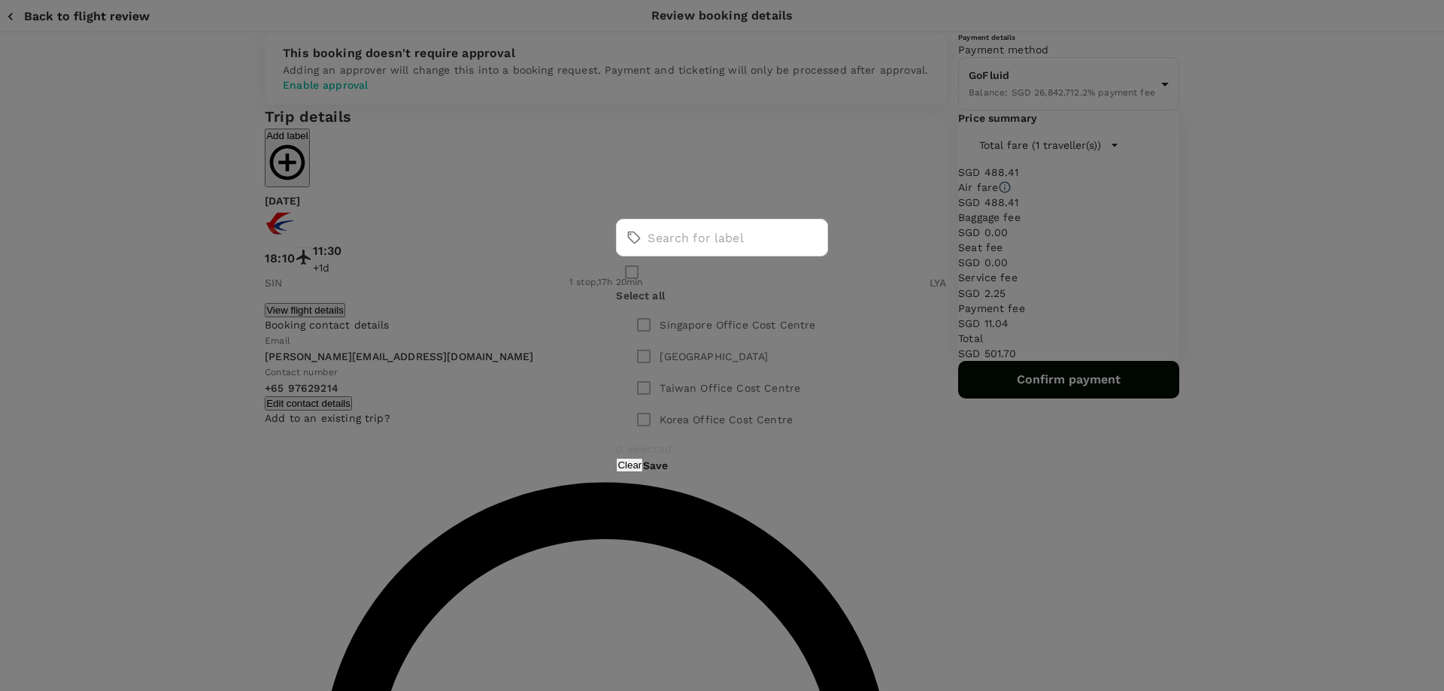
click at [628, 322] on input "checkbox" at bounding box center [644, 325] width 32 height 32
checkbox input "true"
click at [668, 460] on button "Save" at bounding box center [655, 466] width 25 height 12
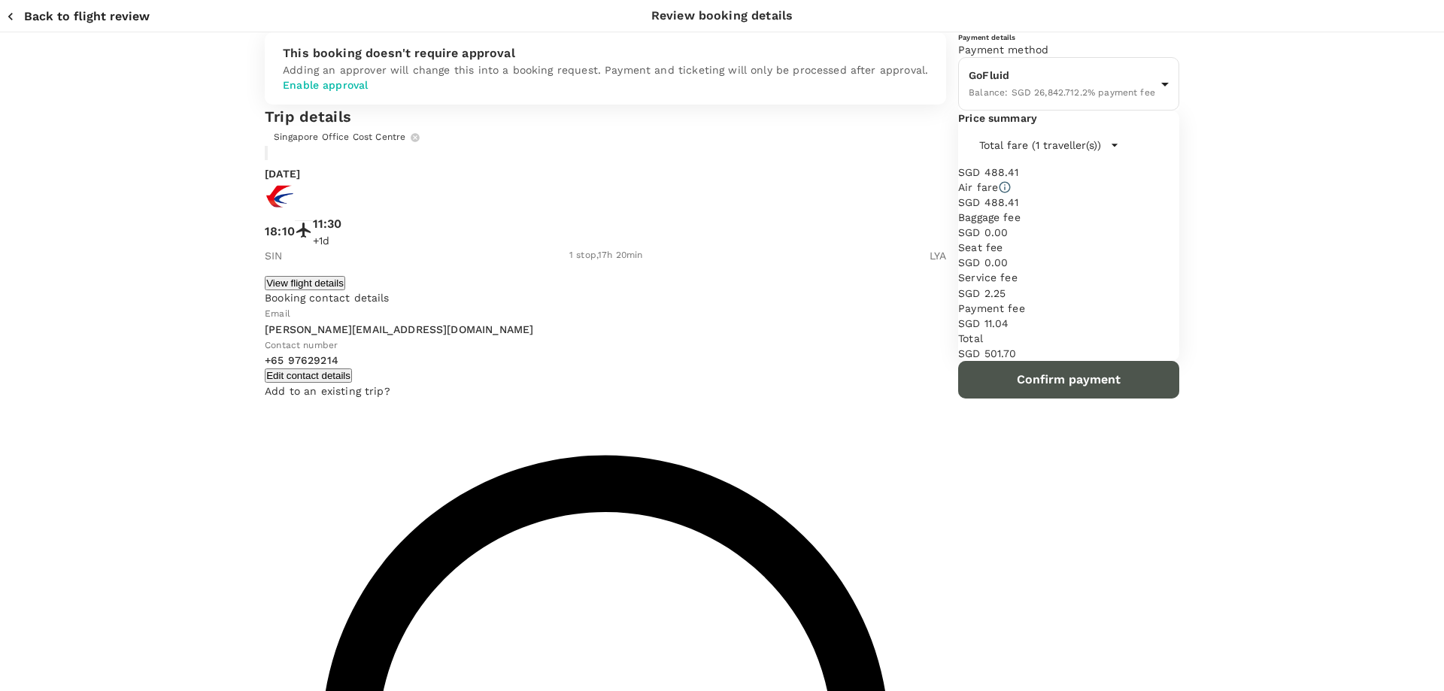
click at [958, 399] on button "Confirm payment" at bounding box center [1068, 380] width 221 height 38
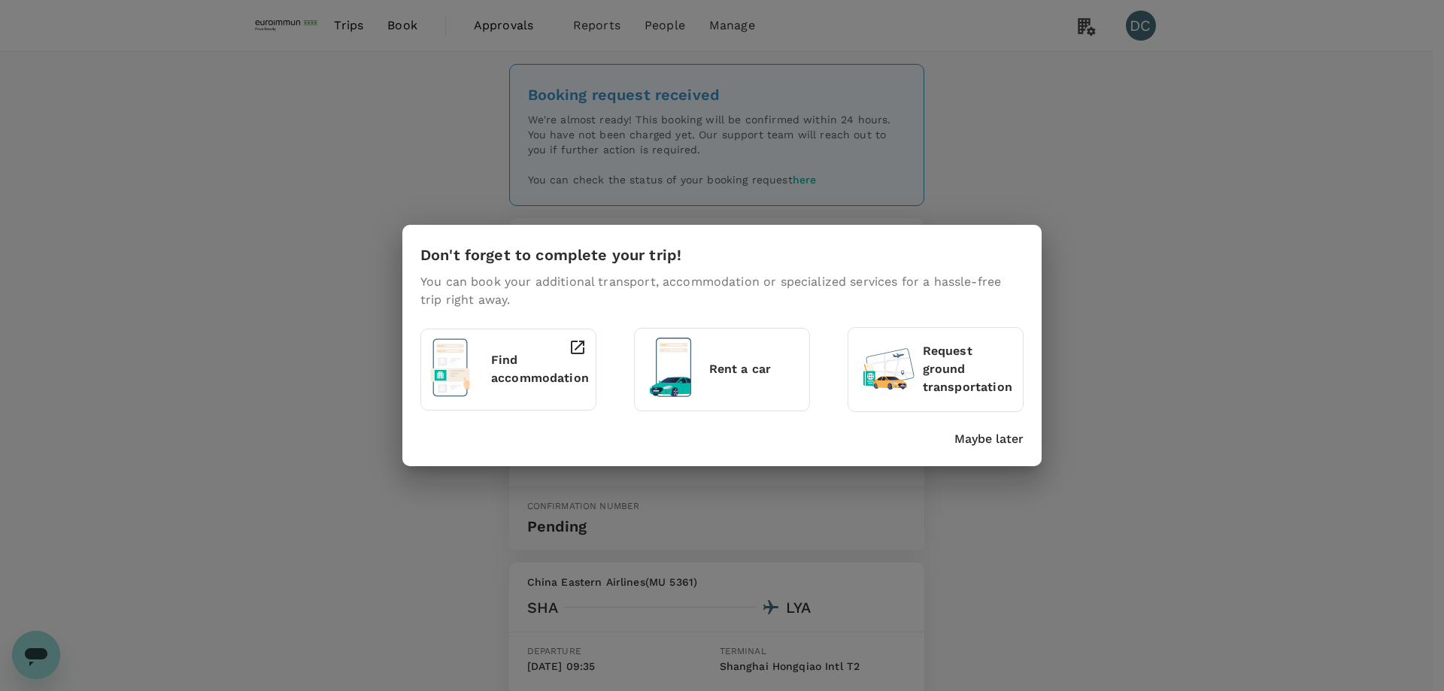
click at [972, 441] on p "Maybe later" at bounding box center [989, 439] width 69 height 18
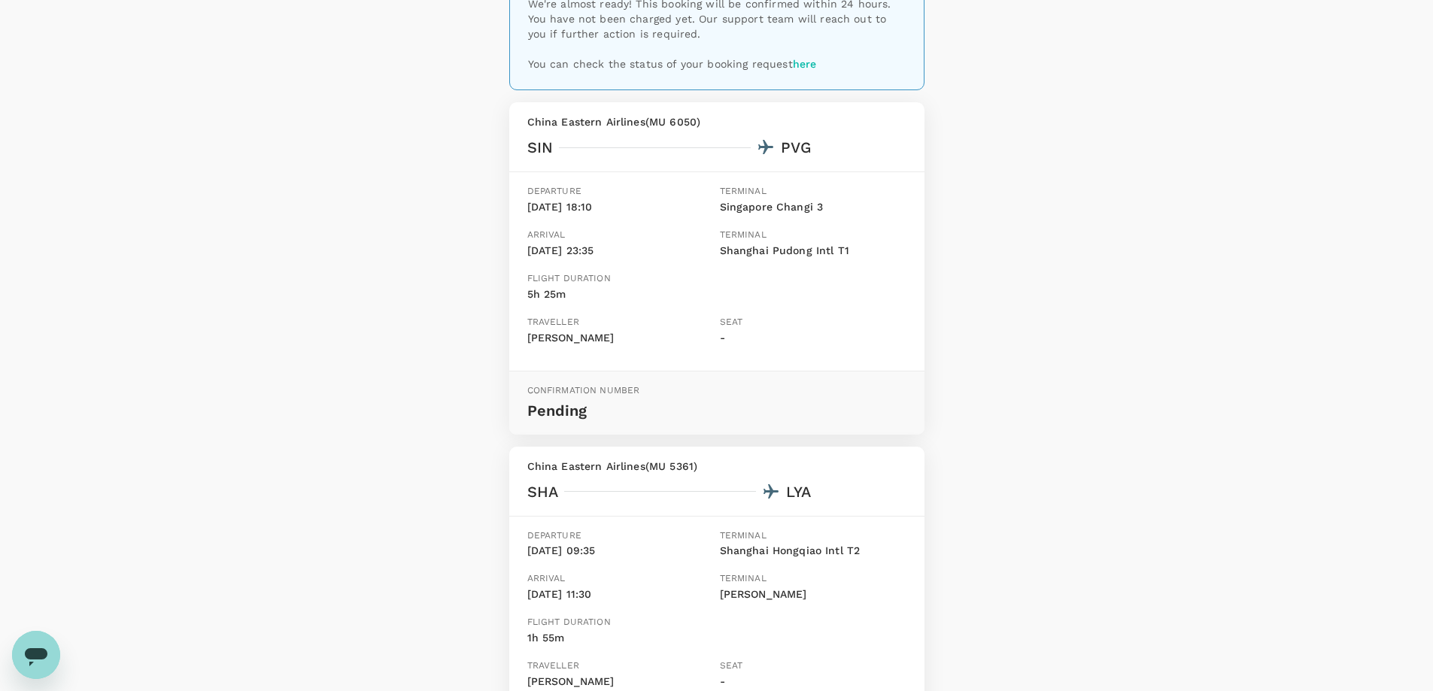
scroll to position [191, 0]
